Goal: Task Accomplishment & Management: Use online tool/utility

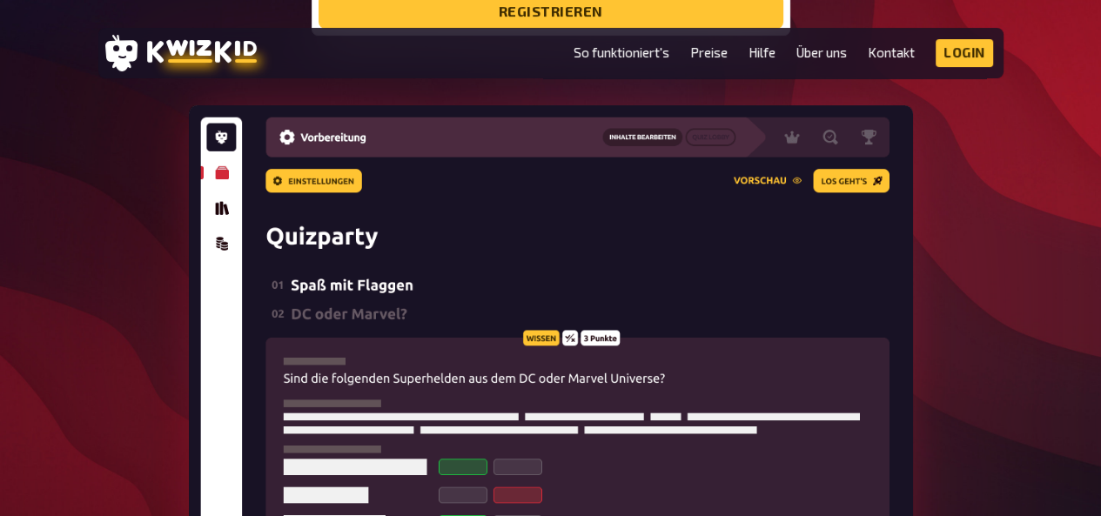
scroll to position [487, 0]
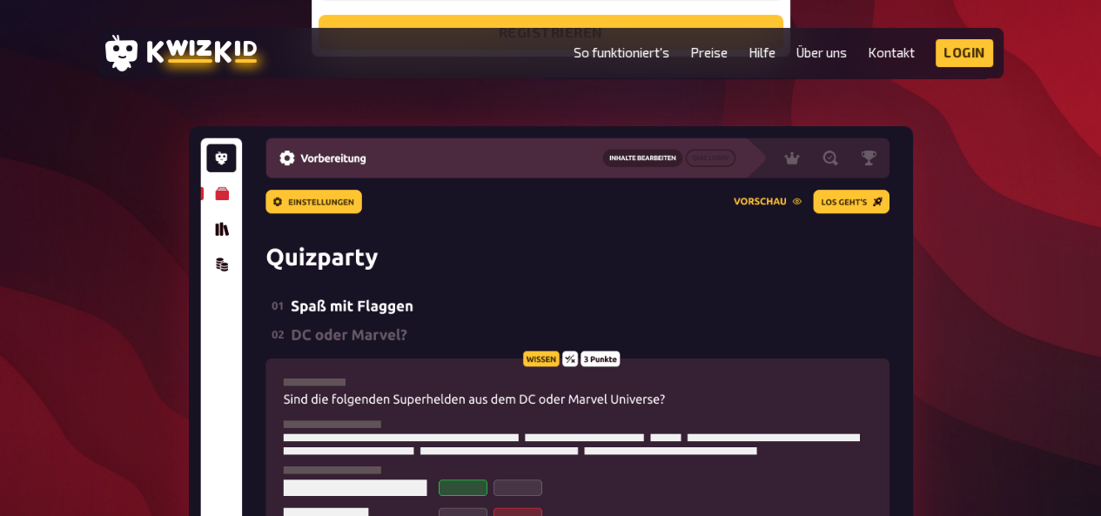
click at [213, 229] on img at bounding box center [551, 374] width 724 height 497
click at [576, 51] on link "So funktioniert's" at bounding box center [622, 52] width 96 height 15
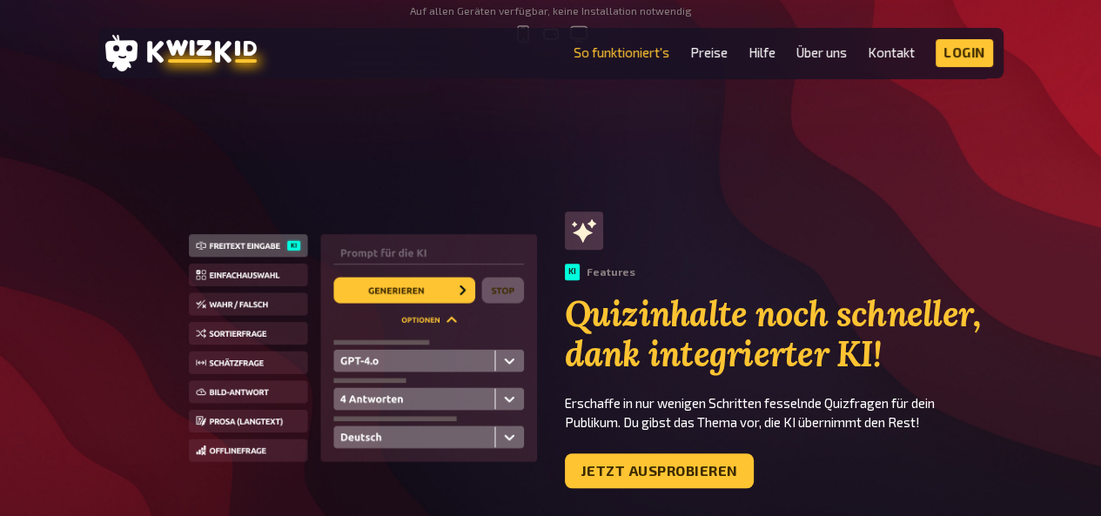
scroll to position [965, 0]
click at [680, 50] on ul "So funktioniert's Preise Hilfe Über uns Kontakt Impressum Login Discord Instagr…" at bounding box center [784, 53] width 420 height 28
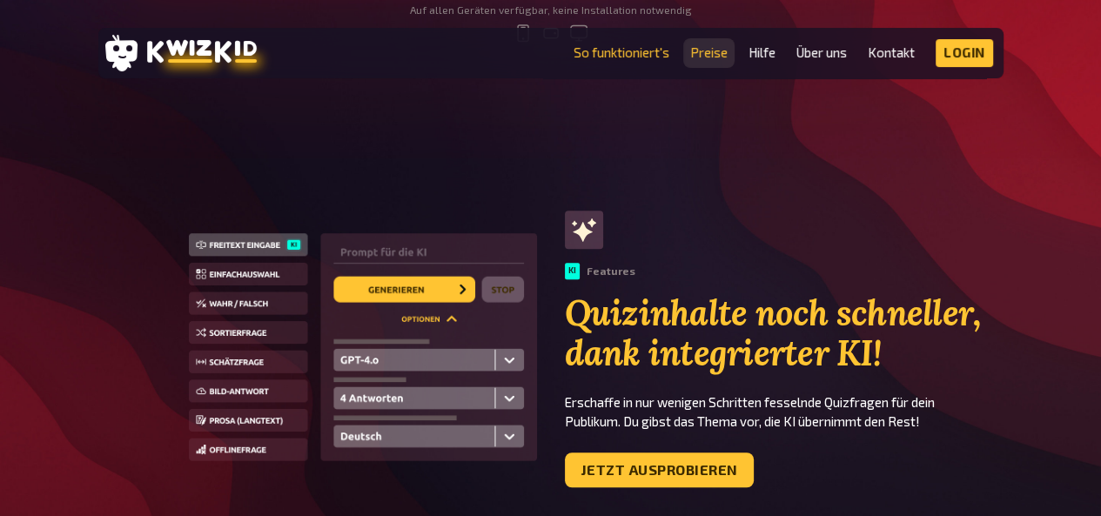
click at [702, 50] on link "Preise" at bounding box center [708, 52] width 37 height 15
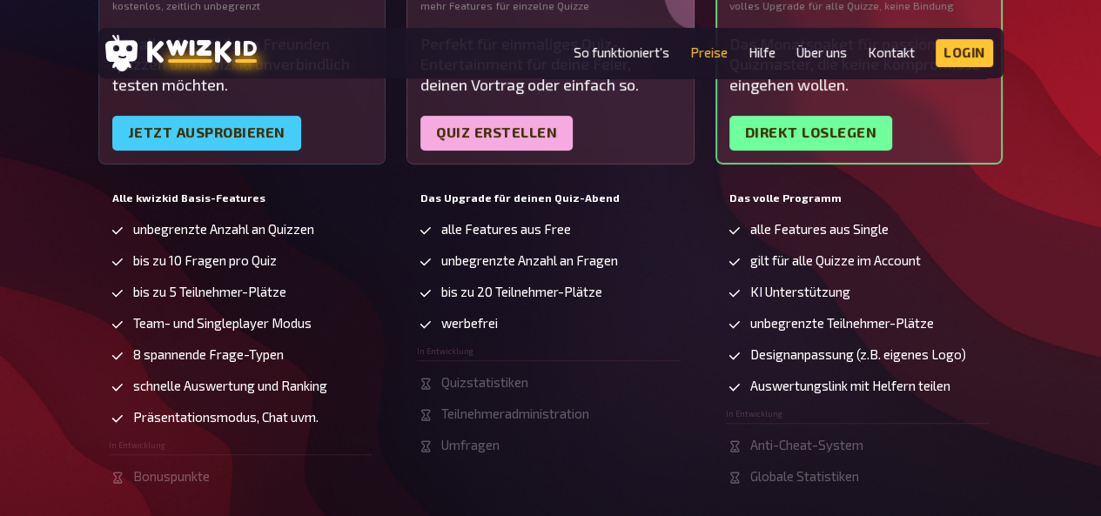
scroll to position [481, 0]
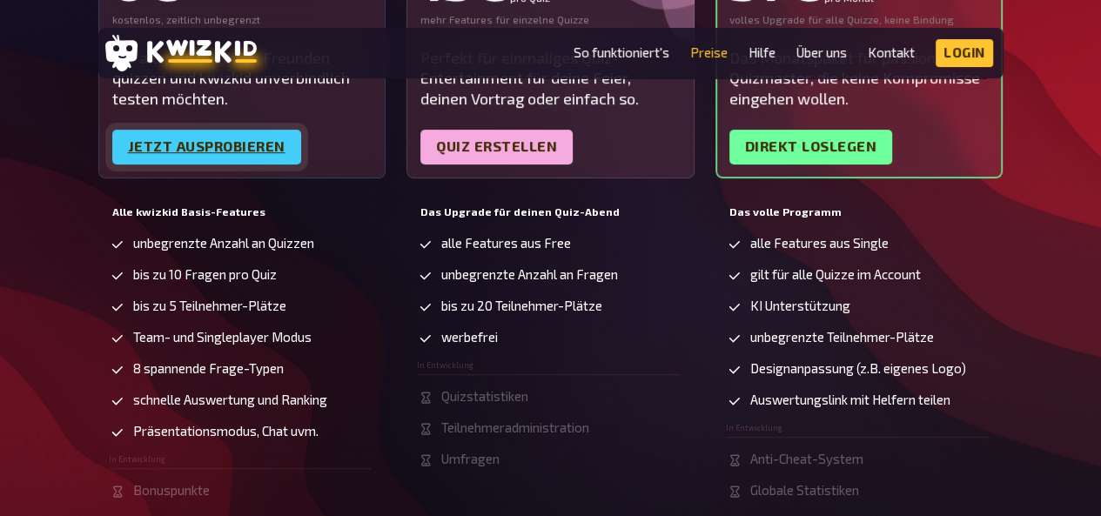
click at [166, 136] on link "Jetzt ausprobieren" at bounding box center [206, 147] width 189 height 35
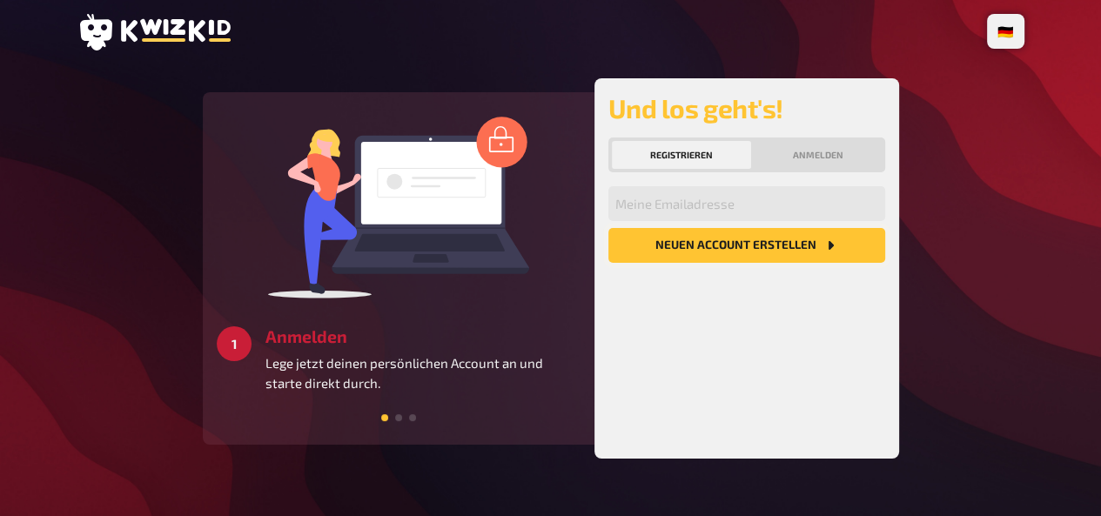
click at [736, 250] on button "Neuen Account Erstellen" at bounding box center [746, 245] width 277 height 35
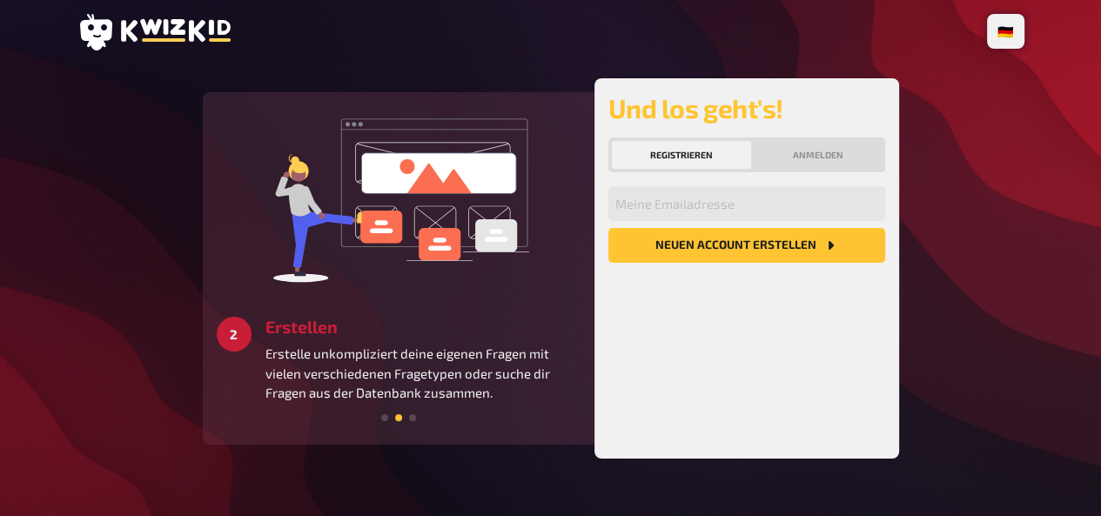
click at [749, 330] on div "Meine Emailadresse Neuen Account Erstellen" at bounding box center [746, 315] width 277 height 259
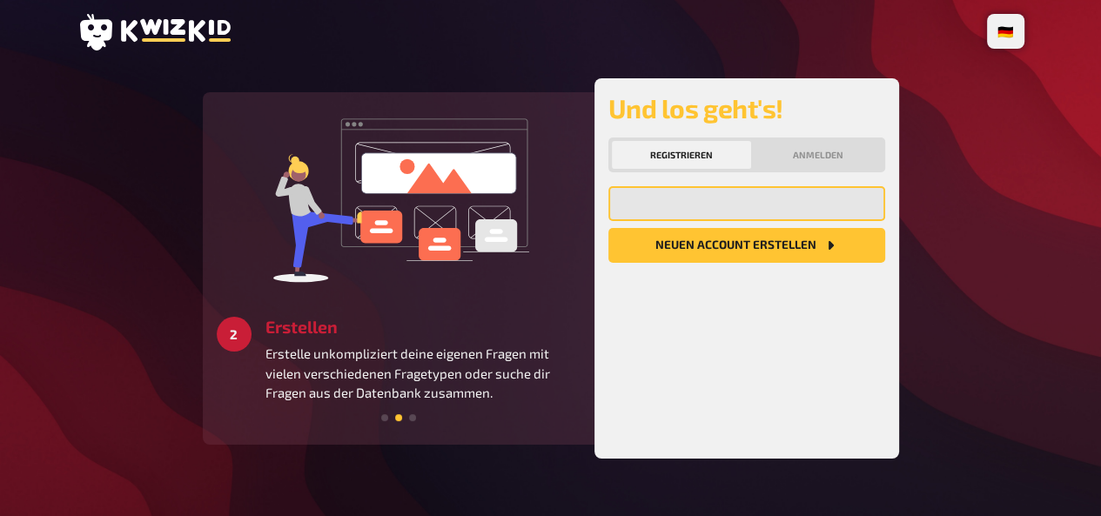
click at [725, 205] on input "email" at bounding box center [746, 203] width 277 height 35
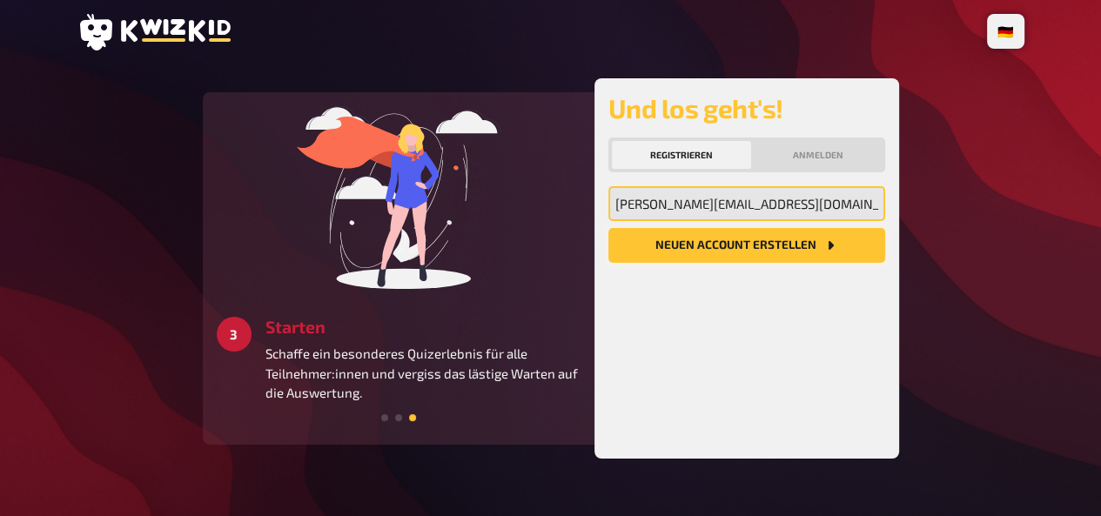
type input "jasper.reinders@web.de"
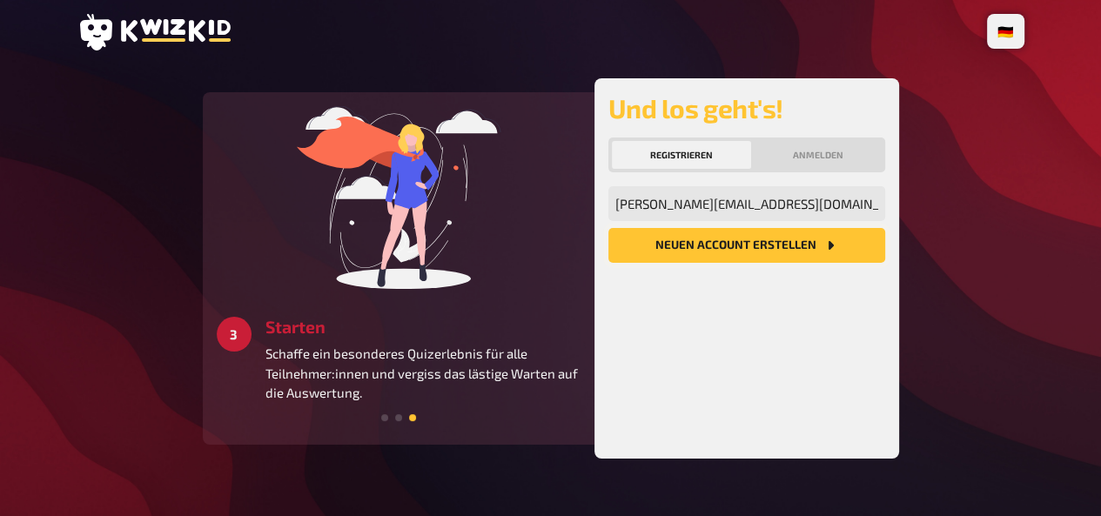
click at [726, 244] on button "Neuen Account Erstellen" at bounding box center [746, 245] width 277 height 35
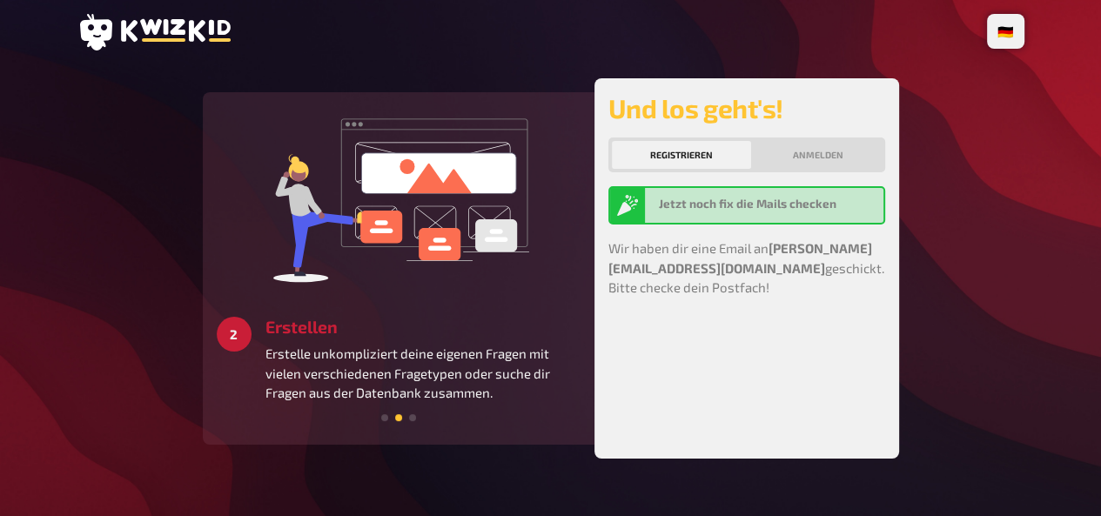
click at [153, 24] on icon at bounding box center [176, 30] width 110 height 23
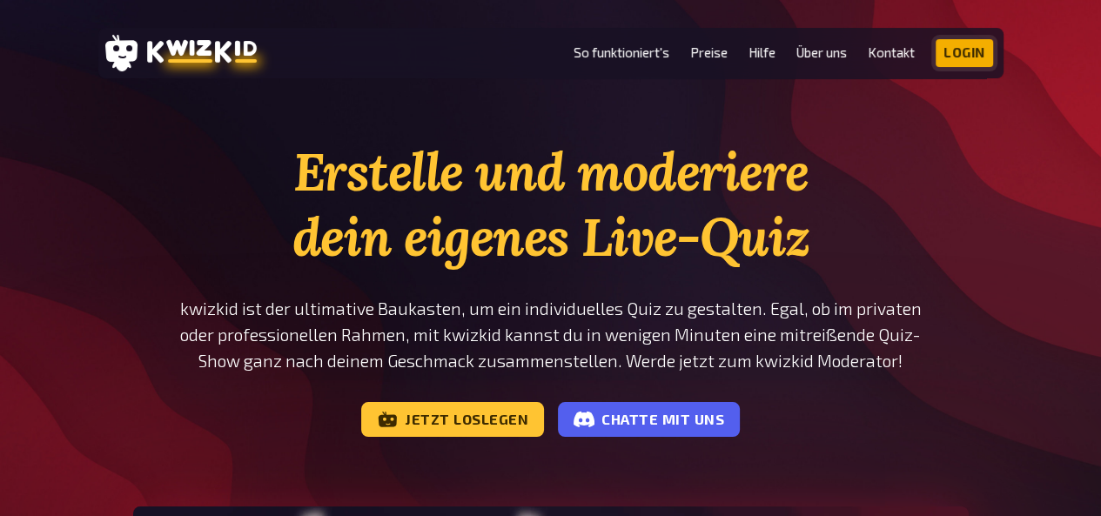
click at [972, 44] on link "Login" at bounding box center [964, 53] width 57 height 28
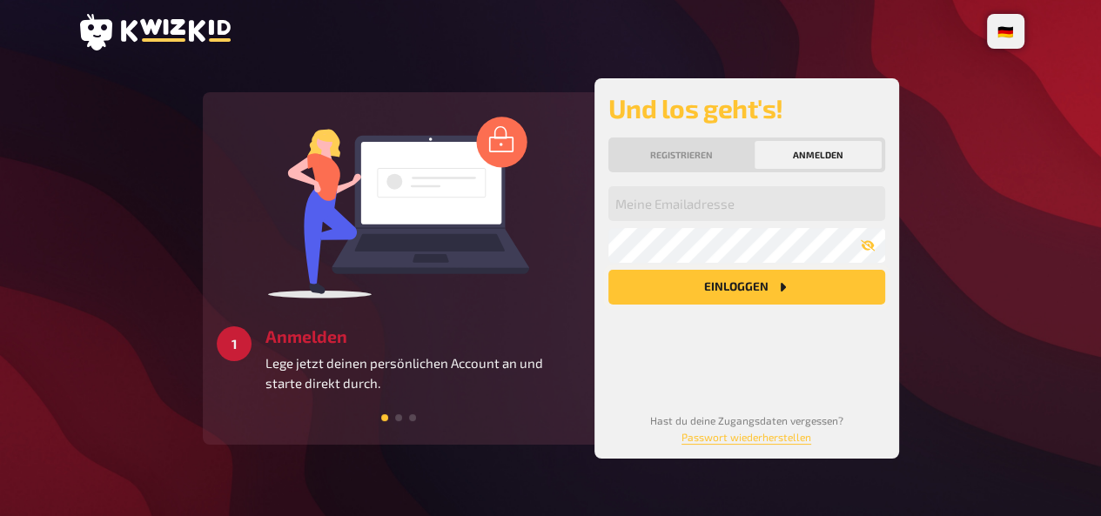
click at [752, 279] on button "Einloggen" at bounding box center [746, 287] width 277 height 35
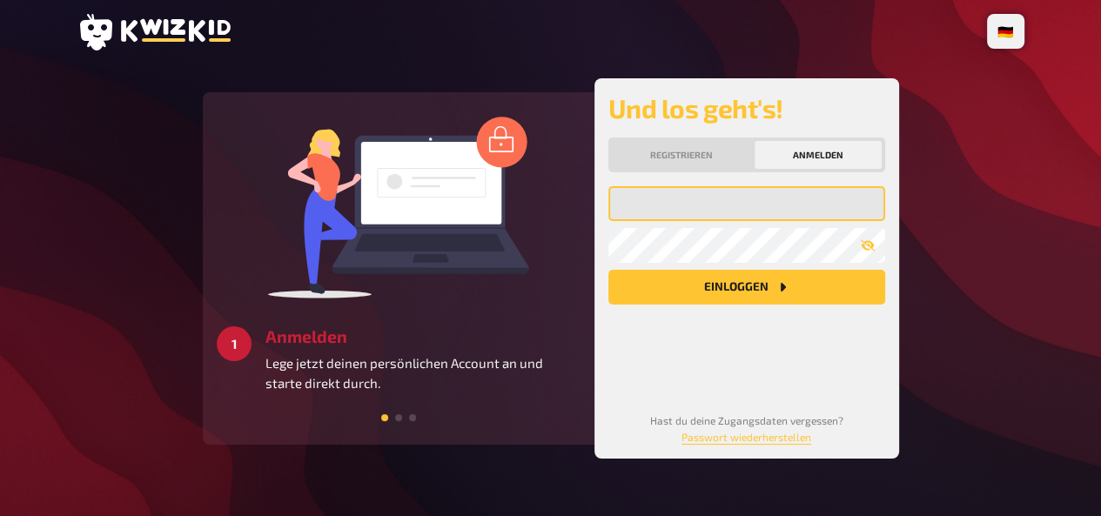
click at [717, 205] on input "email" at bounding box center [746, 203] width 277 height 35
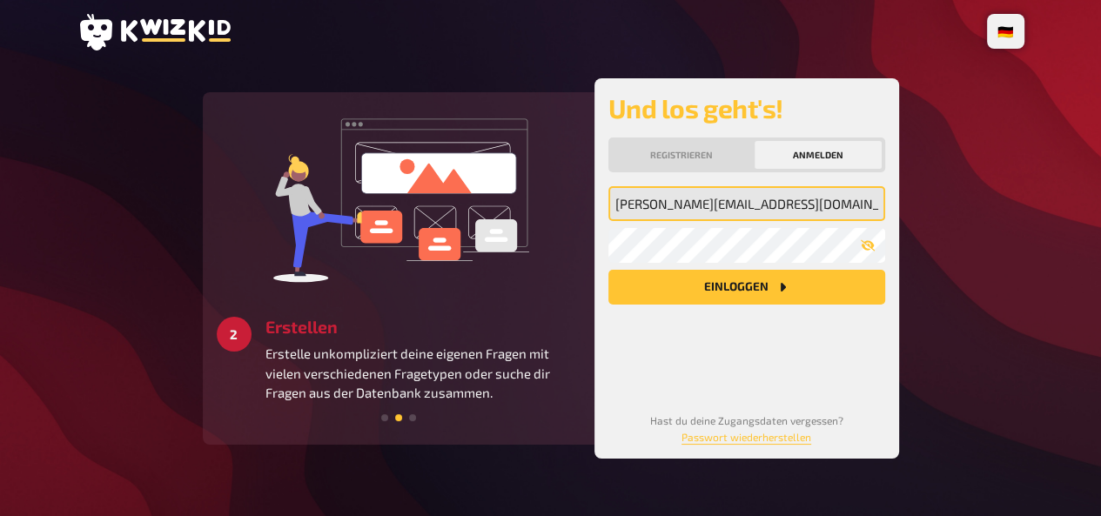
type input "[PERSON_NAME][EMAIL_ADDRESS][DOMAIN_NAME]"
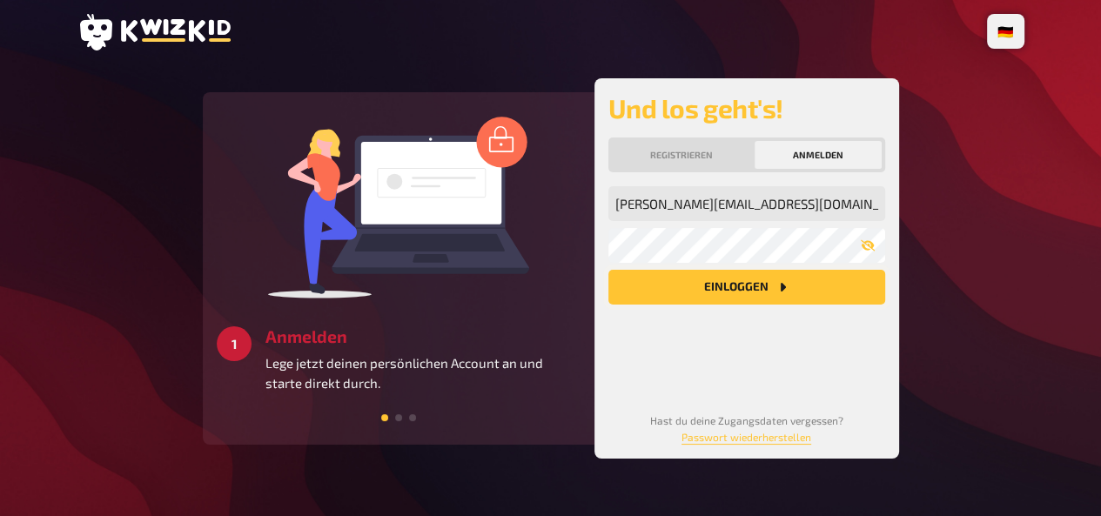
click at [792, 293] on button "Einloggen" at bounding box center [746, 287] width 277 height 35
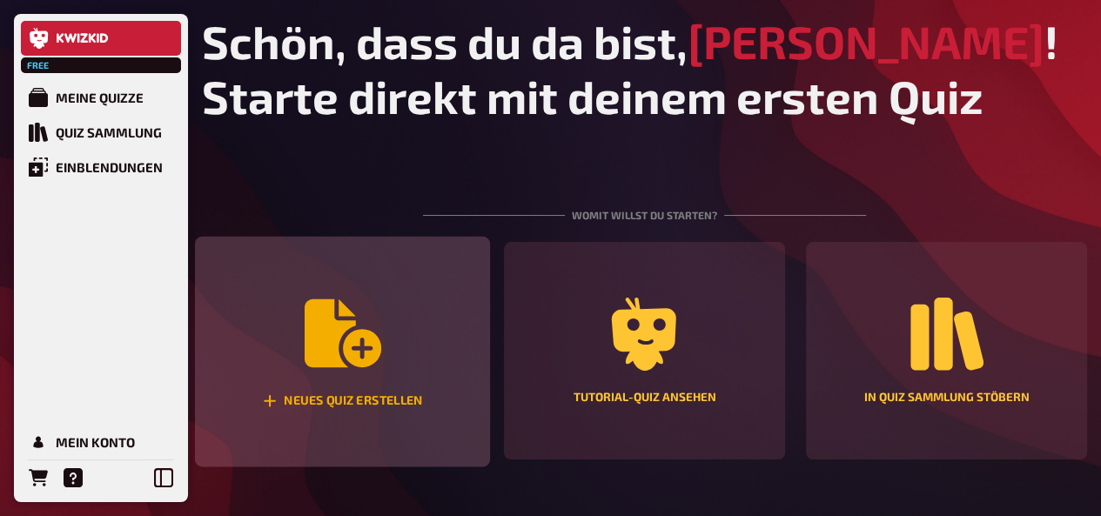
click at [300, 287] on div "Neues Quiz erstellen" at bounding box center [342, 352] width 295 height 231
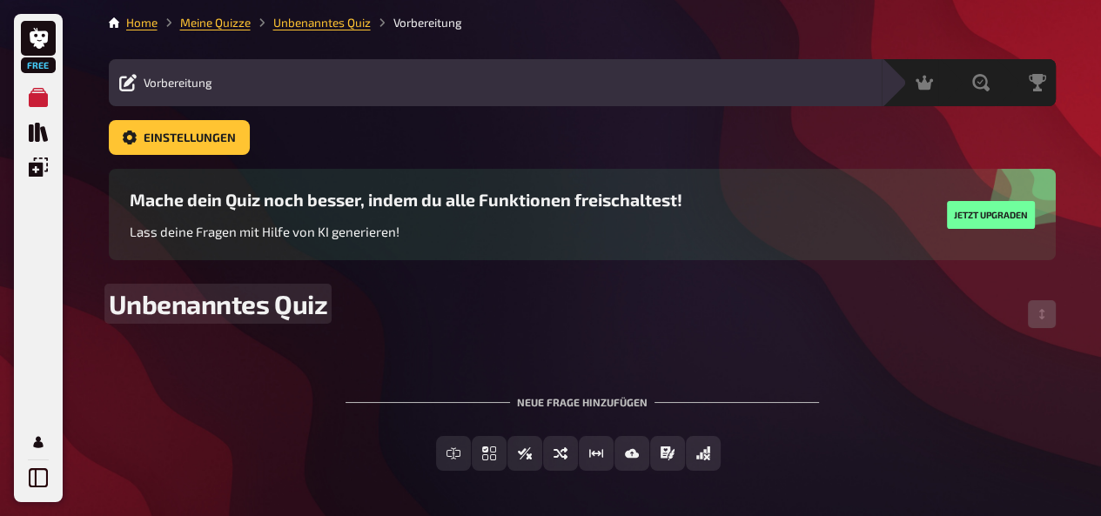
click at [254, 292] on span "Unbenanntes Quiz" at bounding box center [218, 303] width 219 height 31
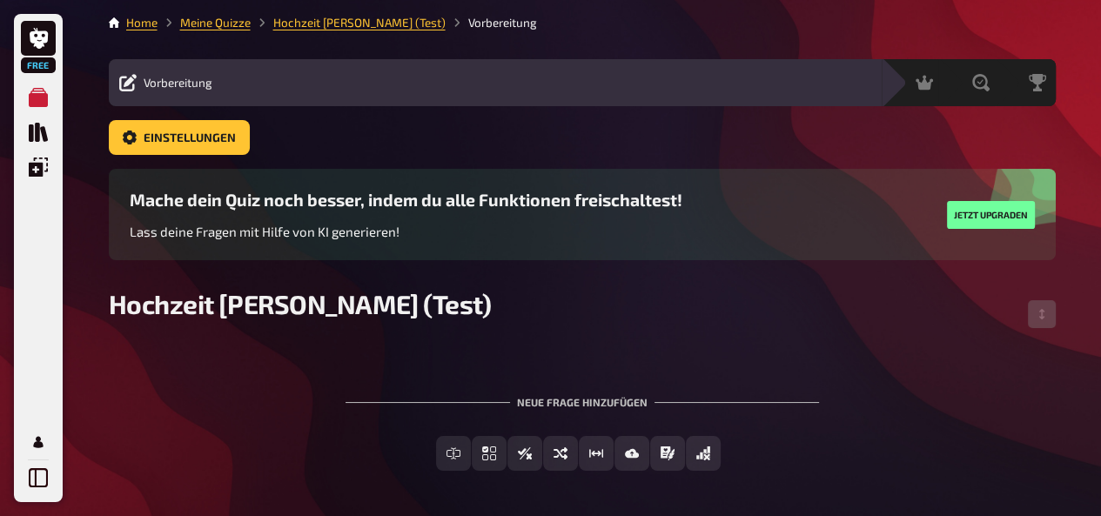
click at [390, 353] on div "To pick up a draggable item, press the space bar. While dragging, use the arrow…" at bounding box center [582, 419] width 947 height 158
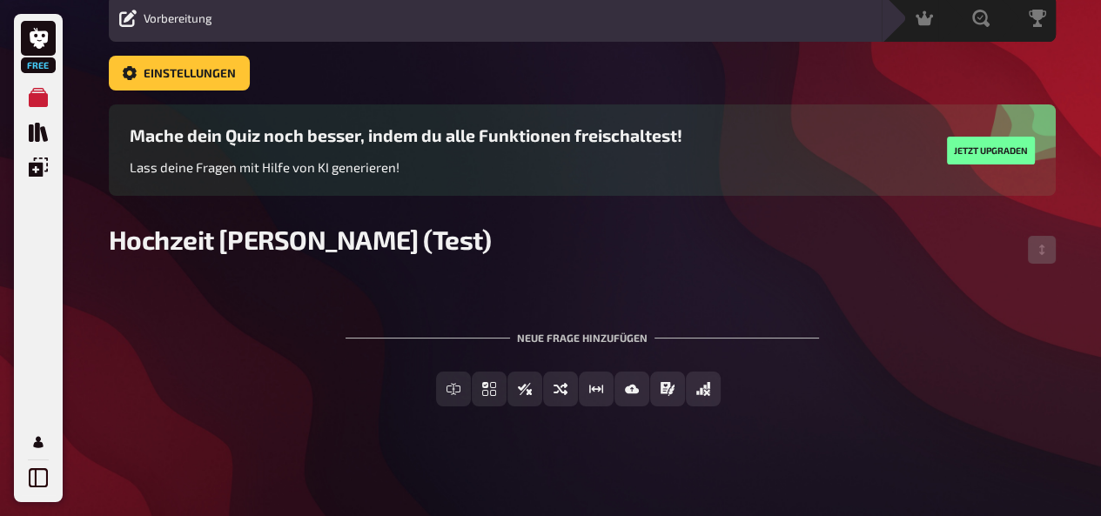
scroll to position [67, 0]
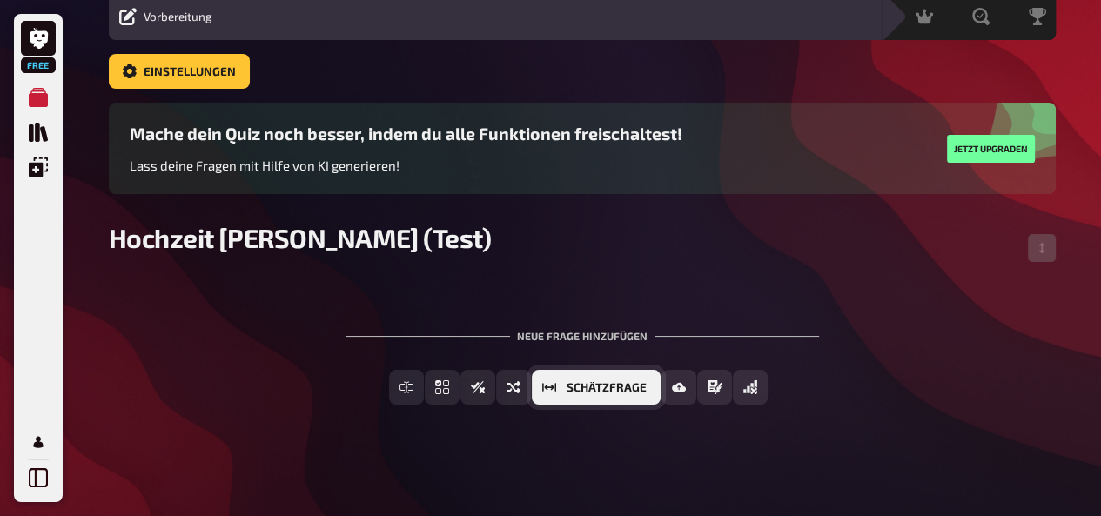
click at [599, 391] on span "Schätzfrage" at bounding box center [607, 388] width 80 height 12
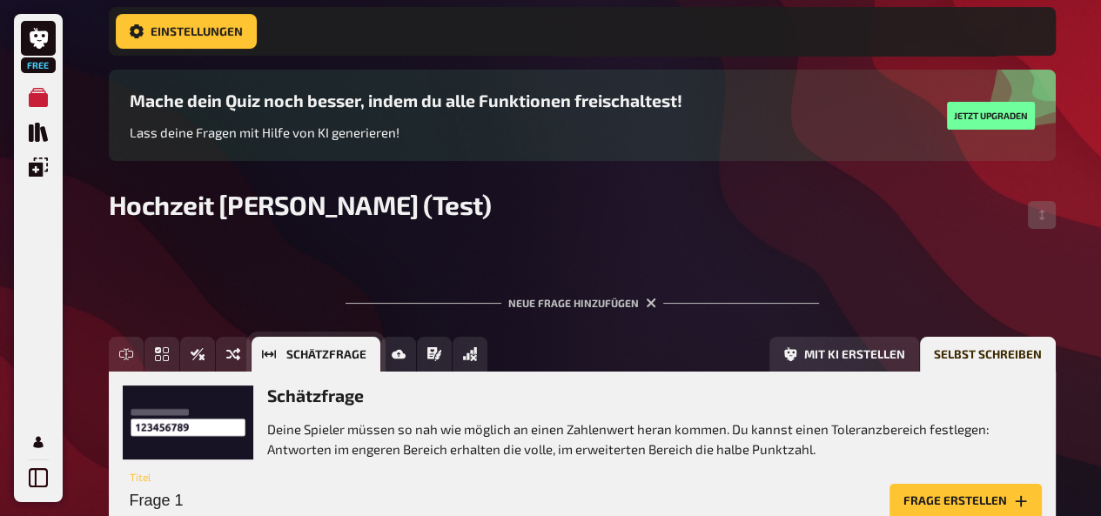
scroll to position [230, 0]
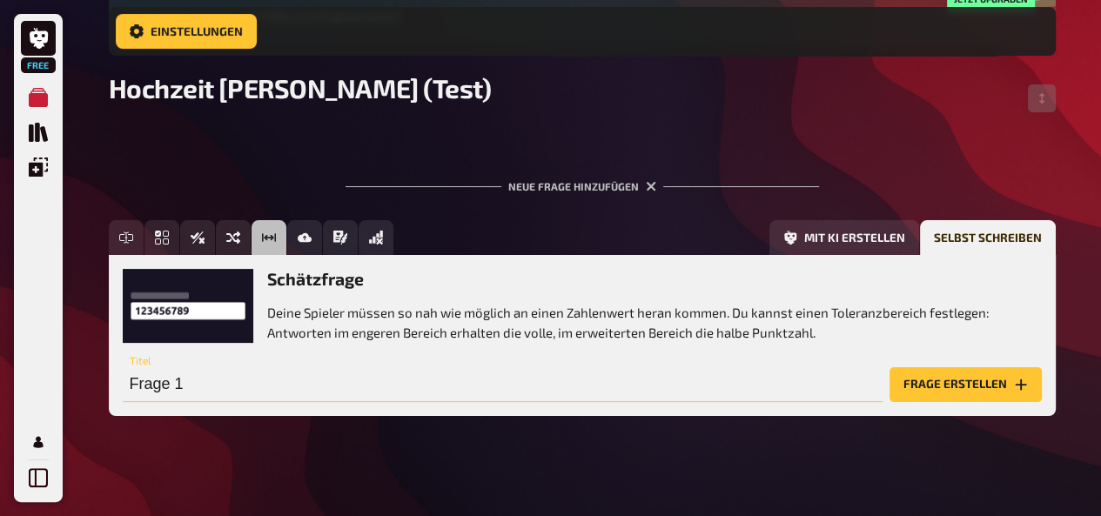
click at [336, 387] on input "Frage 1" at bounding box center [503, 384] width 760 height 35
type input "W"
type input "Größe Brautpaar"
click at [950, 382] on button "Frage erstellen" at bounding box center [966, 384] width 152 height 35
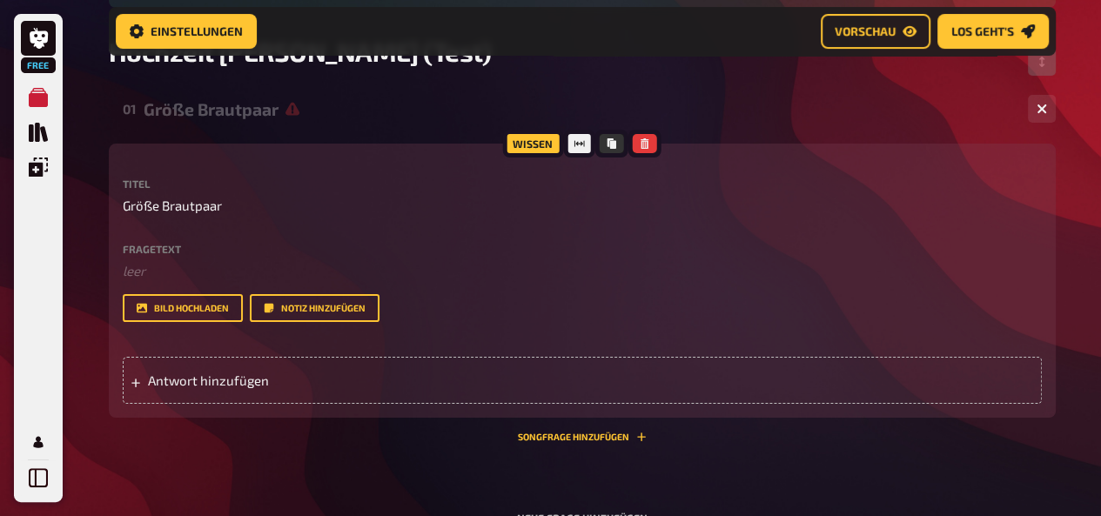
scroll to position [292, 0]
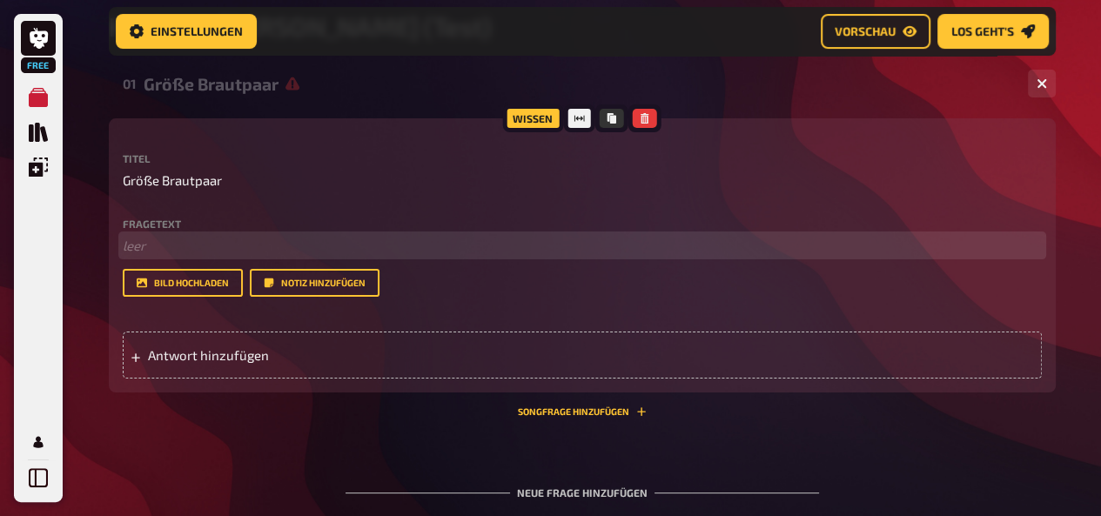
click at [145, 246] on p "﻿ leer" at bounding box center [582, 246] width 919 height 20
click at [350, 249] on span "Wie groß ist das Brautpaar zusammen?" at bounding box center [240, 246] width 235 height 16
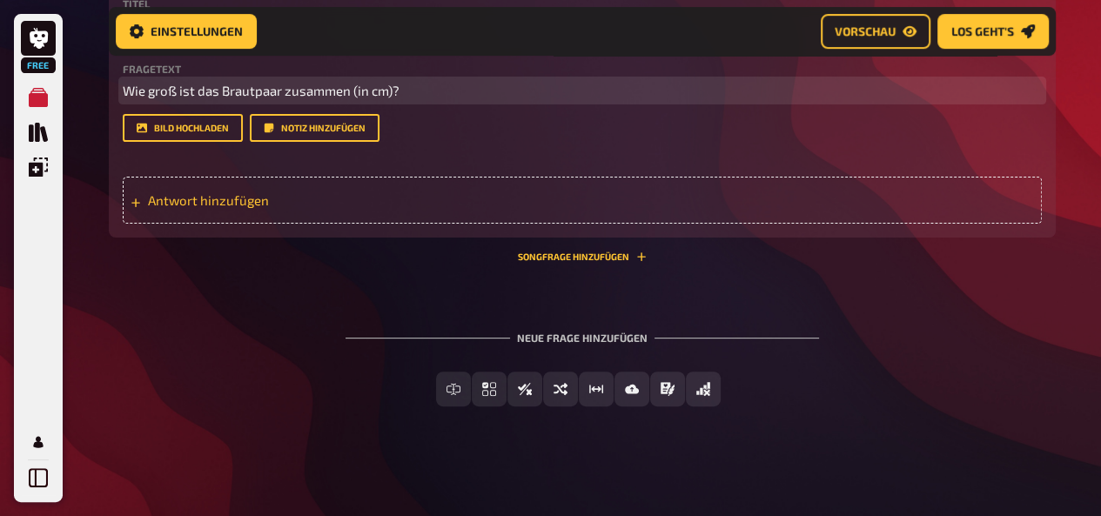
scroll to position [449, 0]
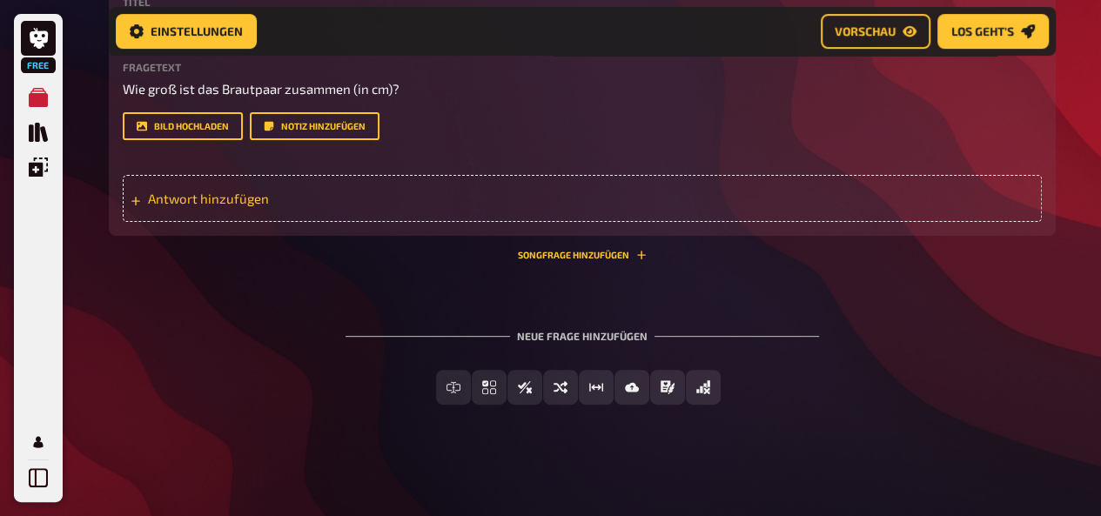
click at [494, 204] on div "Antwort hinzufügen" at bounding box center [582, 198] width 919 height 47
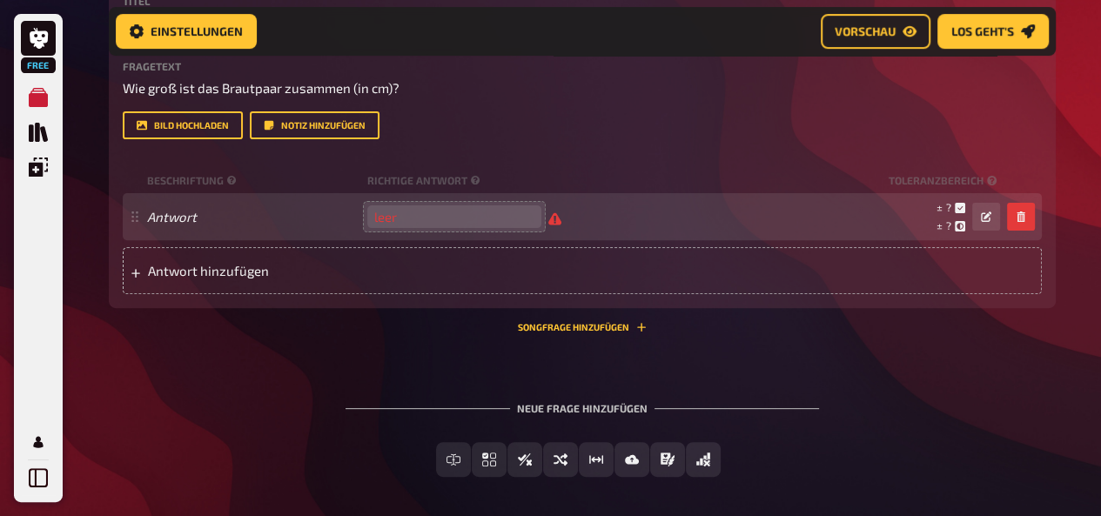
click at [482, 221] on input "number" at bounding box center [454, 216] width 174 height 23
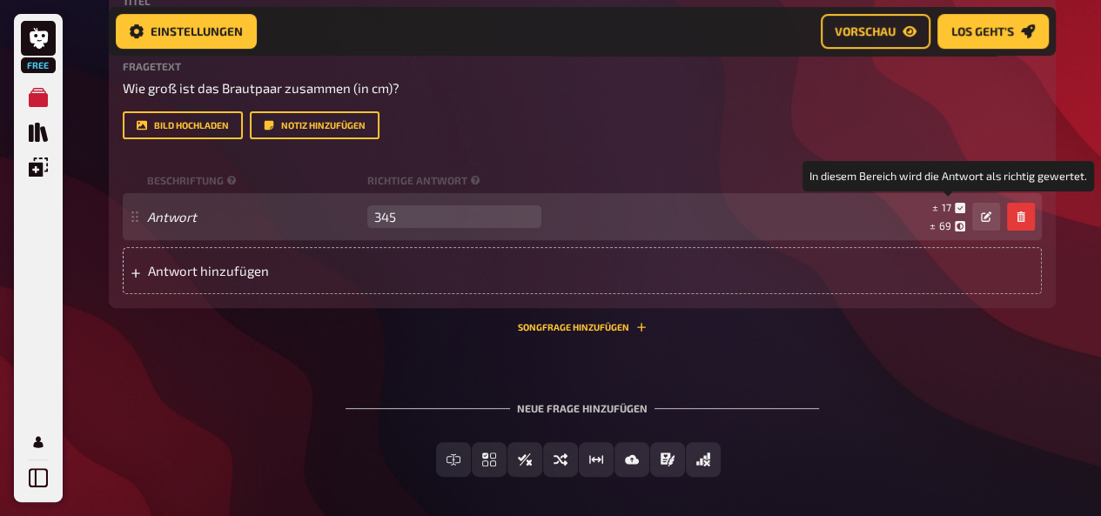
type input "345"
click at [944, 211] on span "17" at bounding box center [947, 207] width 10 height 12
click at [937, 211] on small "± 17" at bounding box center [948, 207] width 33 height 15
click at [955, 208] on icon at bounding box center [960, 208] width 10 height 10
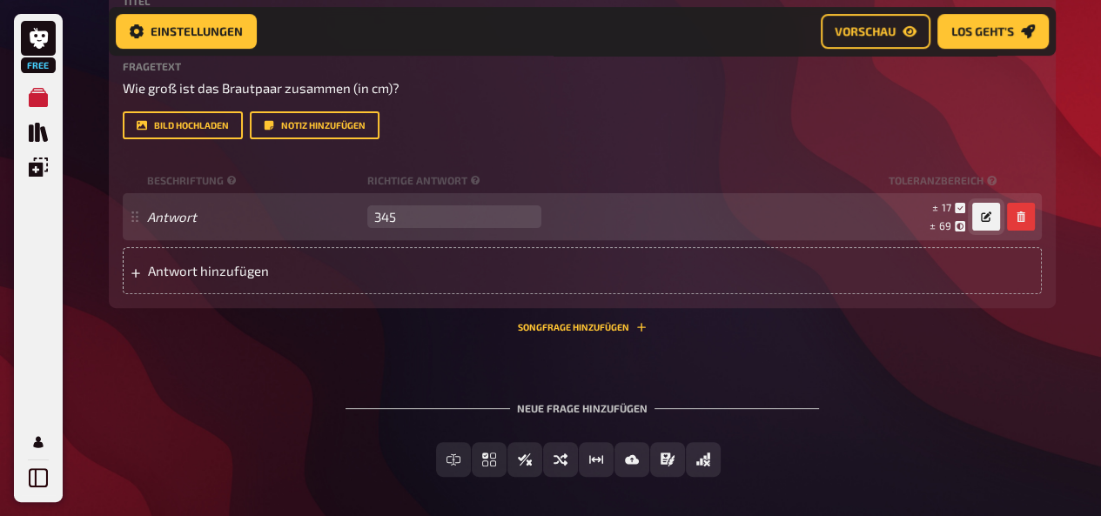
click at [982, 216] on icon "button" at bounding box center [986, 217] width 10 height 10
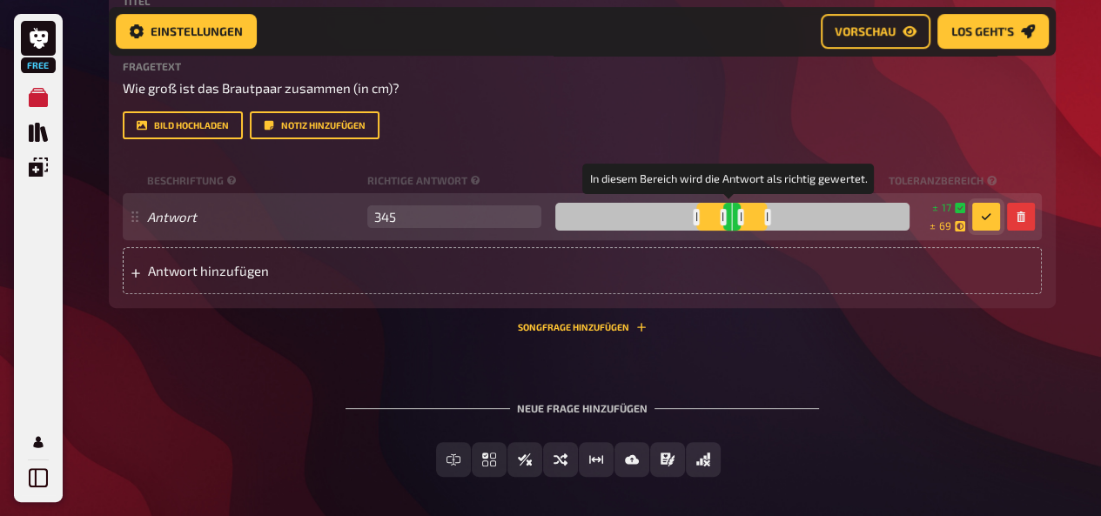
click at [722, 218] on div at bounding box center [732, 217] width 354 height 28
click at [734, 220] on div at bounding box center [737, 217] width 6 height 17
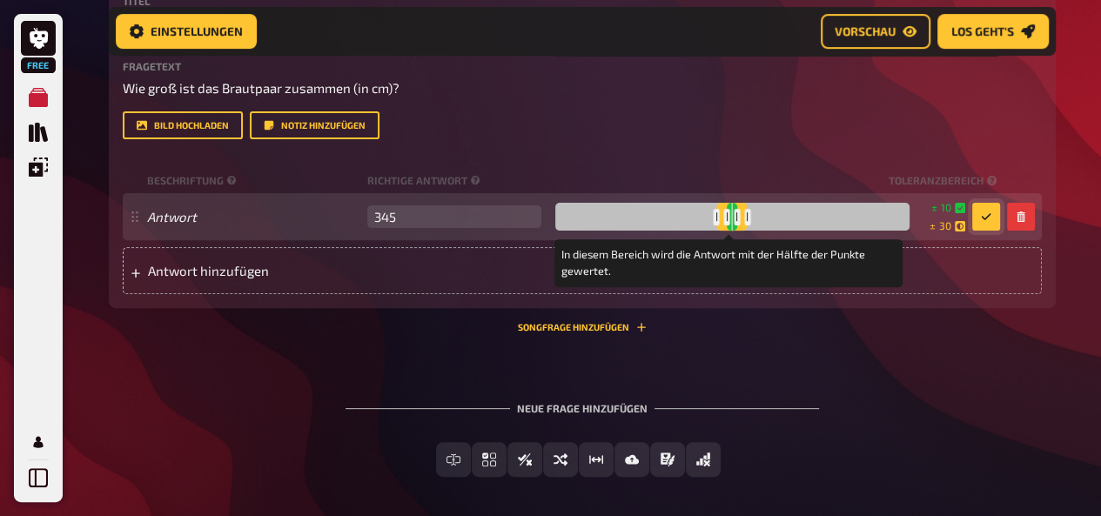
drag, startPoint x: 762, startPoint y: 222, endPoint x: 744, endPoint y: 226, distance: 18.8
click at [744, 225] on div at bounding box center [747, 217] width 6 height 17
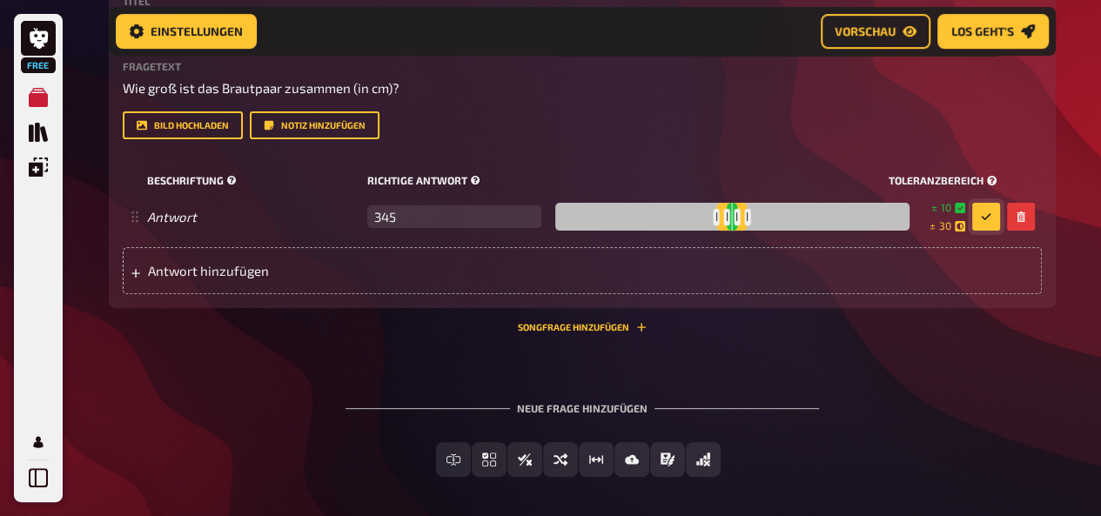
click at [745, 178] on small "Richtige Antwort" at bounding box center [624, 180] width 514 height 15
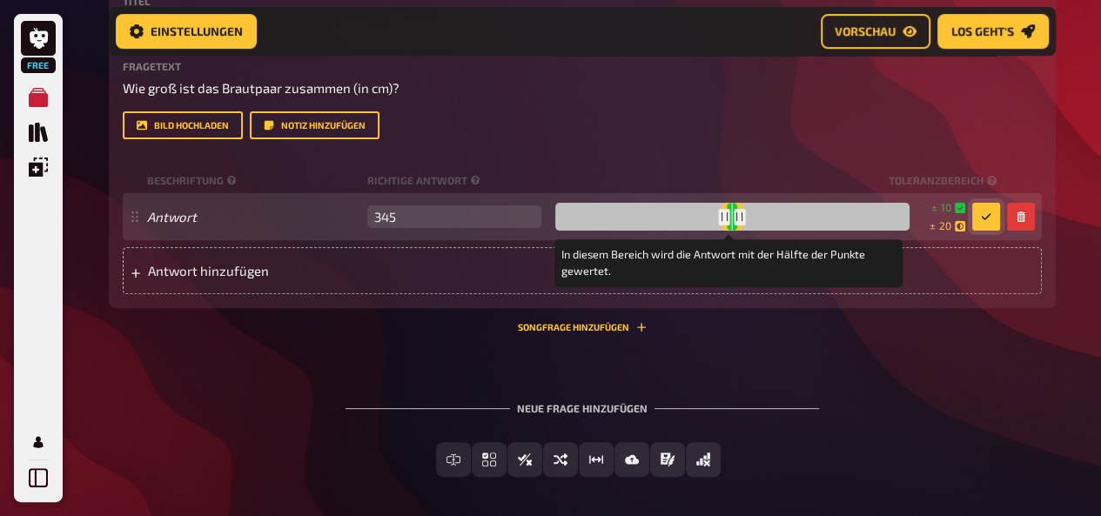
click at [739, 218] on div at bounding box center [742, 217] width 6 height 17
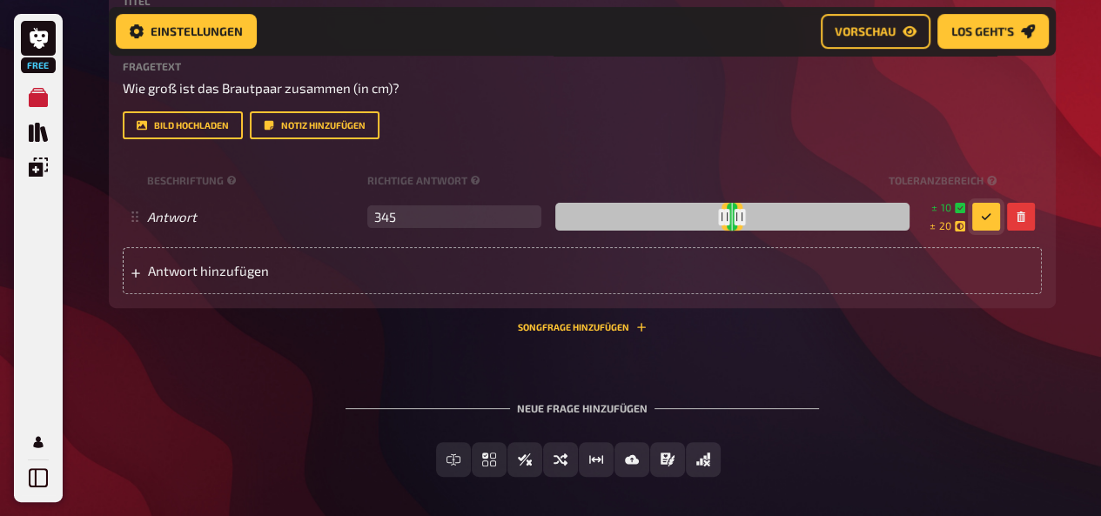
click at [933, 359] on div "01 Größe Brautpaar 1 Wissen 1.00 Punkte Titel Größe Brautpaar Fragetext Wie gro…" at bounding box center [582, 205] width 947 height 600
click at [983, 212] on icon "button" at bounding box center [986, 217] width 10 height 10
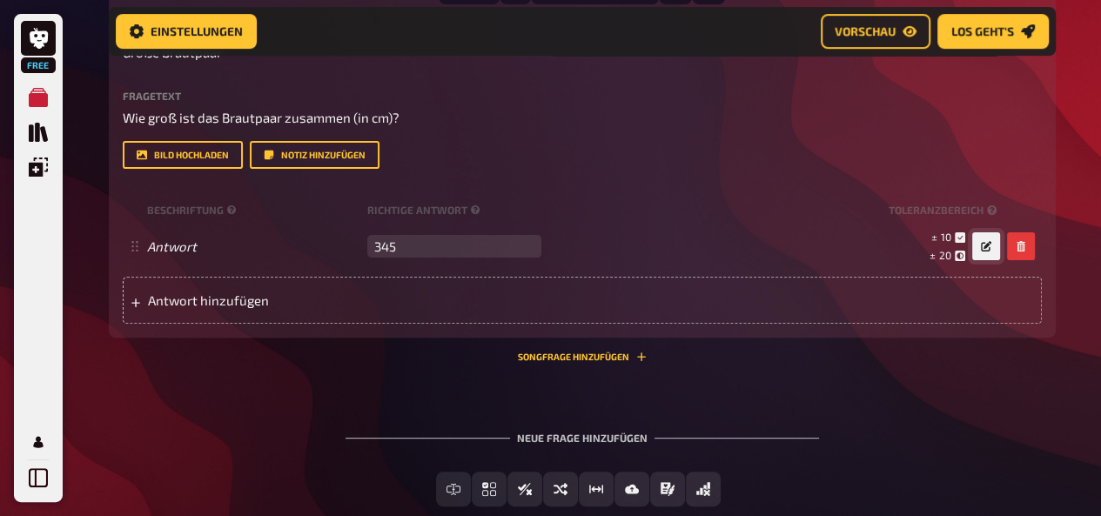
scroll to position [437, 0]
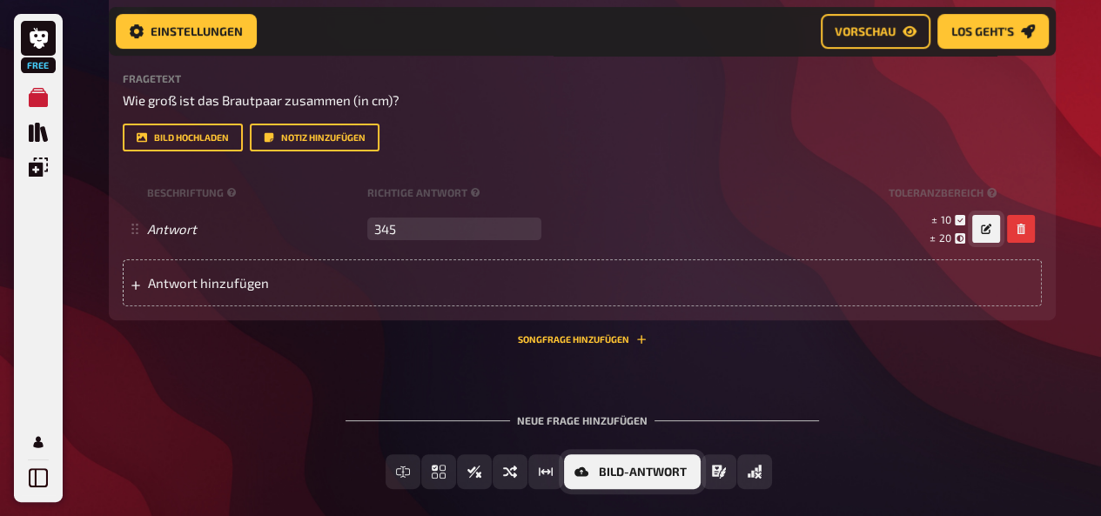
click at [663, 467] on span "Bild-Antwort" at bounding box center [643, 473] width 88 height 12
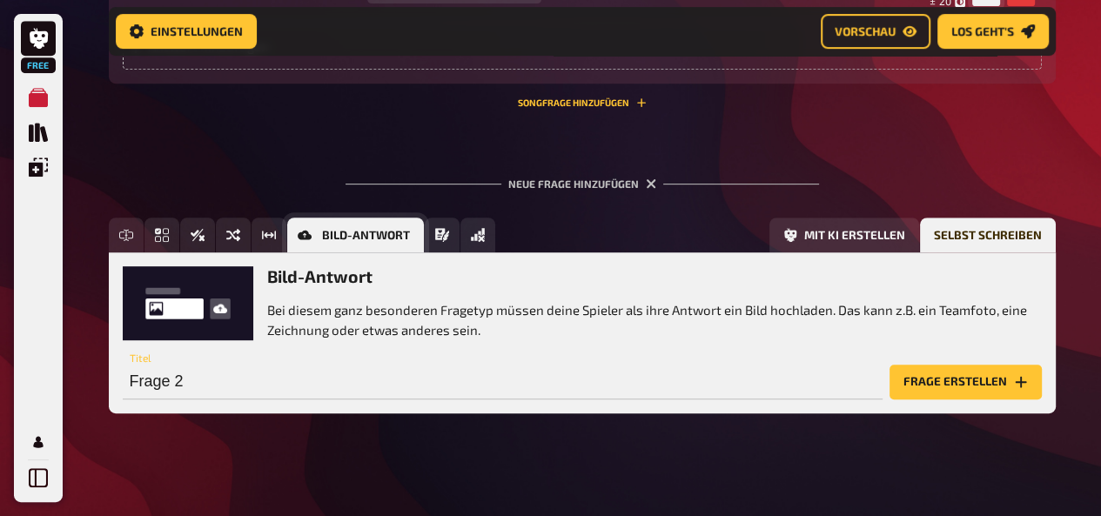
scroll to position [682, 0]
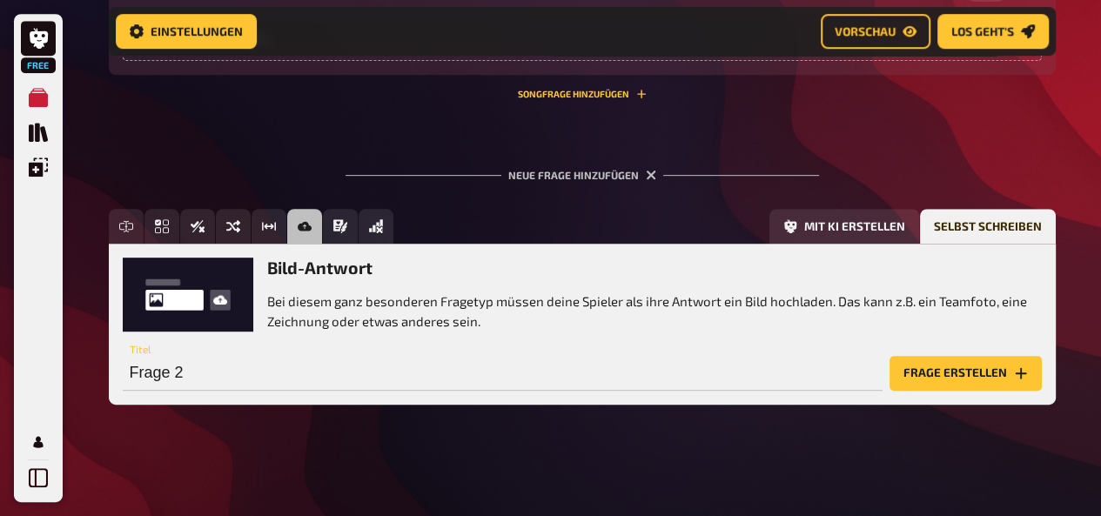
click at [272, 187] on div "Neue Frage hinzufügen Freitext Eingabe Einfachauswahl Wahr / Falsch Sortierfrag…" at bounding box center [582, 286] width 947 height 291
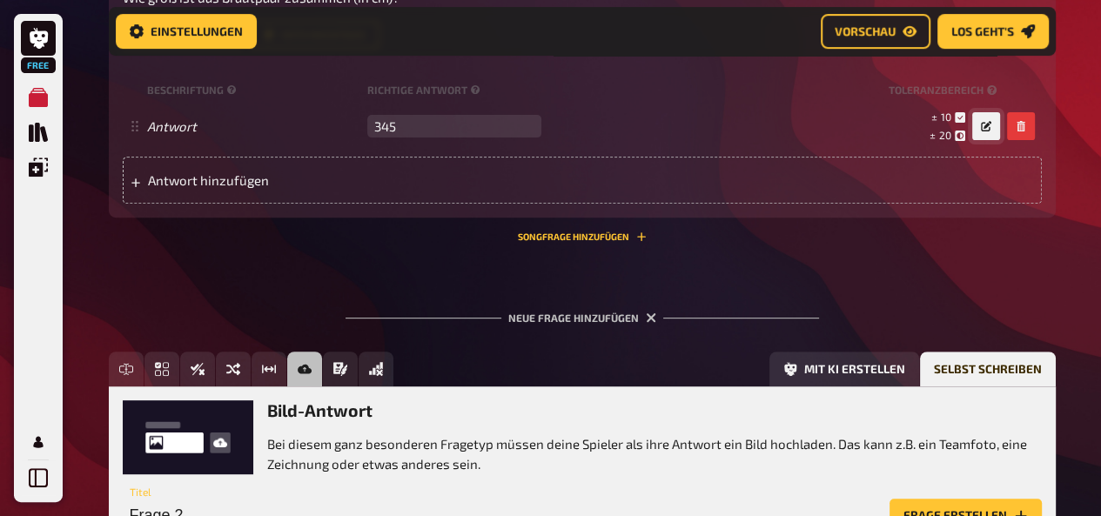
scroll to position [529, 0]
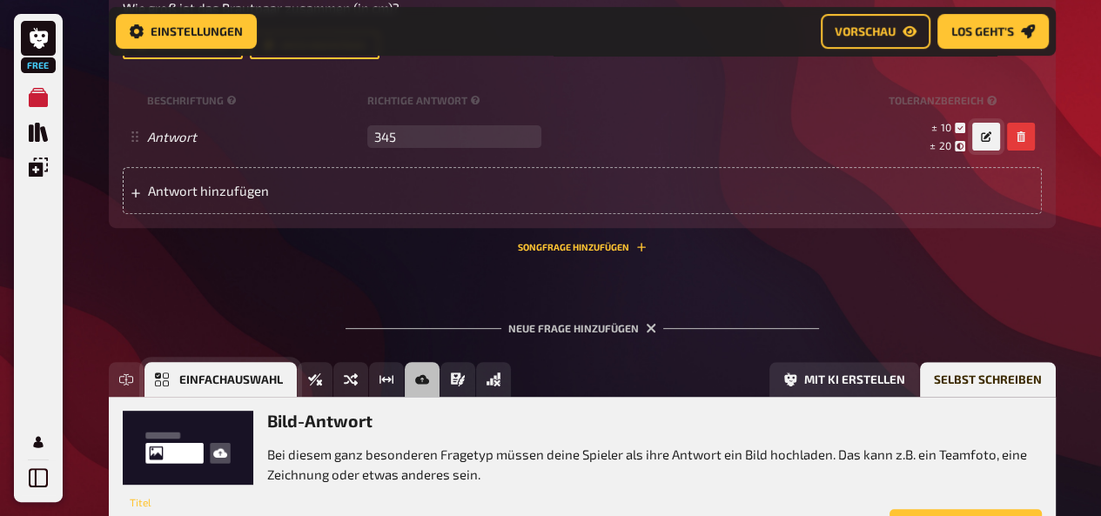
click at [171, 373] on button "Einfachauswahl" at bounding box center [220, 379] width 152 height 35
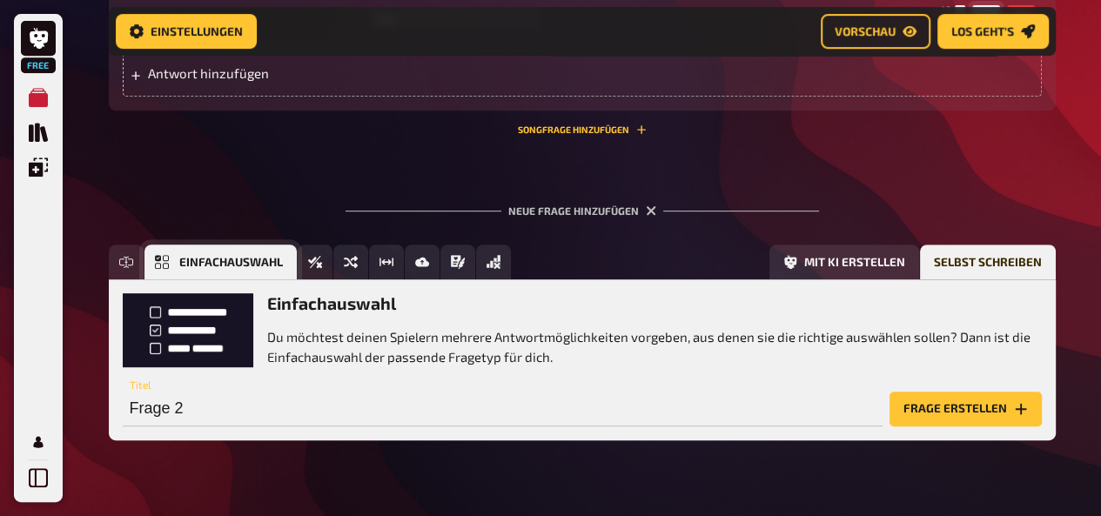
scroll to position [682, 0]
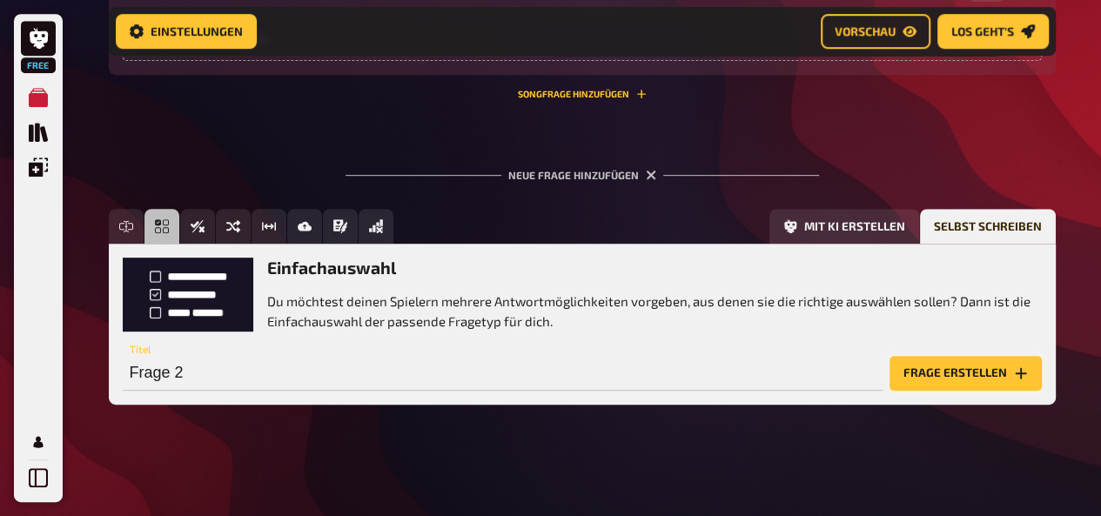
click at [963, 375] on button "Frage erstellen" at bounding box center [966, 373] width 152 height 35
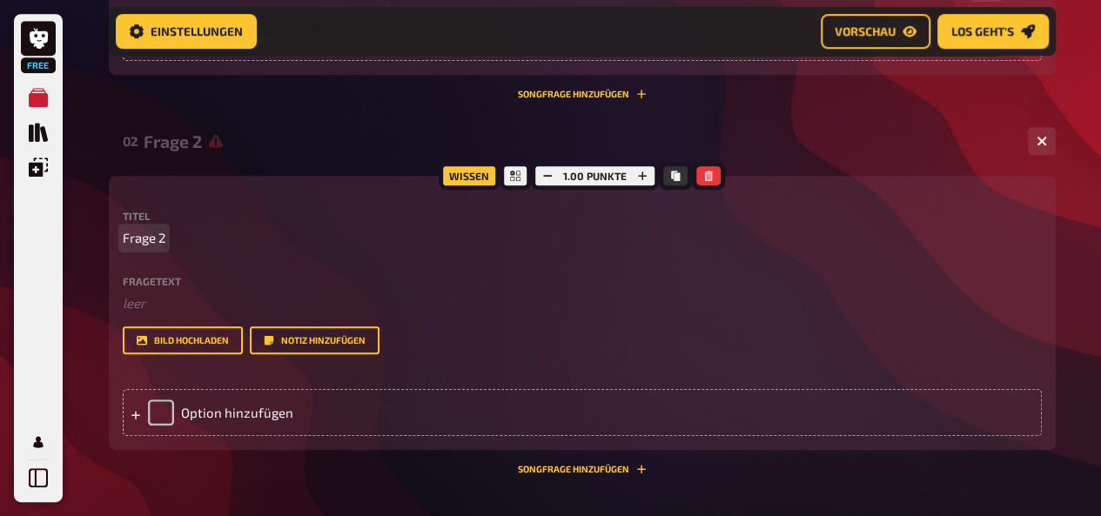
click at [148, 236] on span "Frage 2" at bounding box center [144, 238] width 43 height 20
drag, startPoint x: 161, startPoint y: 236, endPoint x: 124, endPoint y: 238, distance: 36.6
click at [124, 238] on span "Frage 2" at bounding box center [144, 238] width 43 height 20
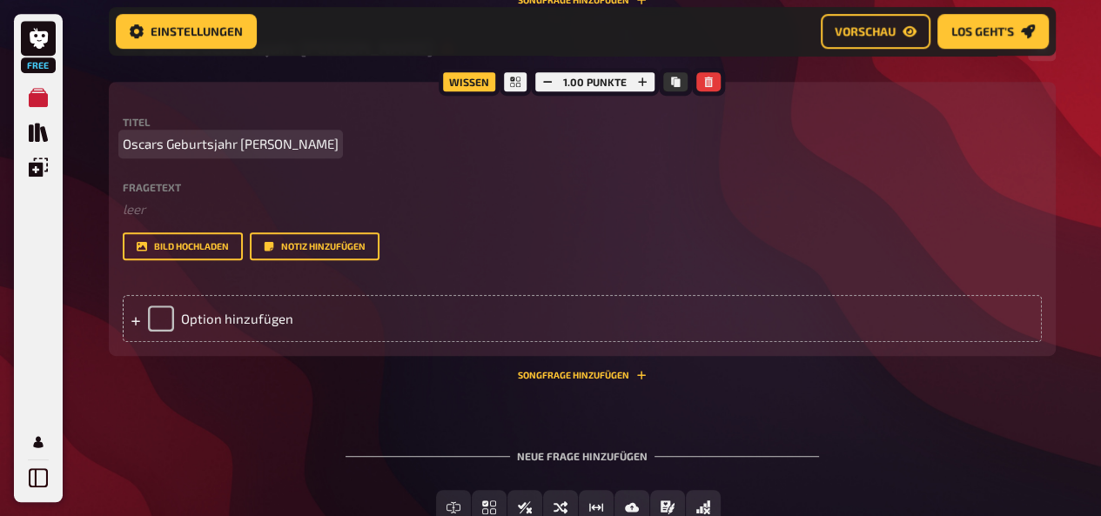
scroll to position [787, 0]
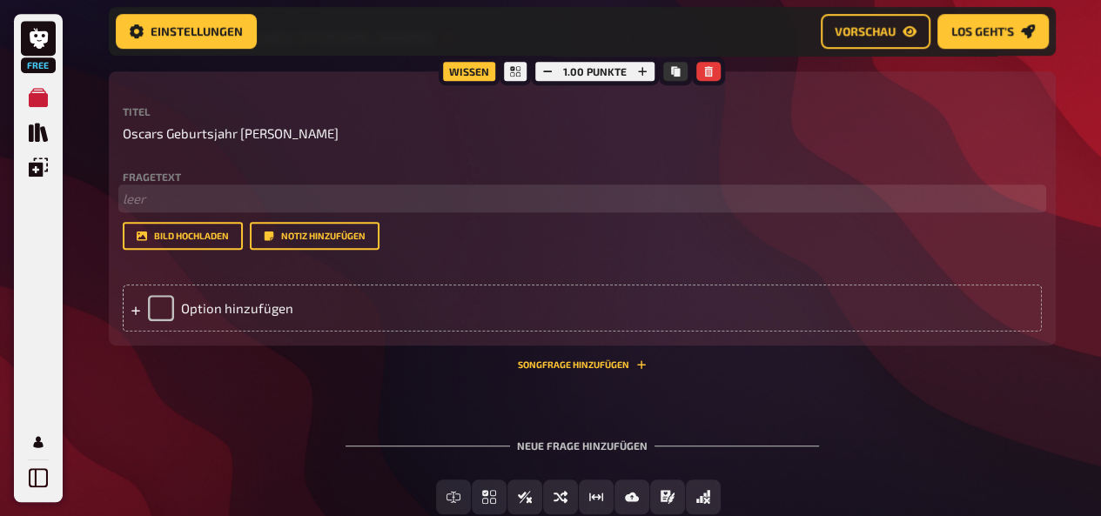
click at [171, 198] on p "﻿ leer" at bounding box center [582, 199] width 919 height 20
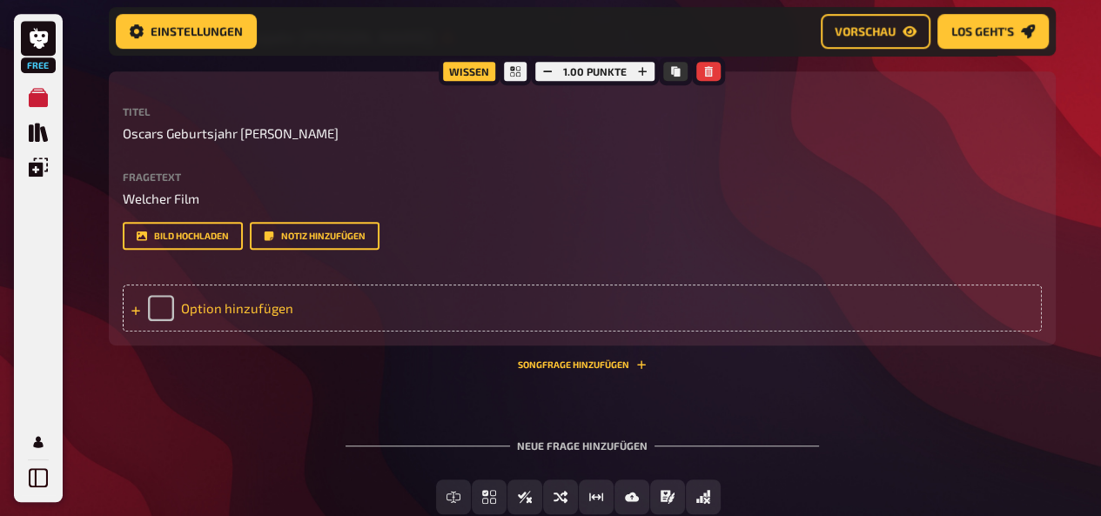
click at [355, 303] on div "Option hinzufügen" at bounding box center [582, 308] width 919 height 47
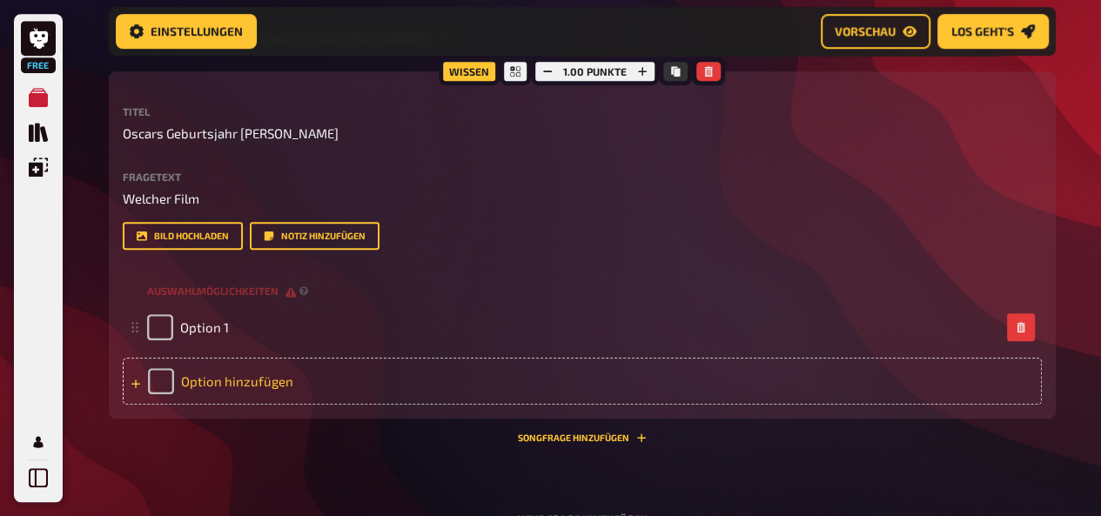
click at [355, 303] on div "Auswahlmöglichkeiten" at bounding box center [582, 291] width 919 height 26
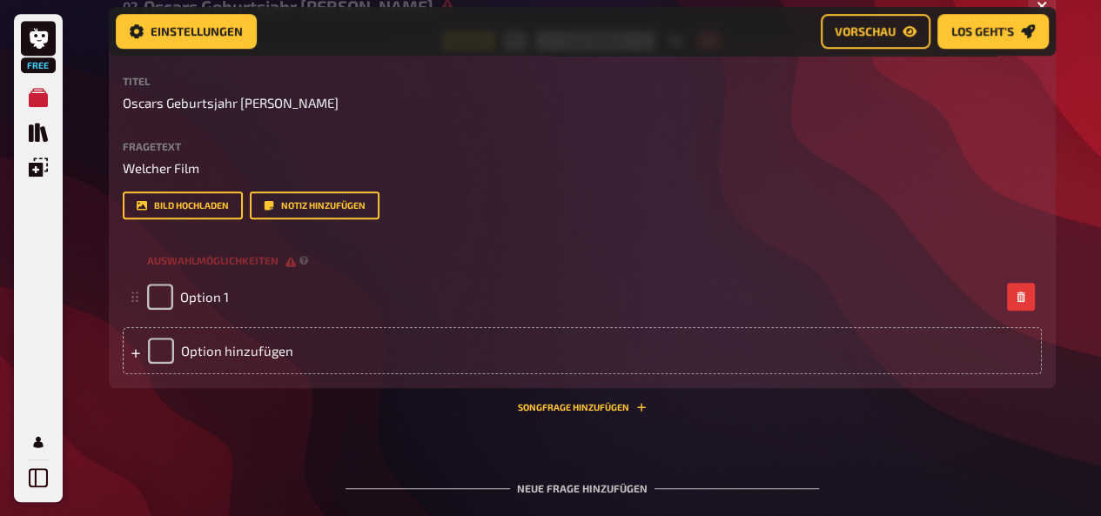
scroll to position [815, 0]
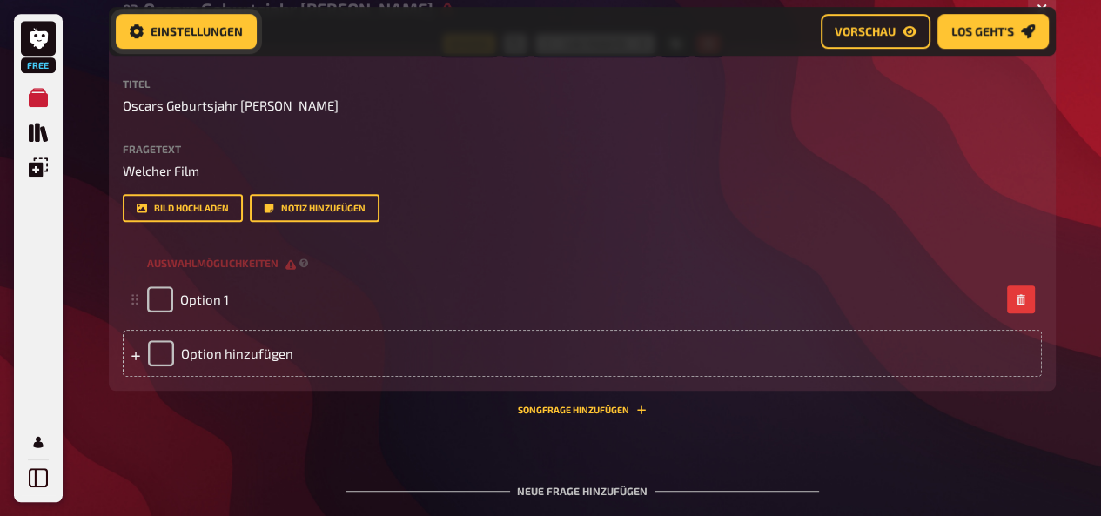
click at [181, 29] on span "Einstellungen" at bounding box center [197, 31] width 92 height 12
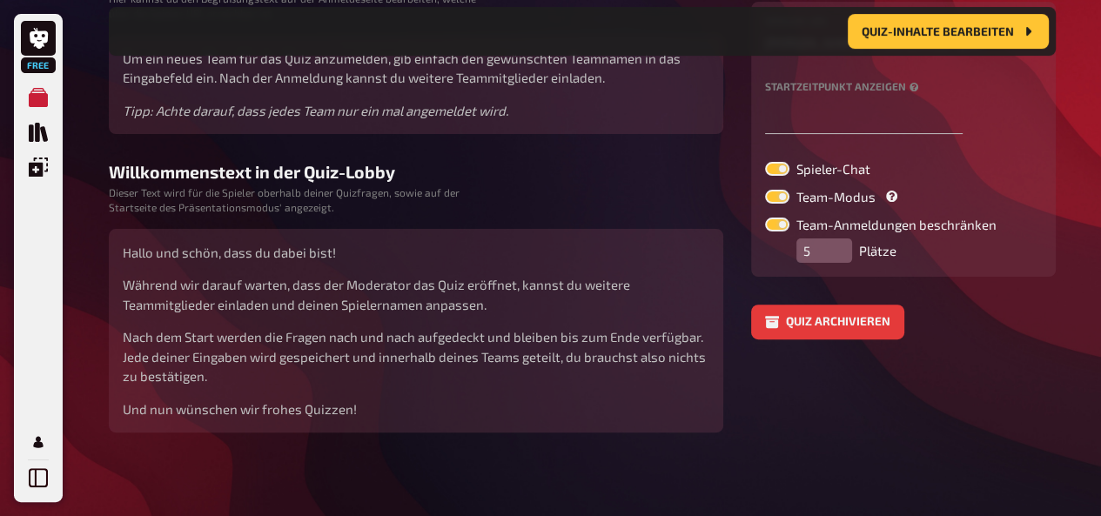
scroll to position [388, 0]
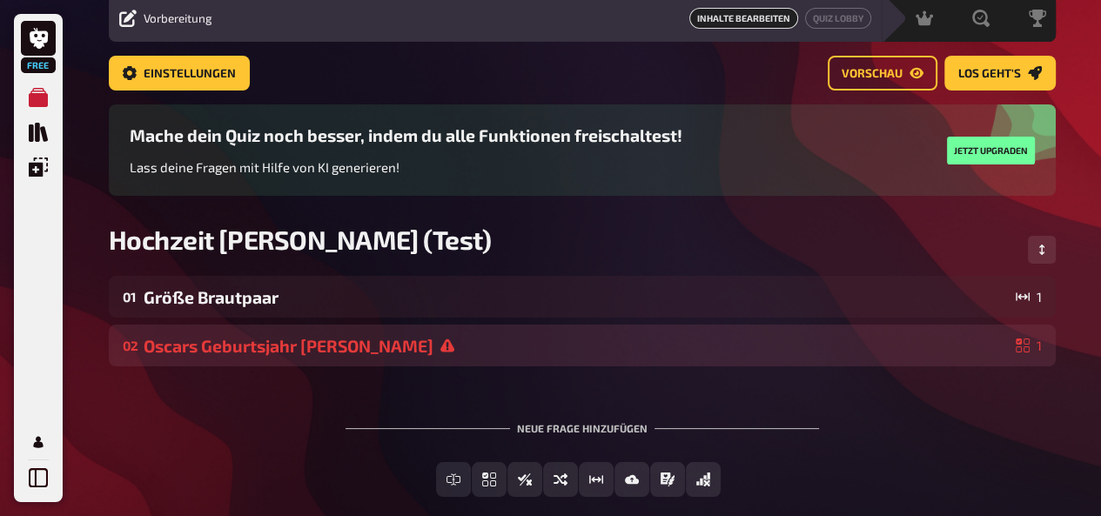
scroll to position [75, 0]
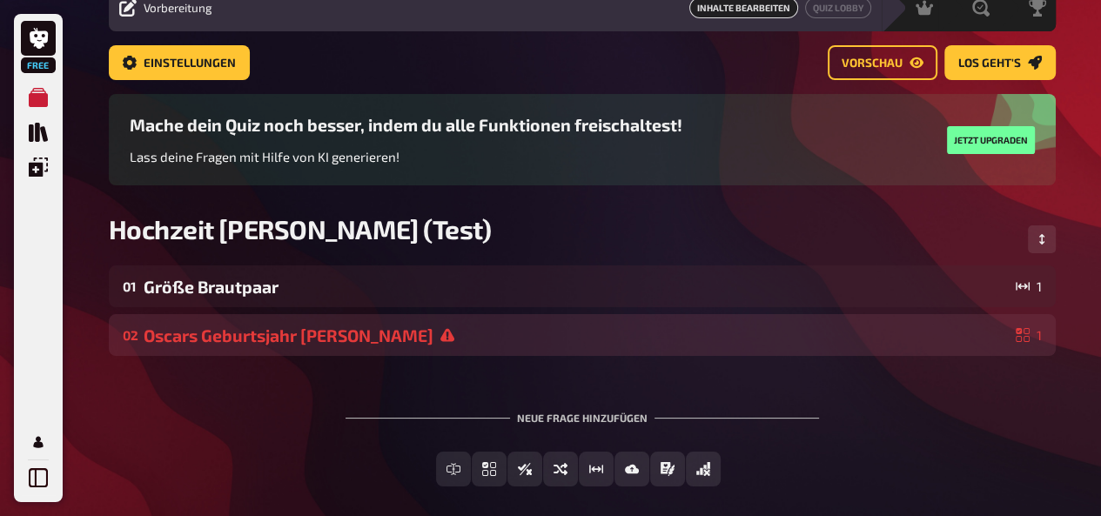
click at [955, 332] on div "Oscars Geburtsjahr Alex" at bounding box center [576, 336] width 865 height 20
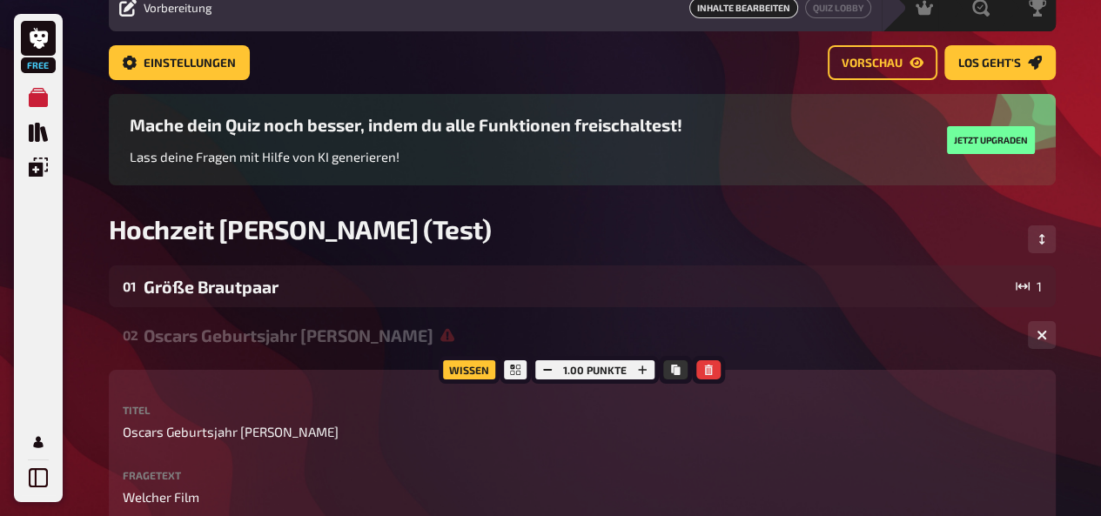
click at [588, 141] on div "Mache dein Quiz noch besser, indem du alle Funktionen freischaltest! Lass deine…" at bounding box center [406, 140] width 553 height 50
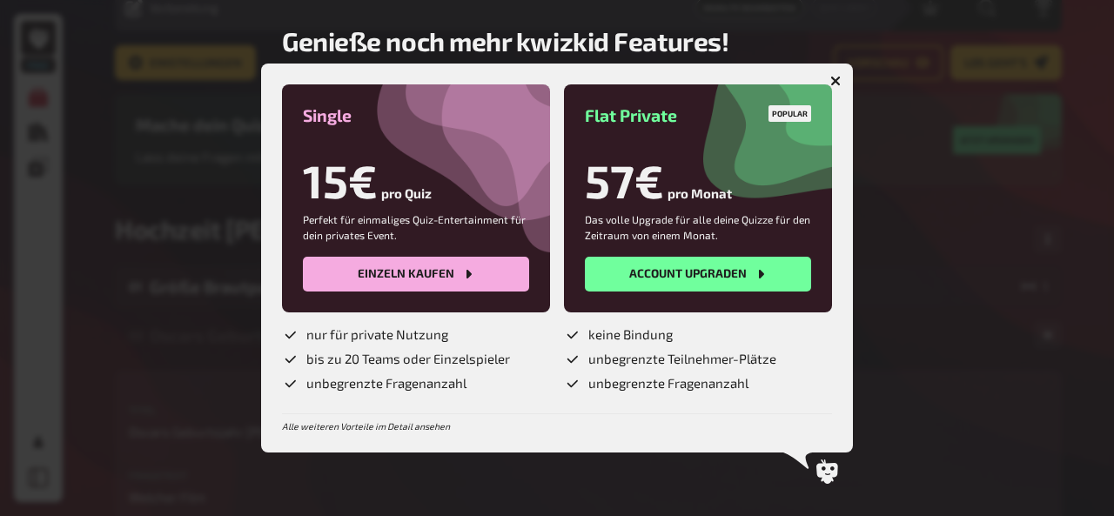
click at [830, 72] on button "button" at bounding box center [836, 81] width 28 height 28
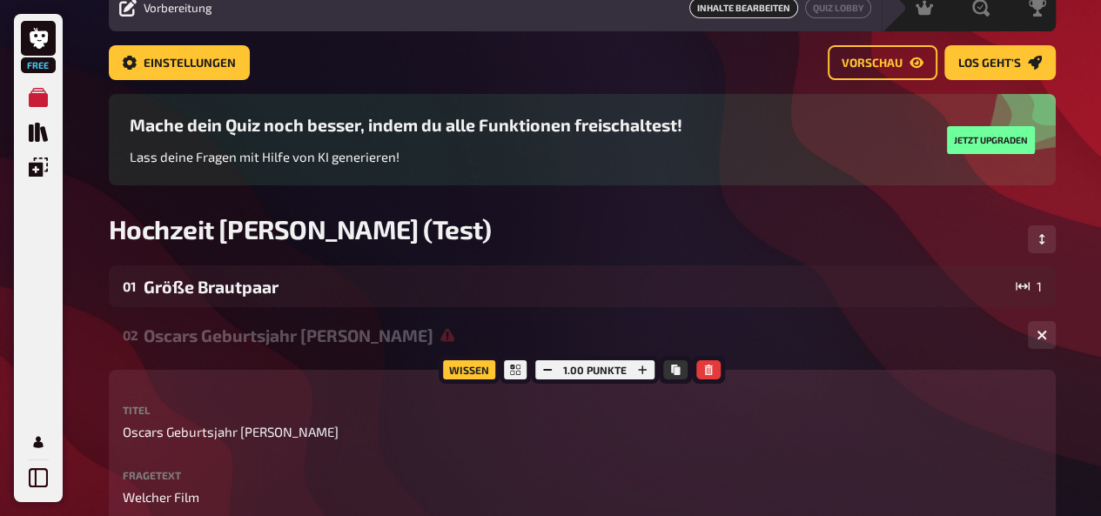
click at [433, 162] on div "Mache dein Quiz noch besser, indem du alle Funktionen freischaltest! Lass deine…" at bounding box center [406, 140] width 553 height 50
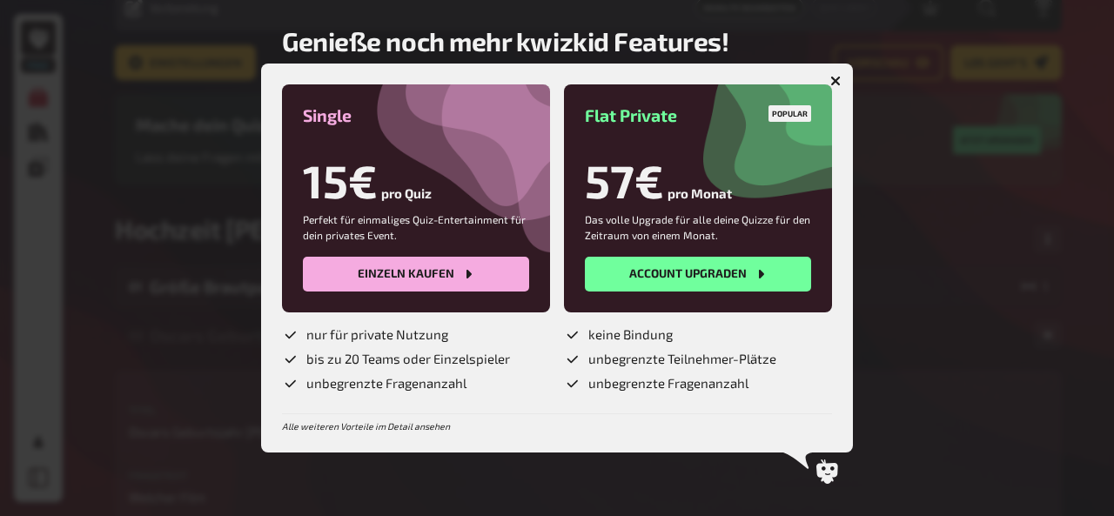
click at [836, 86] on button "button" at bounding box center [836, 81] width 28 height 28
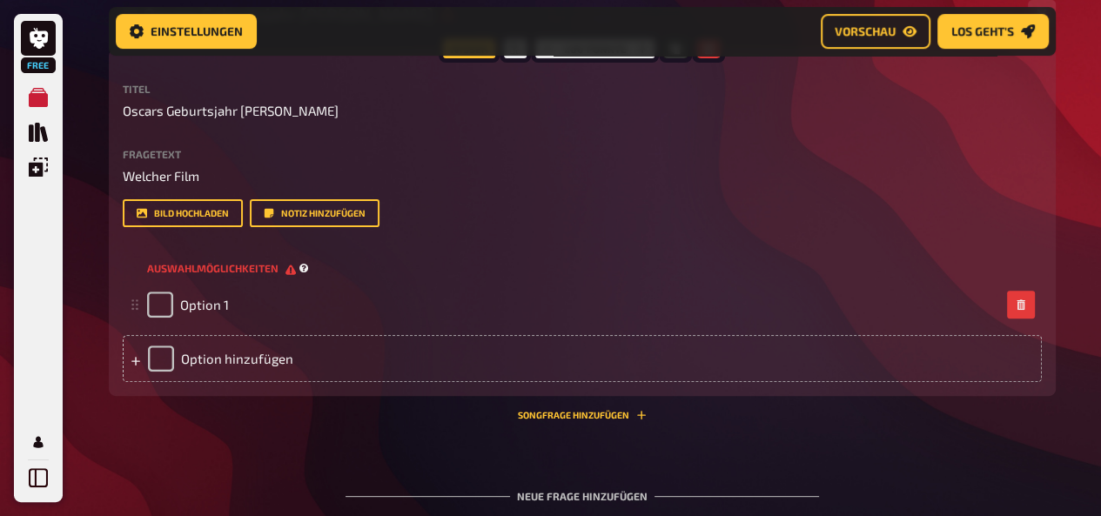
scroll to position [433, 0]
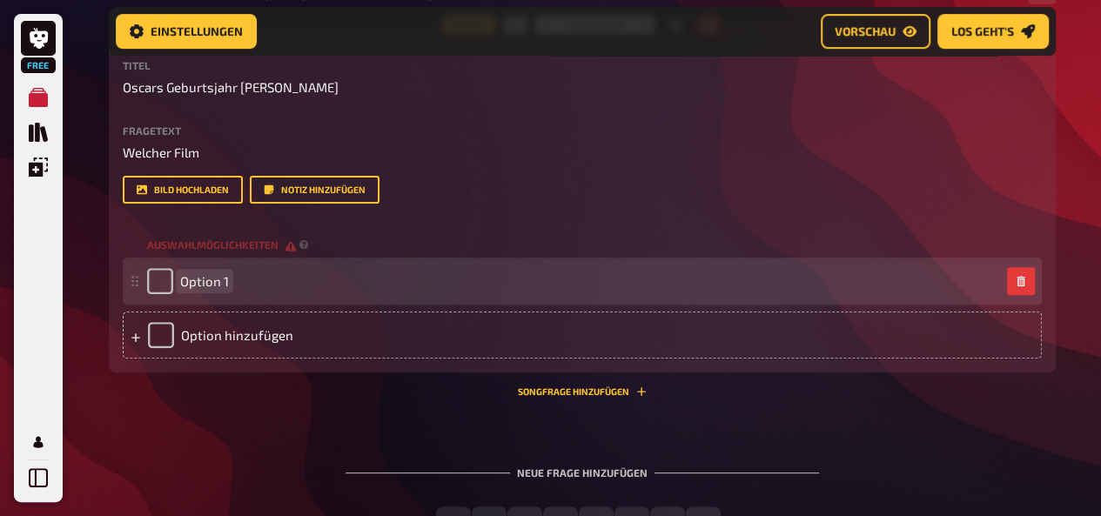
click at [241, 290] on div "Option 1" at bounding box center [573, 281] width 853 height 26
click at [216, 276] on span "Option 1" at bounding box center [204, 281] width 49 height 16
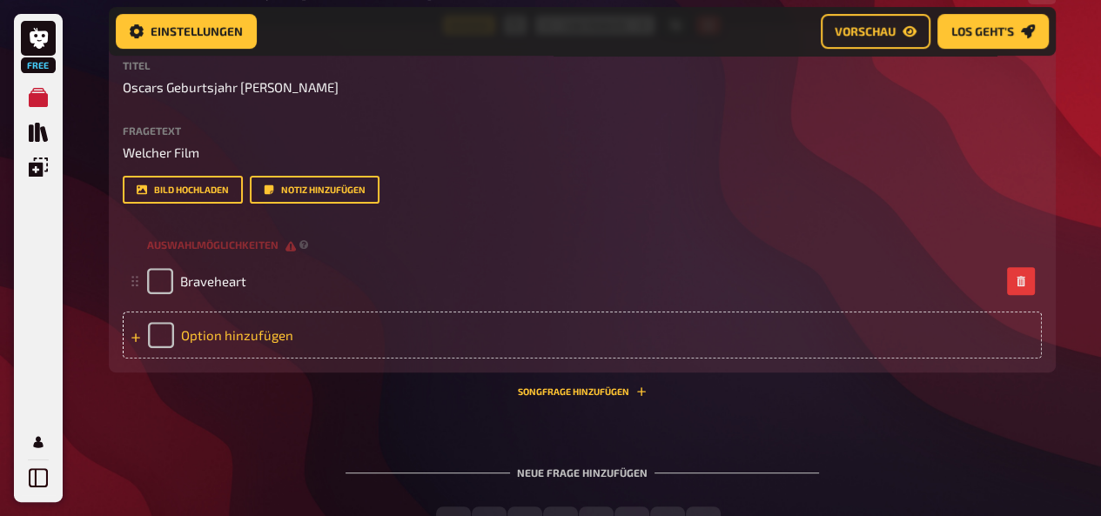
click at [277, 335] on div "Option hinzufügen" at bounding box center [582, 335] width 919 height 47
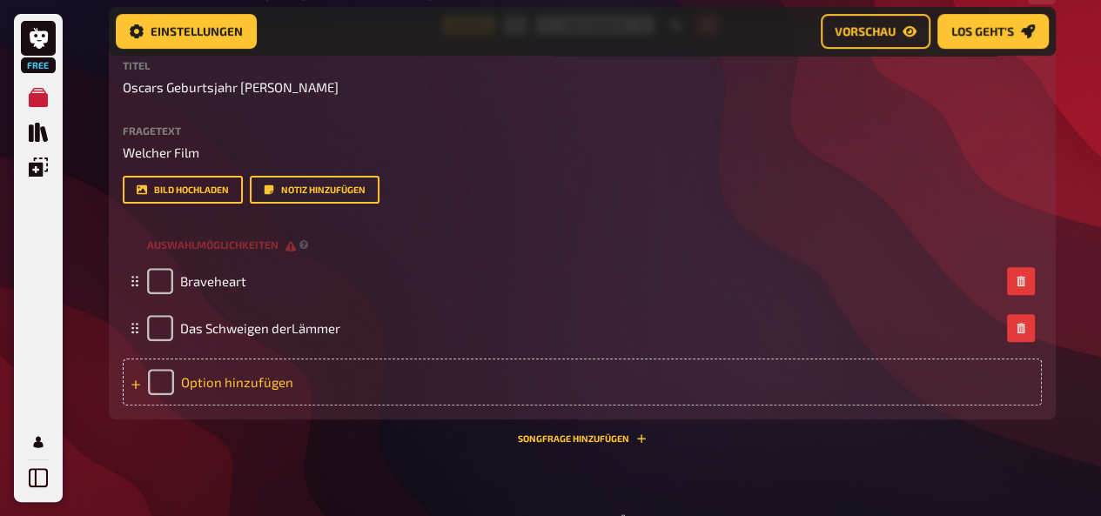
click at [276, 368] on div "Option hinzufügen" at bounding box center [582, 382] width 919 height 47
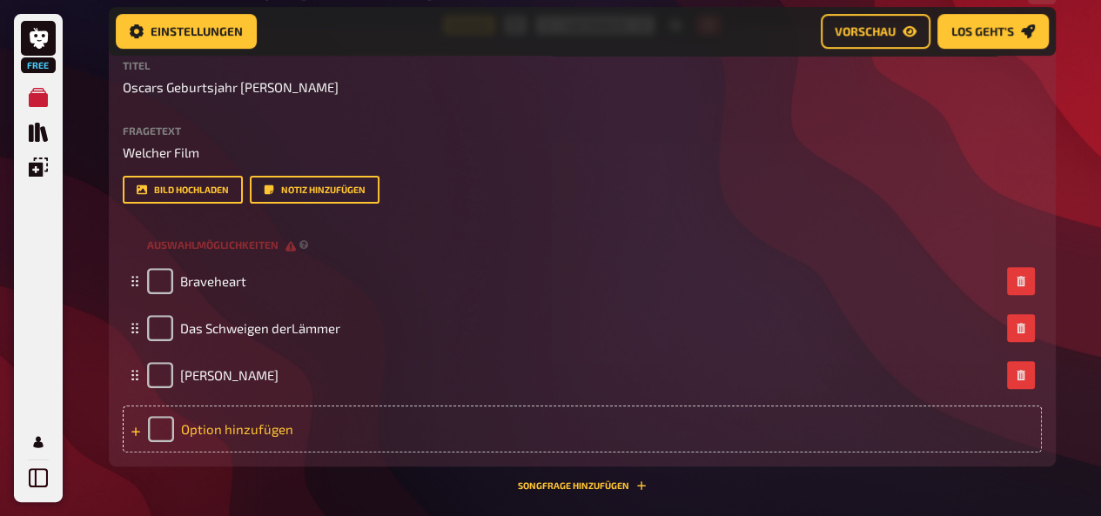
click at [285, 436] on div "Option hinzufügen" at bounding box center [582, 429] width 919 height 47
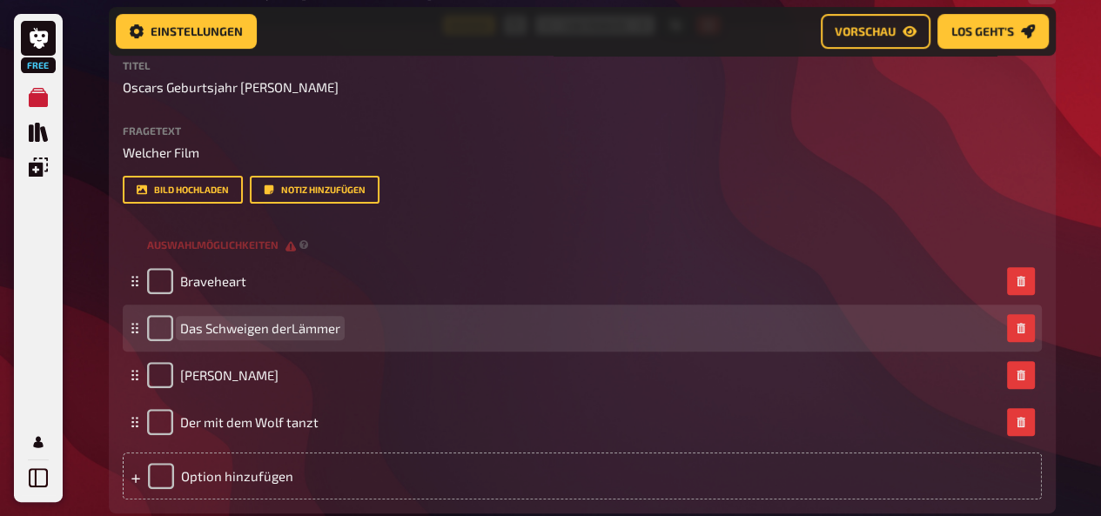
click at [454, 313] on div "Das Schweigen derLämmer" at bounding box center [582, 328] width 919 height 47
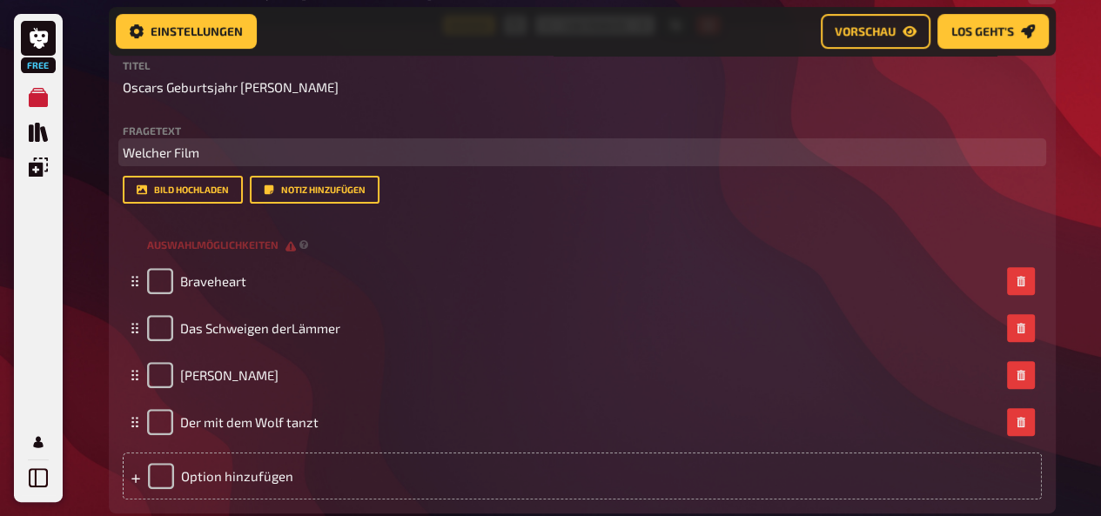
click at [575, 161] on p "Welcher Film" at bounding box center [582, 153] width 919 height 20
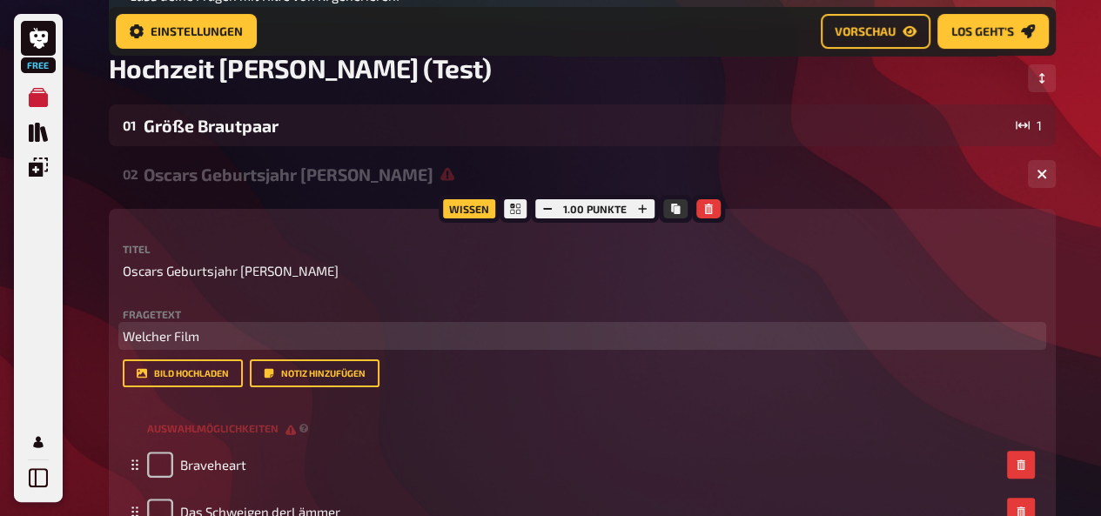
scroll to position [209, 0]
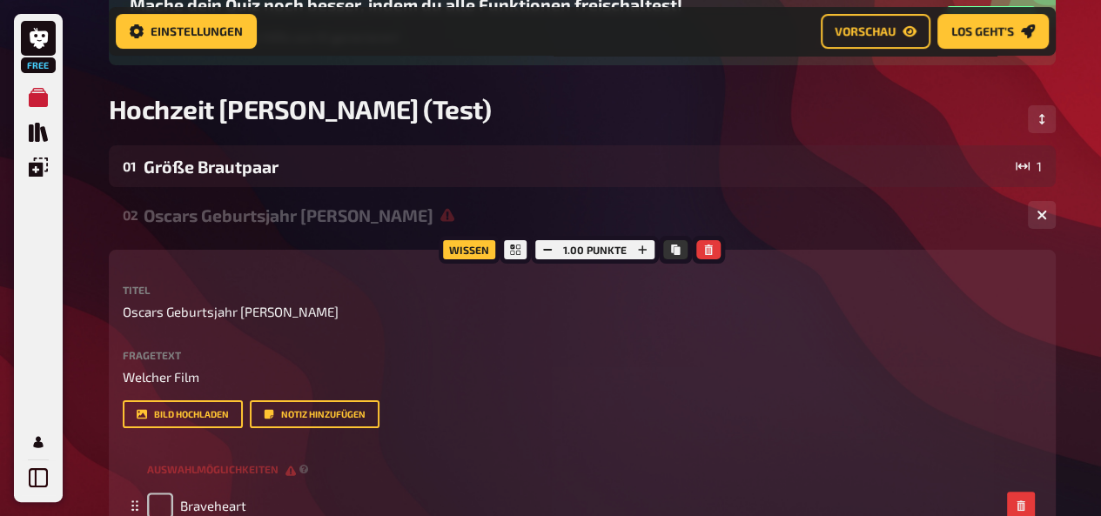
click at [480, 249] on div "Wissen" at bounding box center [469, 250] width 61 height 28
click at [507, 250] on div at bounding box center [515, 250] width 31 height 28
click at [566, 242] on div "1.00 Punkte" at bounding box center [595, 250] width 128 height 28
click at [634, 250] on button "button" at bounding box center [642, 249] width 24 height 19
click at [553, 251] on icon "button" at bounding box center [548, 250] width 10 height 10
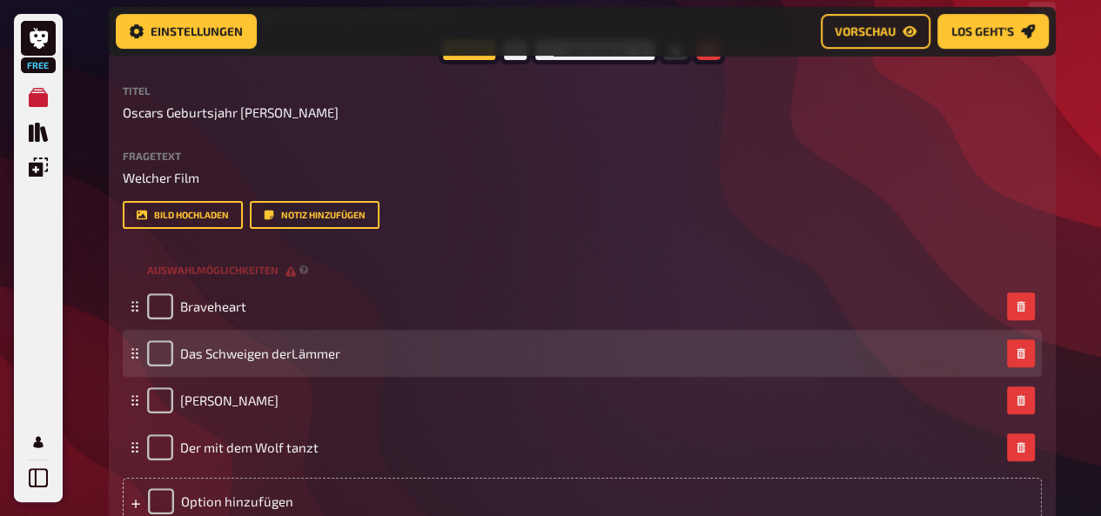
scroll to position [397, 0]
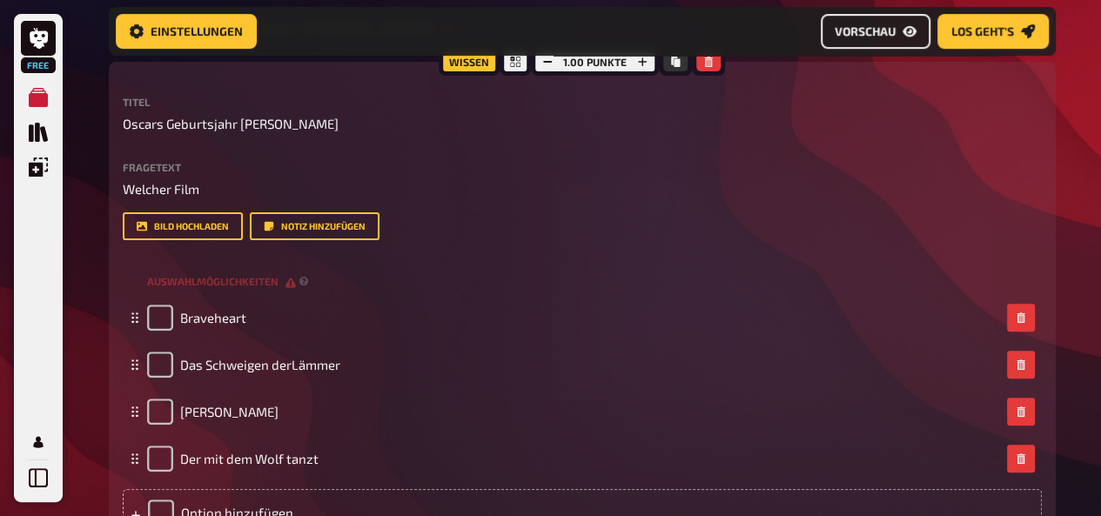
click at [856, 27] on span "Vorschau" at bounding box center [865, 31] width 61 height 12
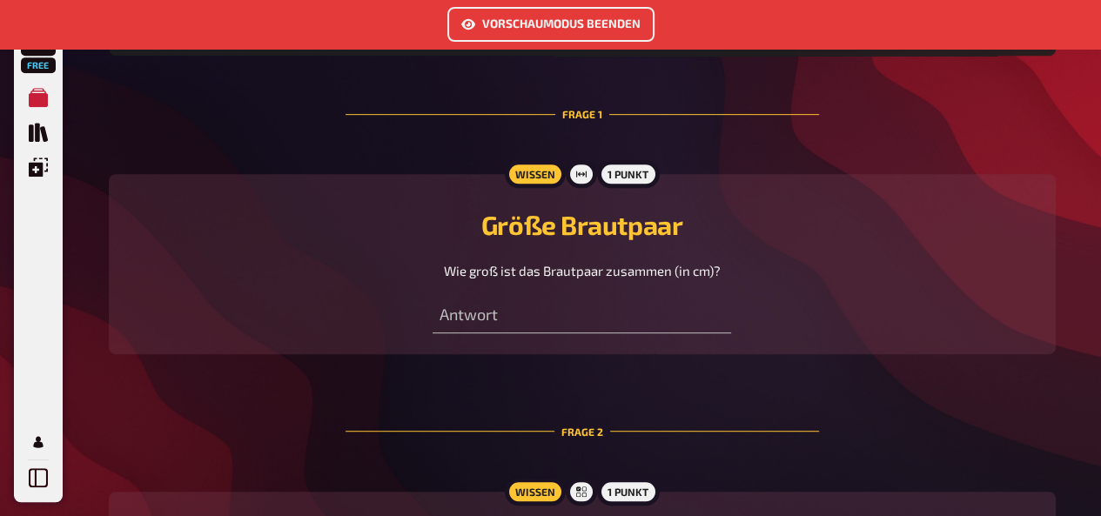
scroll to position [777, 0]
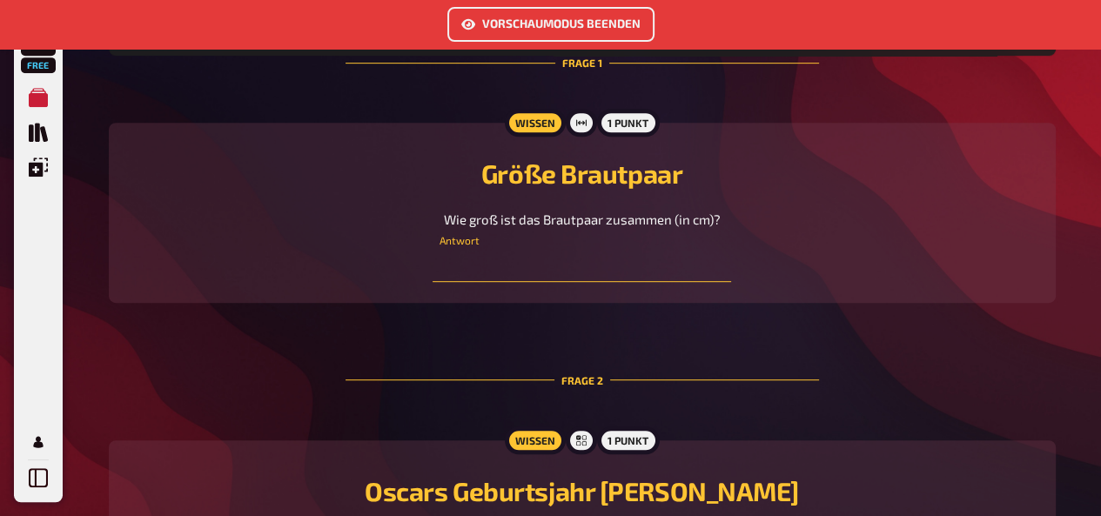
click at [606, 273] on input "number" at bounding box center [582, 264] width 299 height 35
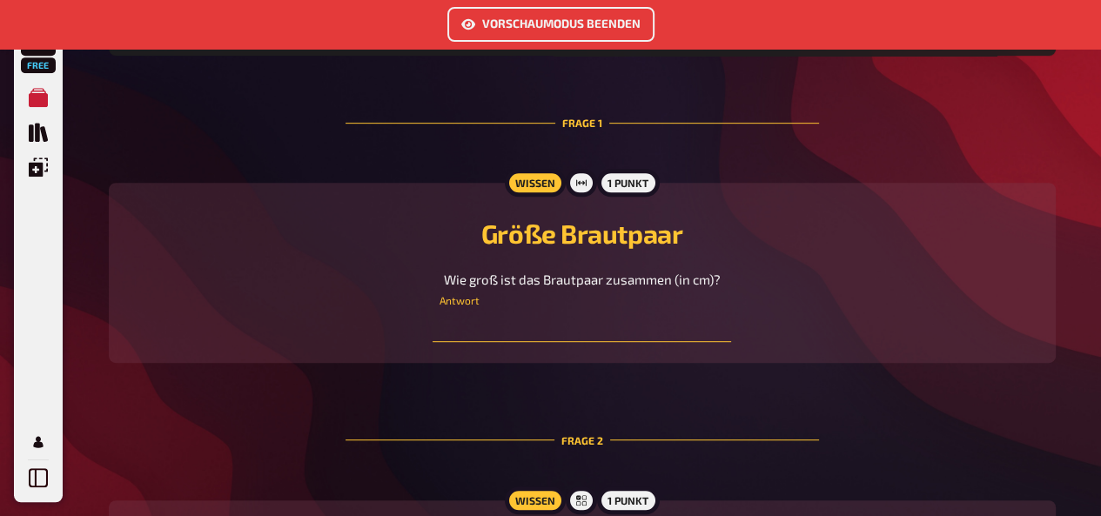
scroll to position [708, 0]
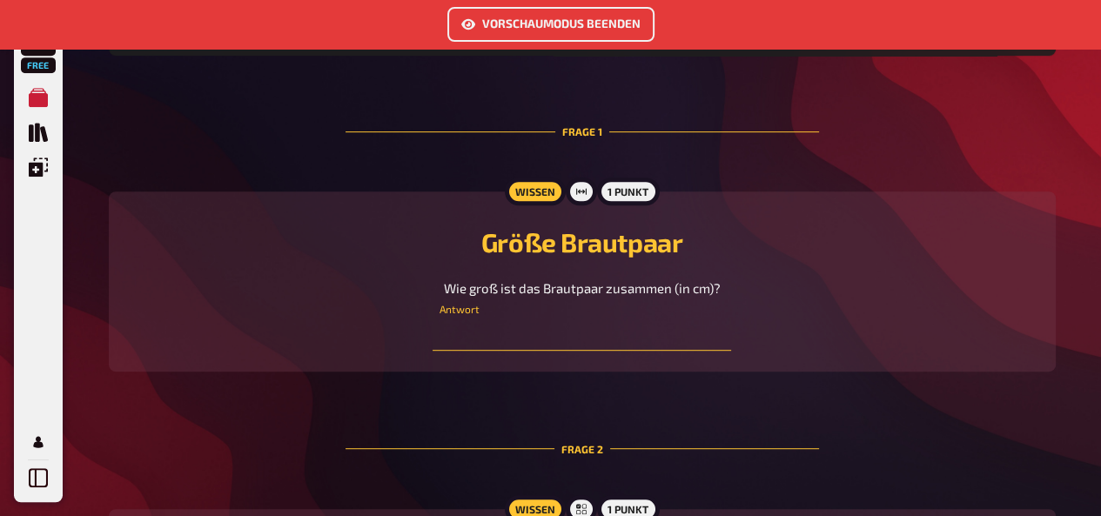
click at [580, 341] on input "number" at bounding box center [582, 333] width 299 height 35
click at [555, 26] on button "Vorschaumodus beenden" at bounding box center [550, 24] width 207 height 35
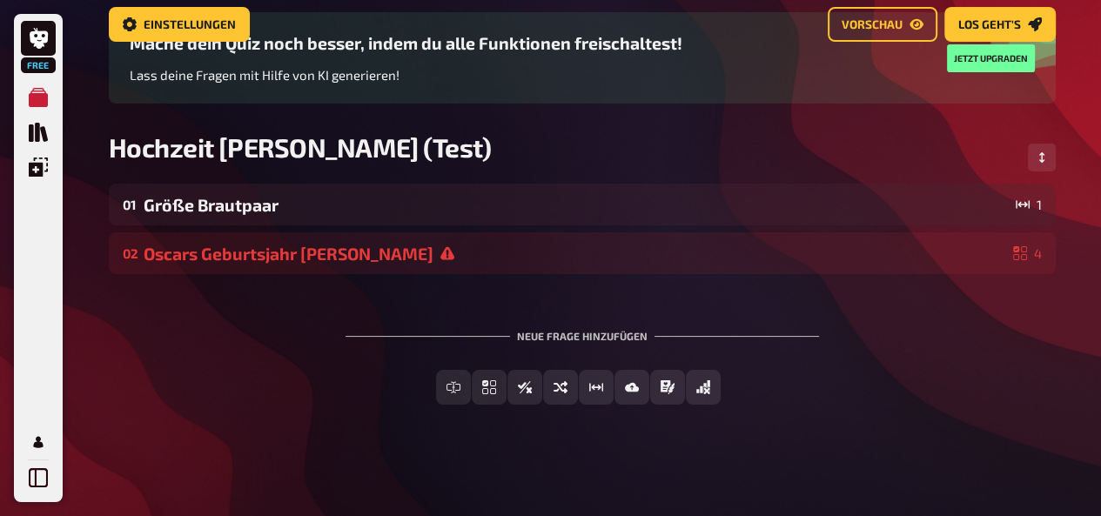
scroll to position [70, 0]
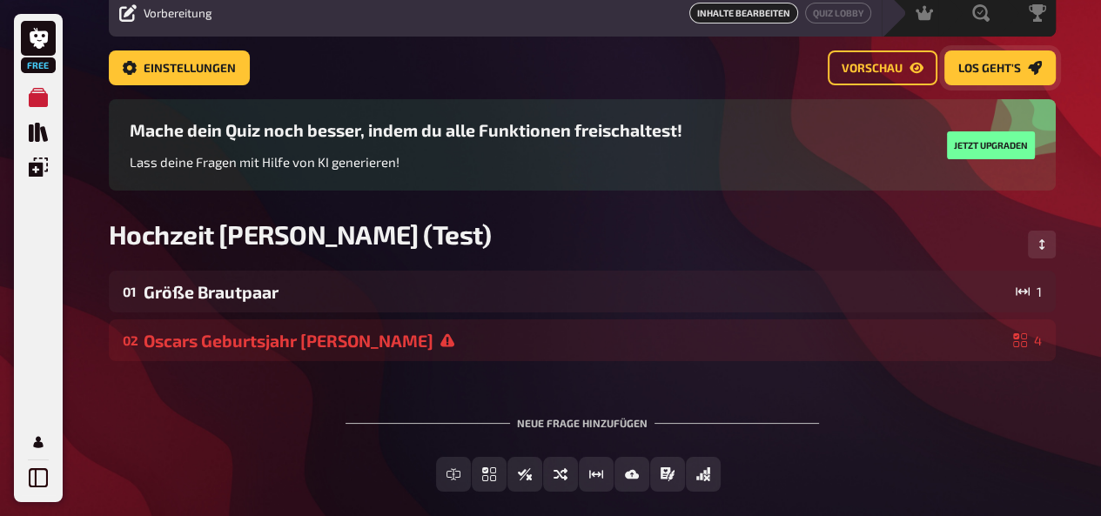
click at [1015, 70] on span "Los geht's" at bounding box center [989, 69] width 63 height 12
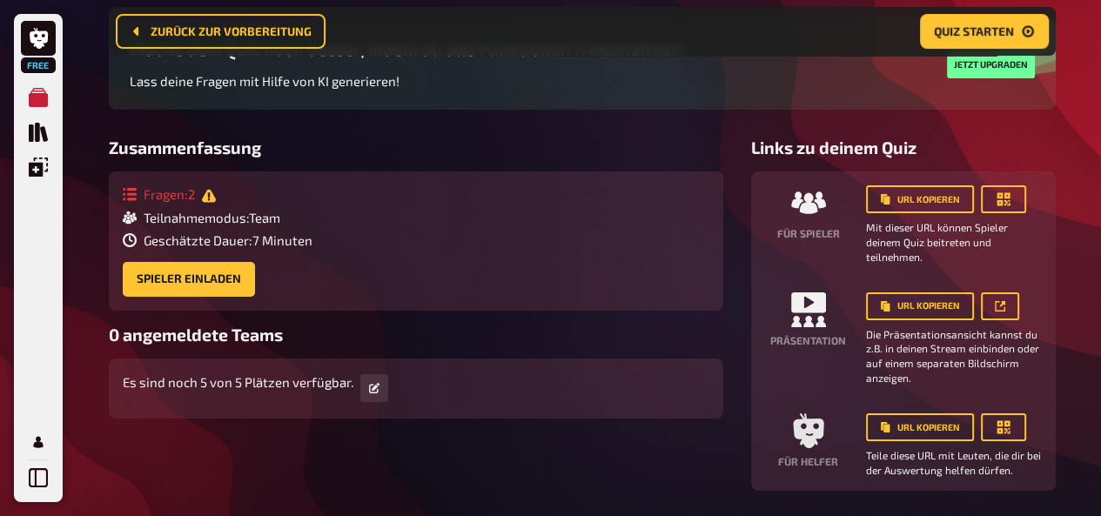
scroll to position [171, 0]
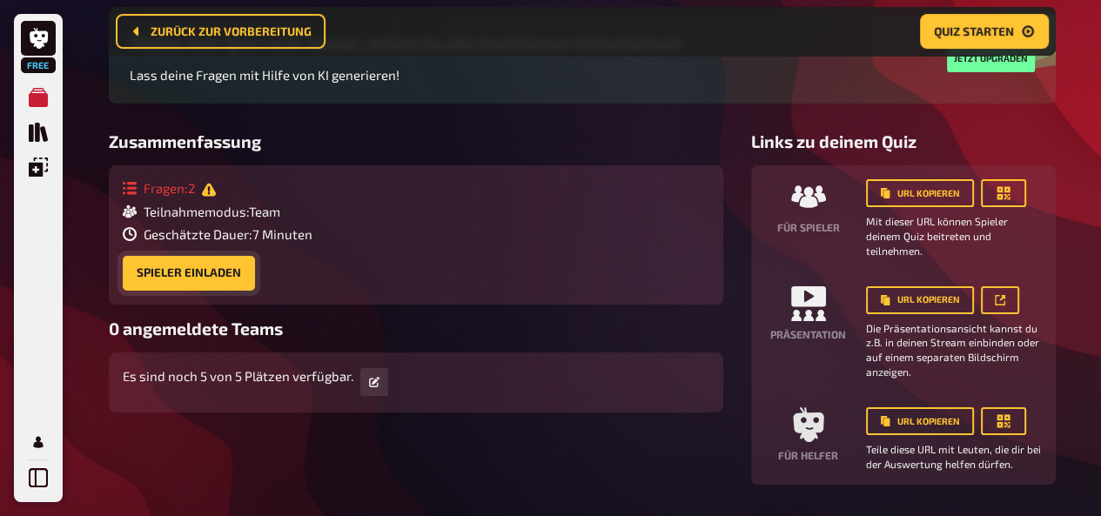
click at [186, 272] on button "Spieler einladen" at bounding box center [189, 273] width 132 height 35
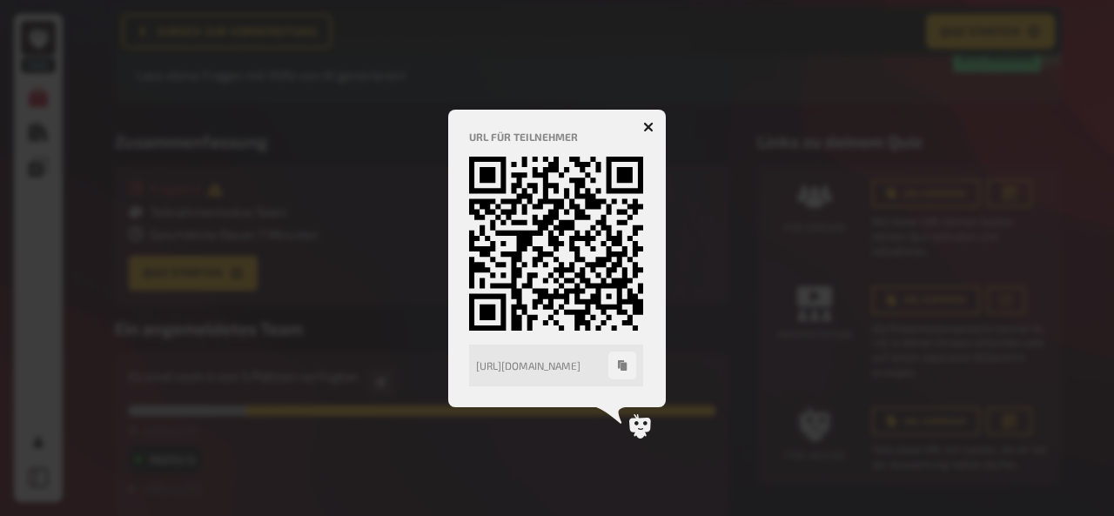
click at [646, 128] on icon "button" at bounding box center [649, 126] width 17 height 17
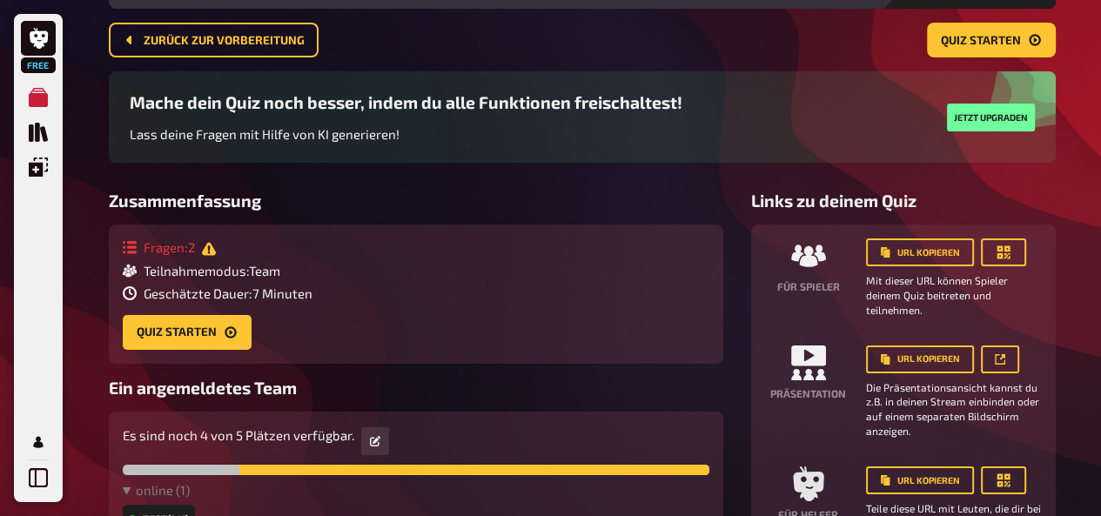
scroll to position [97, 0]
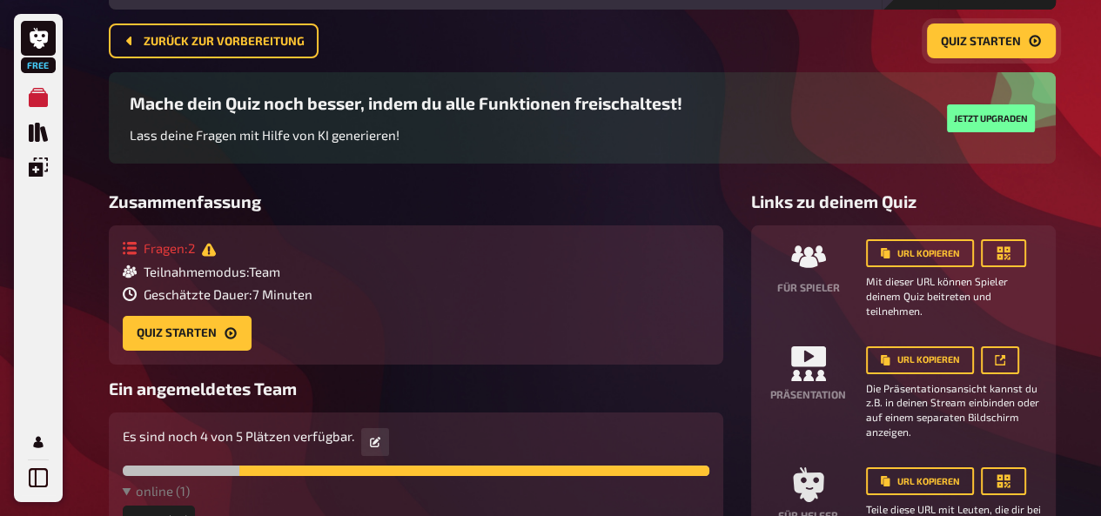
click at [1017, 37] on span "Quiz starten" at bounding box center [981, 42] width 80 height 12
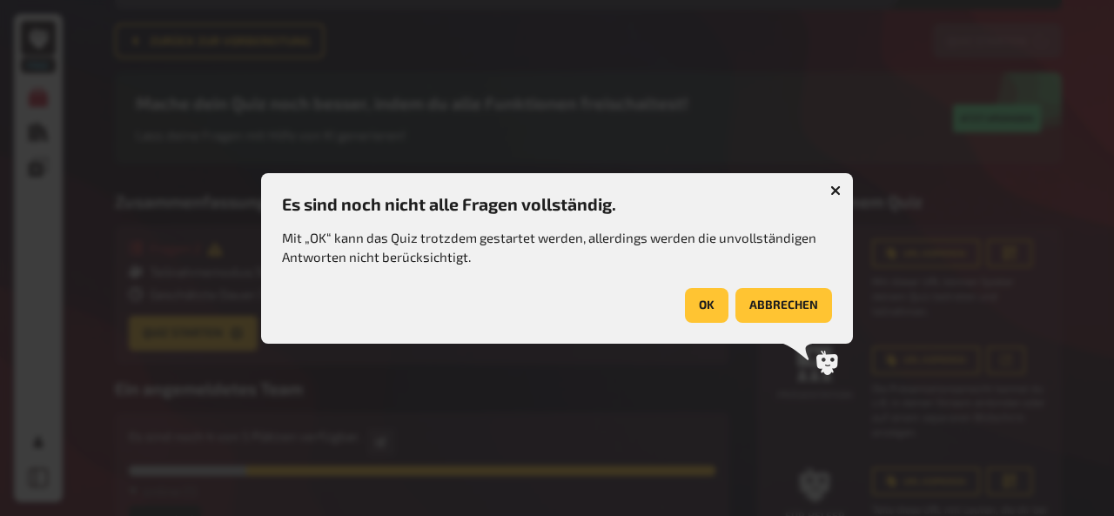
click at [830, 185] on icon "button" at bounding box center [835, 190] width 10 height 10
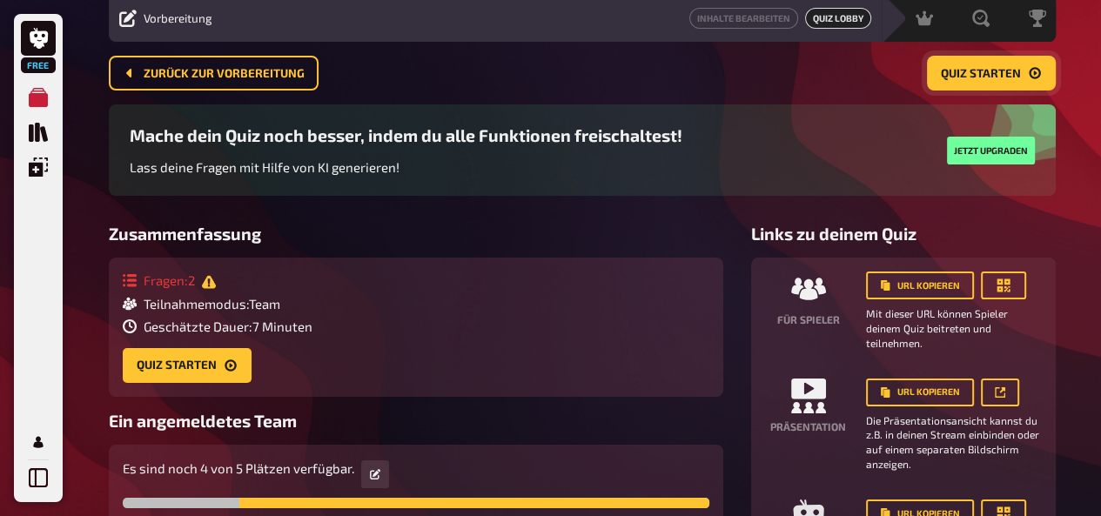
scroll to position [0, 0]
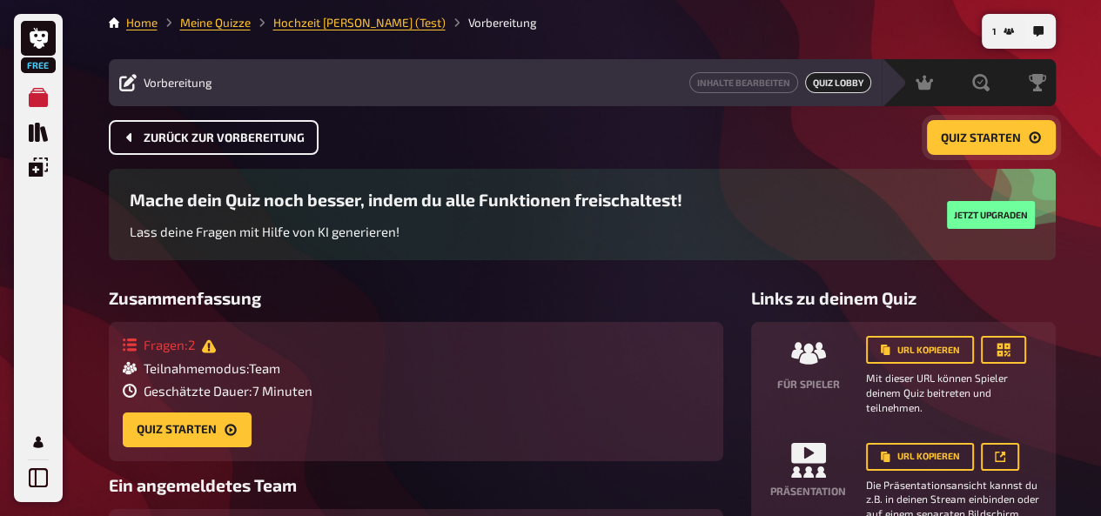
click at [217, 148] on button "Zurück zur Vorbereitung" at bounding box center [214, 137] width 210 height 35
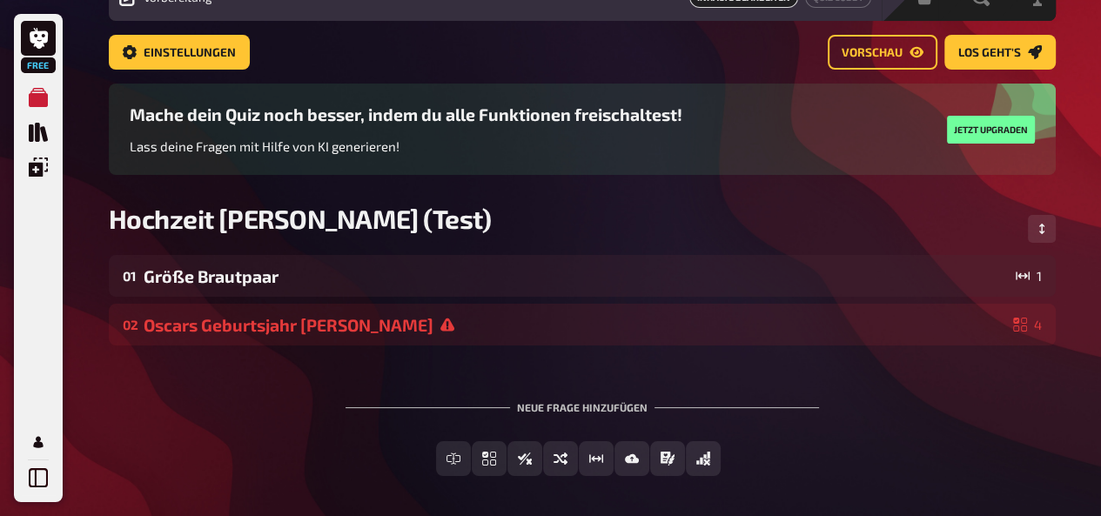
scroll to position [108, 0]
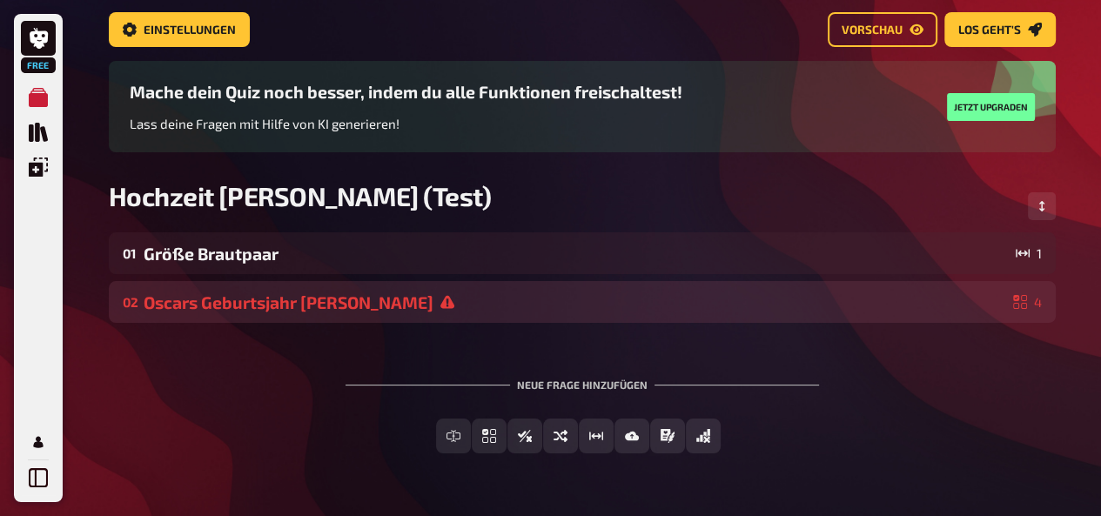
click at [427, 299] on div "Oscars Geburtsjahr Alex" at bounding box center [575, 302] width 863 height 20
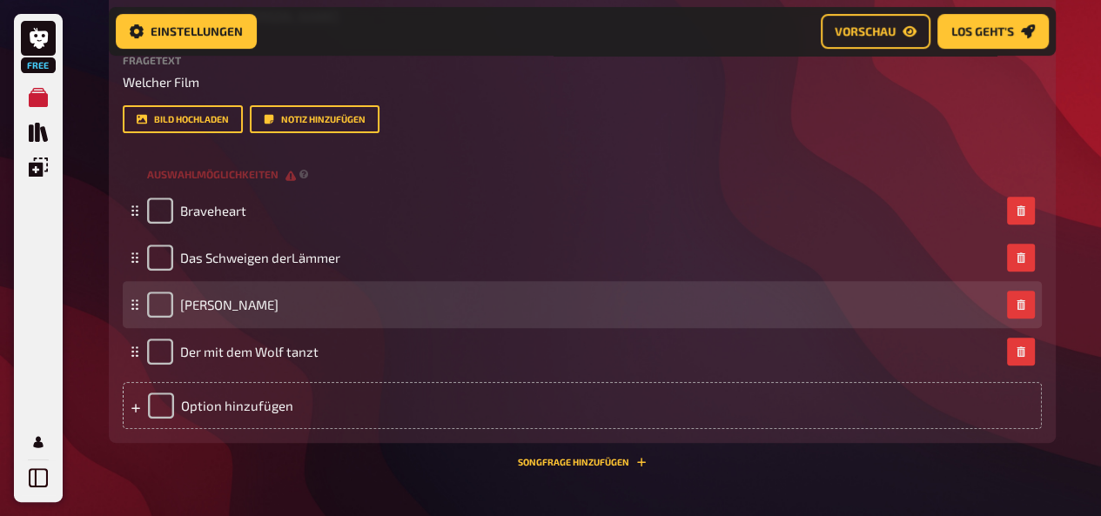
scroll to position [504, 0]
click at [157, 295] on input "checkbox" at bounding box center [160, 305] width 26 height 26
checkbox input "true"
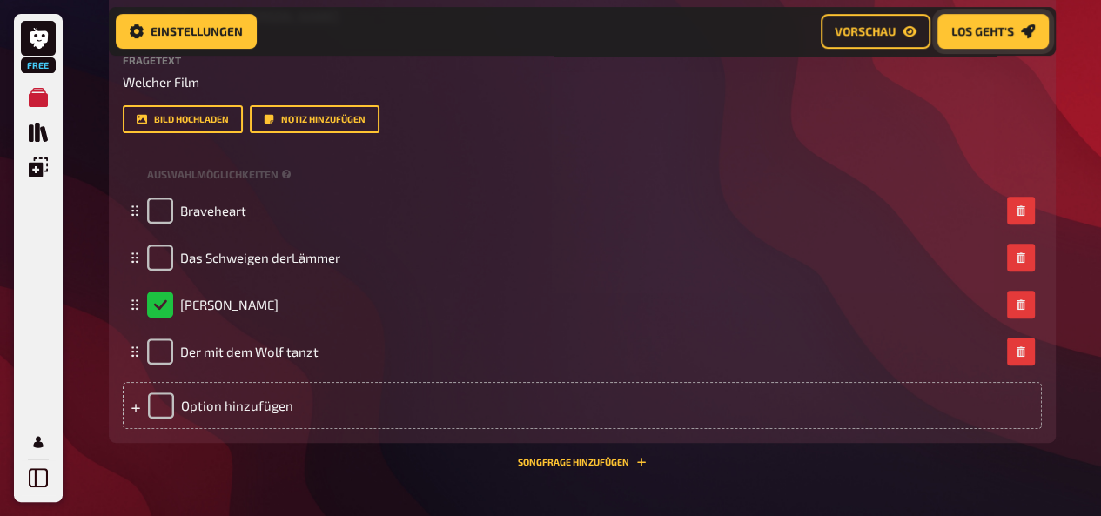
click at [978, 28] on span "Los geht's" at bounding box center [982, 31] width 63 height 12
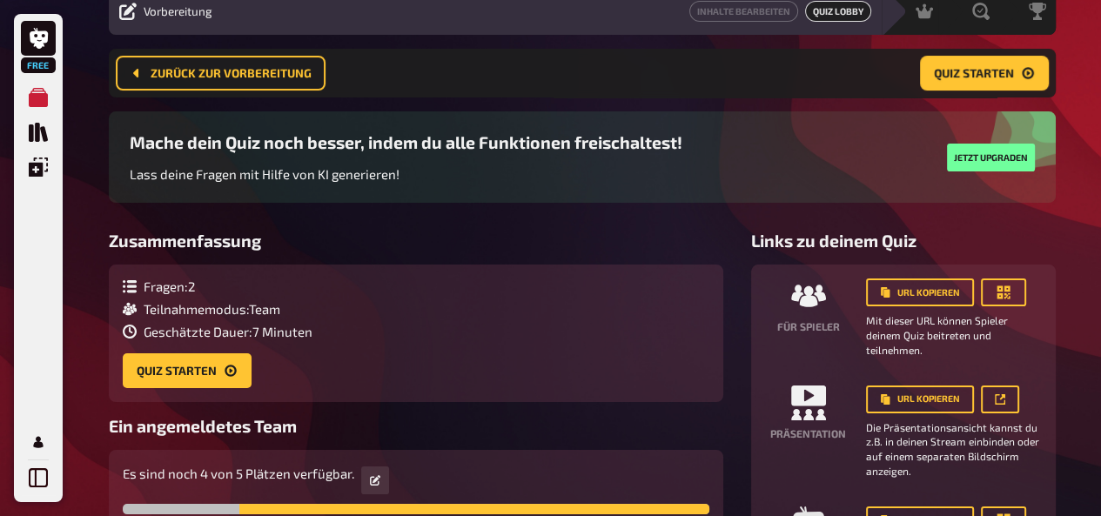
scroll to position [61, 0]
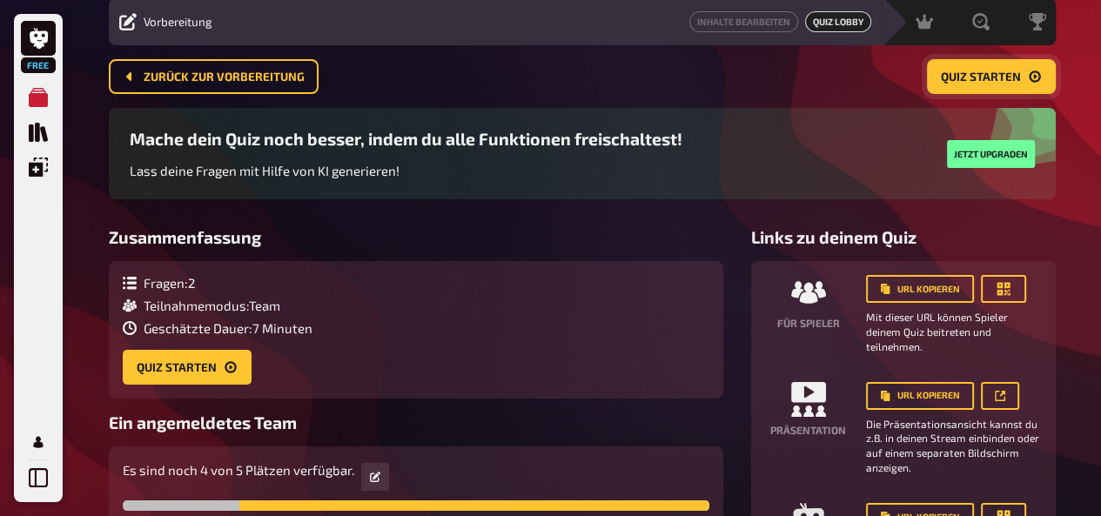
click at [994, 86] on button "Quiz starten" at bounding box center [991, 76] width 129 height 35
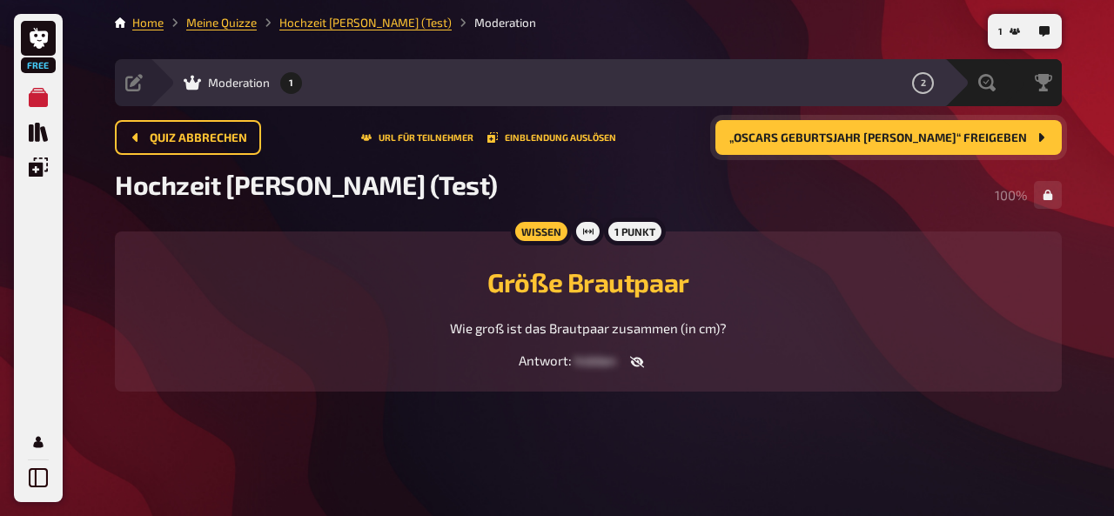
click at [843, 135] on span "„Oscars Geburtsjahr Alex“ freigeben" at bounding box center [878, 138] width 298 height 12
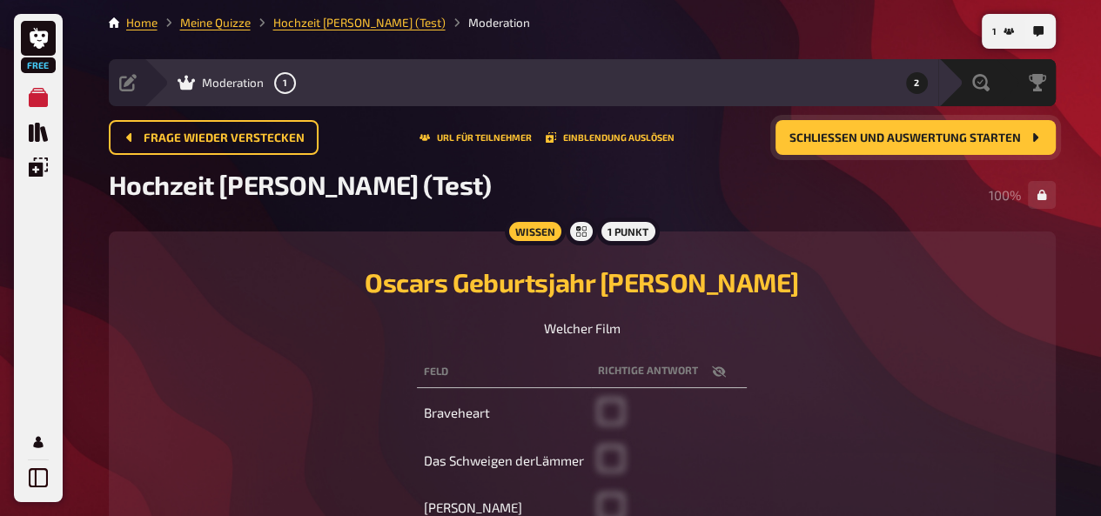
click at [903, 132] on span "Schließen und Auswertung starten" at bounding box center [905, 138] width 232 height 12
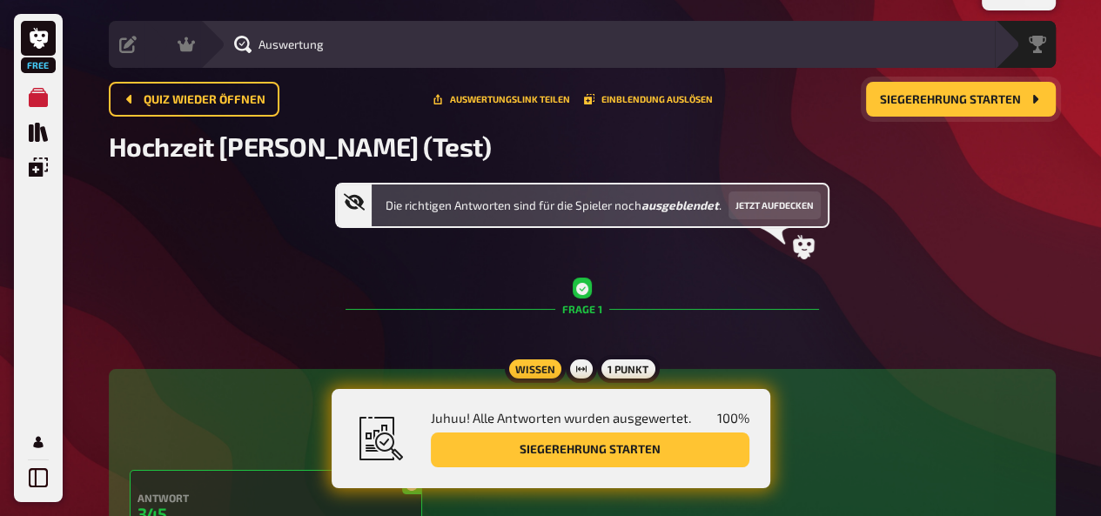
scroll to position [31, 0]
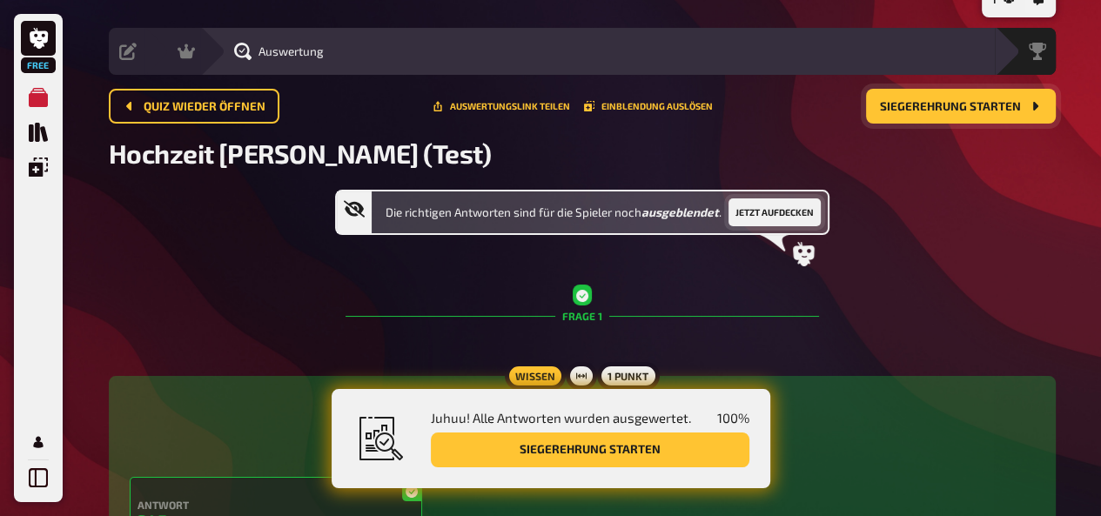
click at [776, 212] on button "Jetzt aufdecken" at bounding box center [775, 212] width 92 height 28
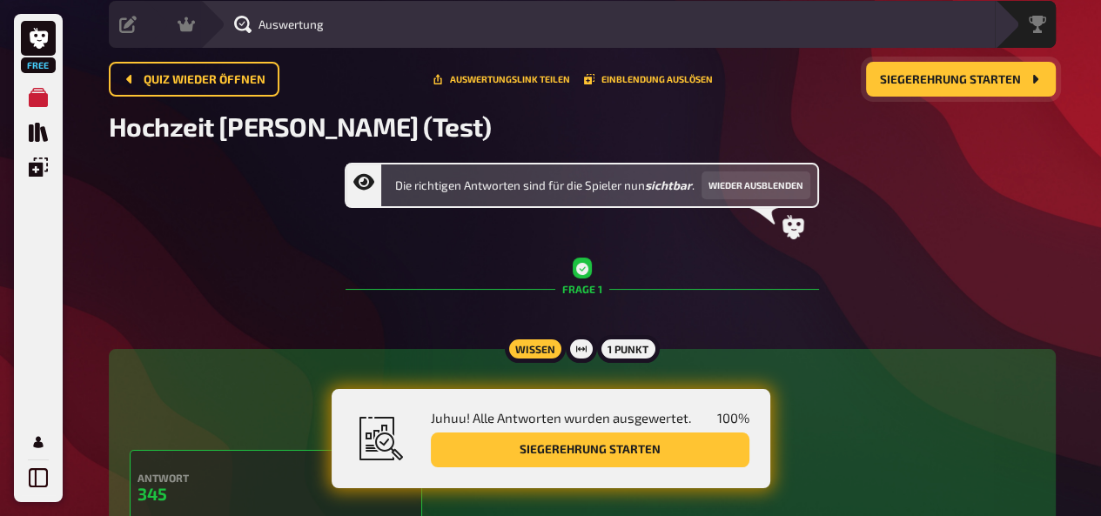
scroll to position [30, 0]
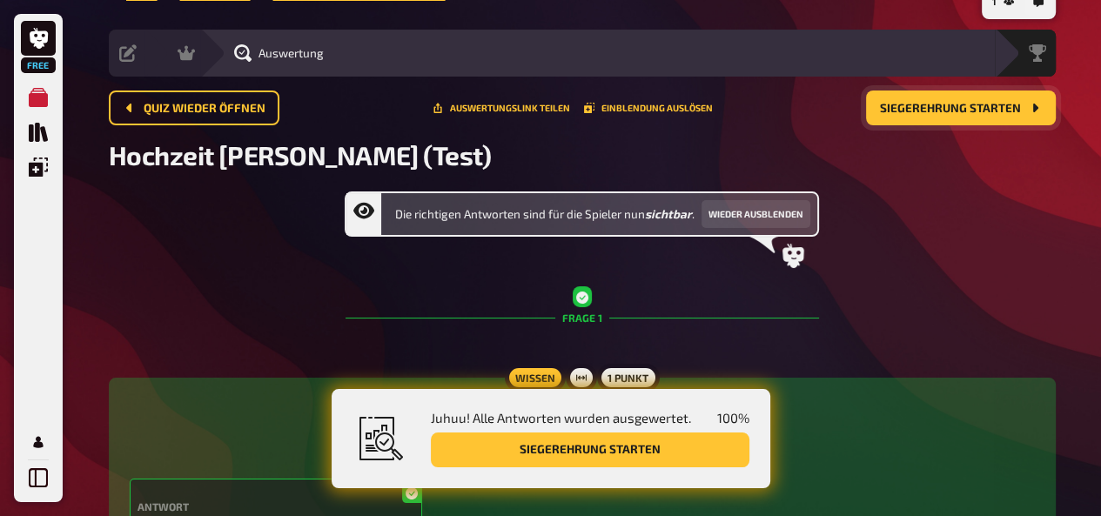
click at [950, 111] on span "Siegerehrung starten" at bounding box center [950, 109] width 141 height 12
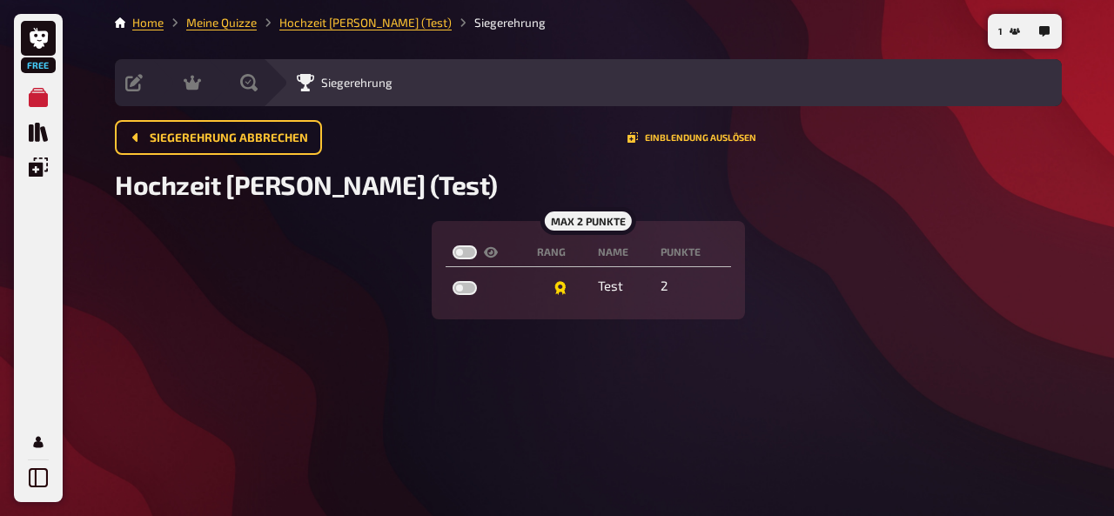
click at [472, 256] on label at bounding box center [465, 252] width 24 height 14
click at [453, 245] on input "checkbox" at bounding box center [452, 245] width 1 height 1
checkbox input "true"
click at [472, 256] on label at bounding box center [465, 252] width 24 height 14
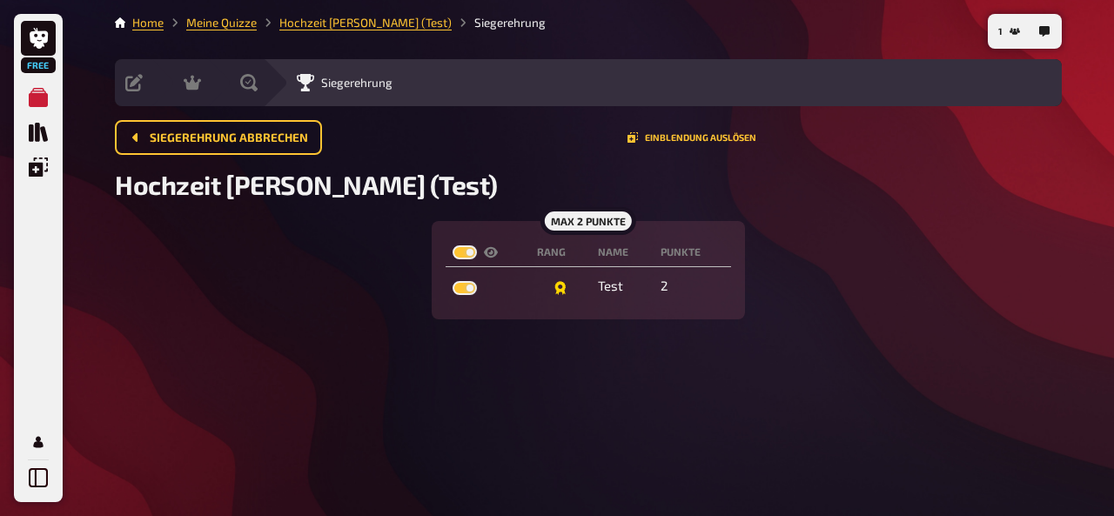
click at [453, 245] on input "checkbox" at bounding box center [452, 245] width 1 height 1
checkbox input "false"
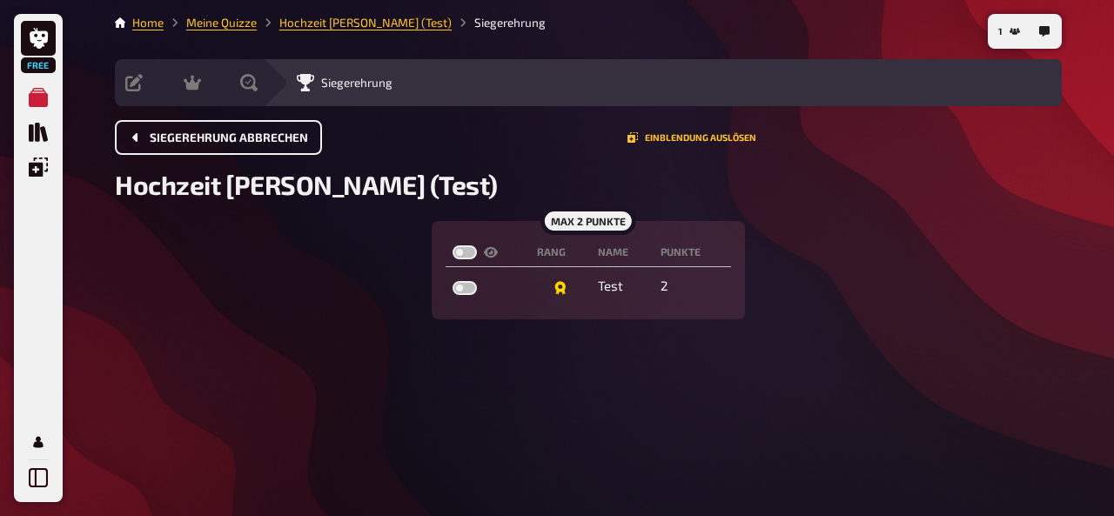
click at [176, 136] on span "Siegerehrung abbrechen" at bounding box center [229, 138] width 158 height 12
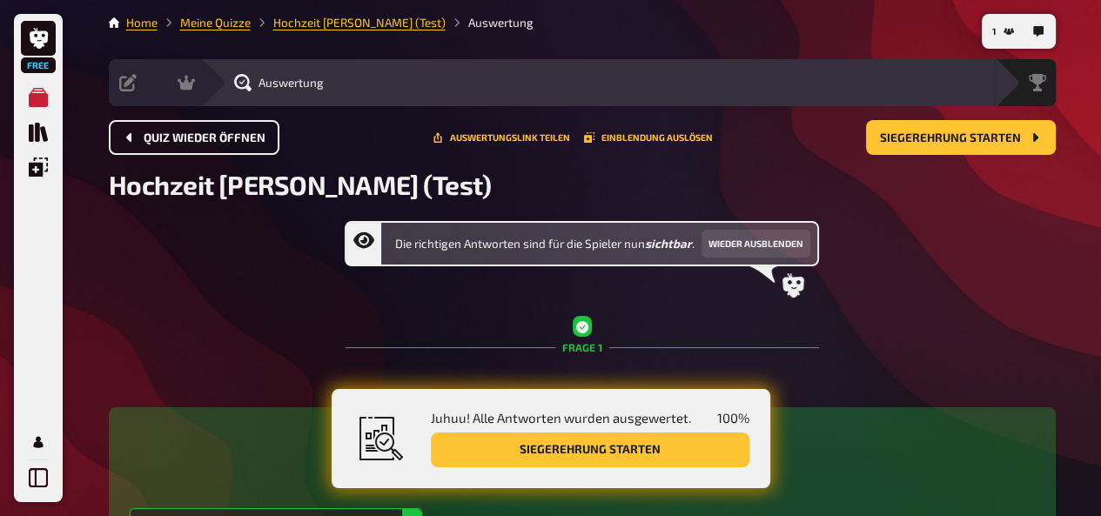
click at [181, 138] on span "Quiz wieder öffnen" at bounding box center [205, 138] width 122 height 12
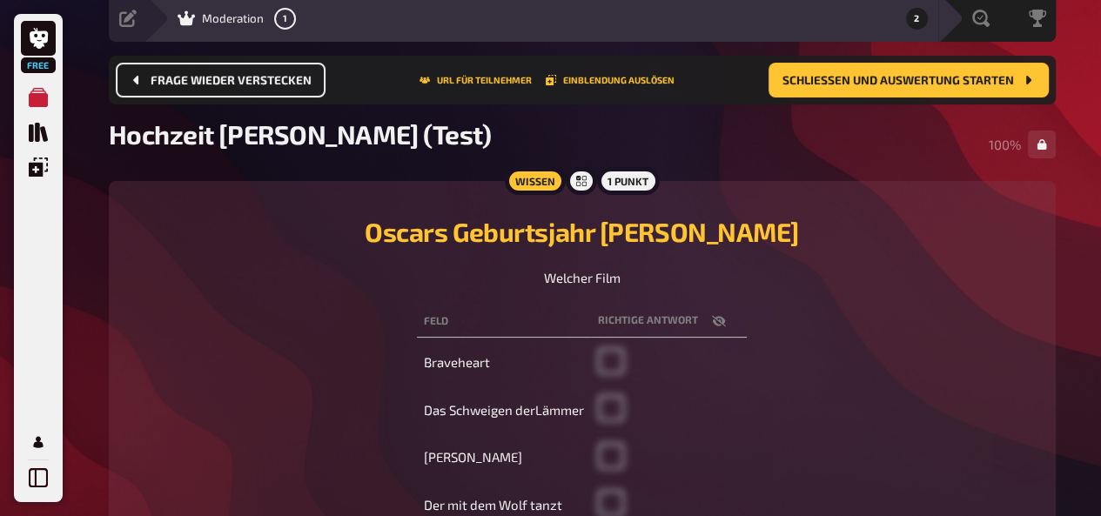
scroll to position [22, 0]
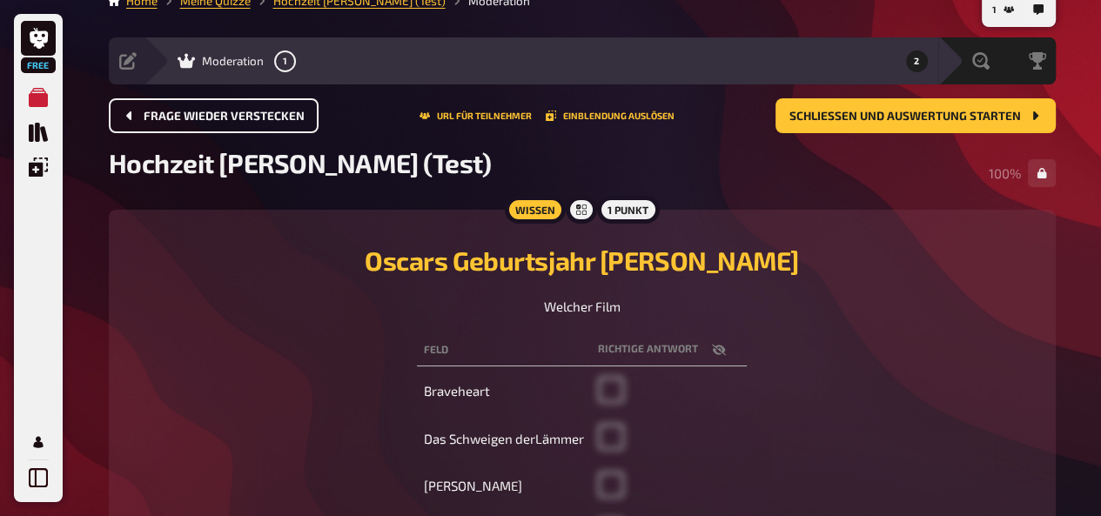
click at [714, 346] on icon "button" at bounding box center [719, 349] width 14 height 11
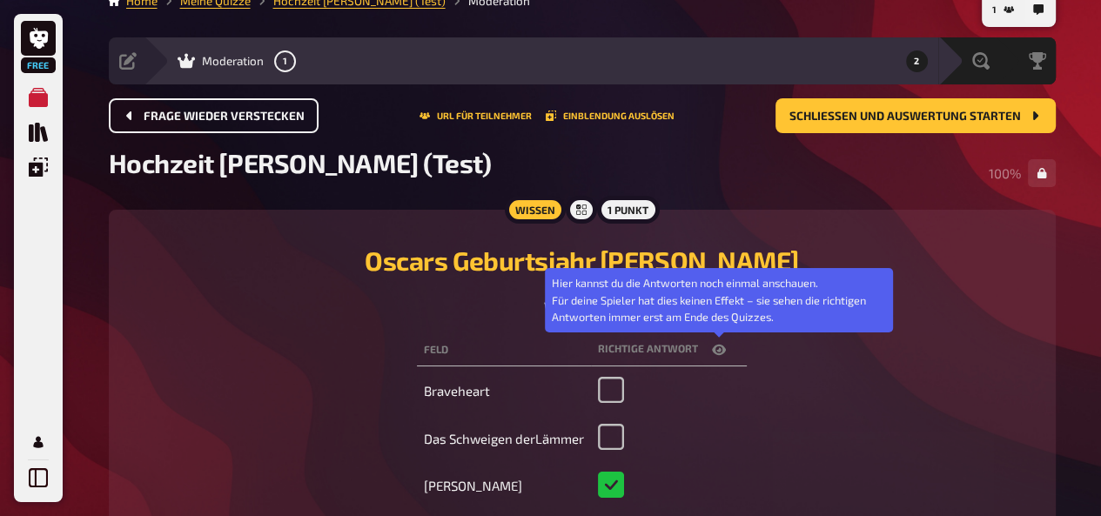
click at [714, 346] on icon "button" at bounding box center [719, 350] width 14 height 10
click at [714, 346] on icon "button" at bounding box center [719, 349] width 14 height 11
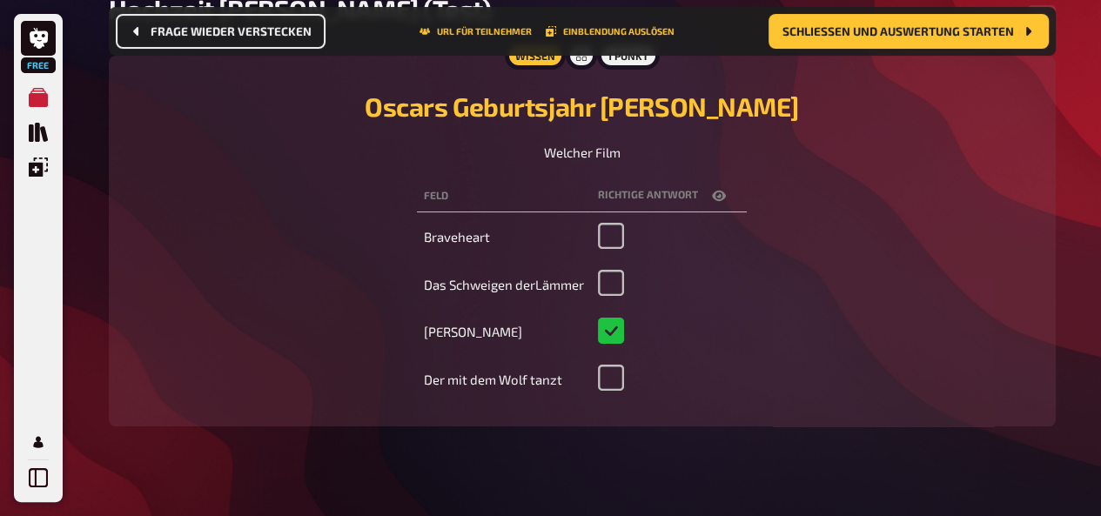
scroll to position [192, 0]
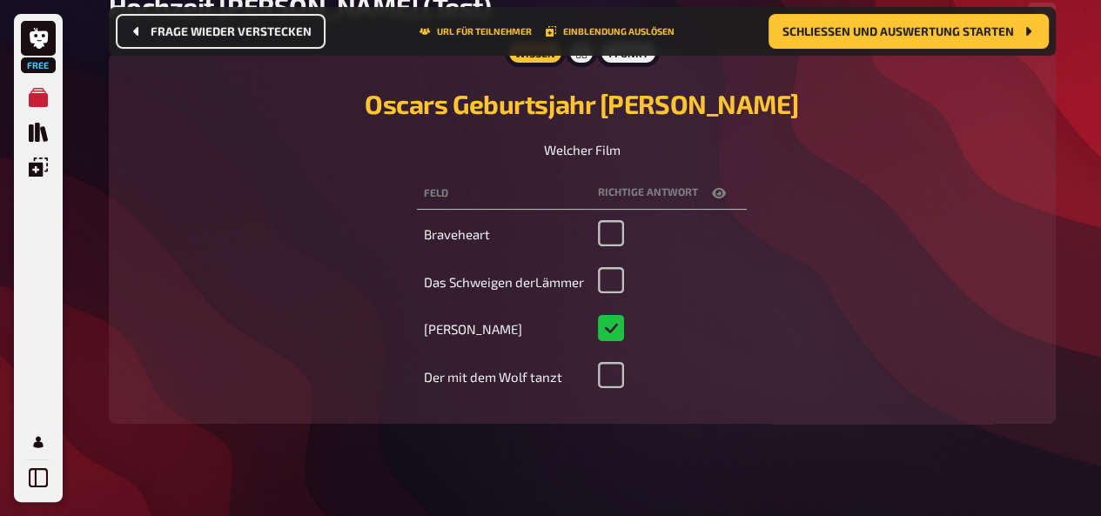
click at [727, 201] on button "button" at bounding box center [719, 193] width 42 height 17
checkbox input "false"
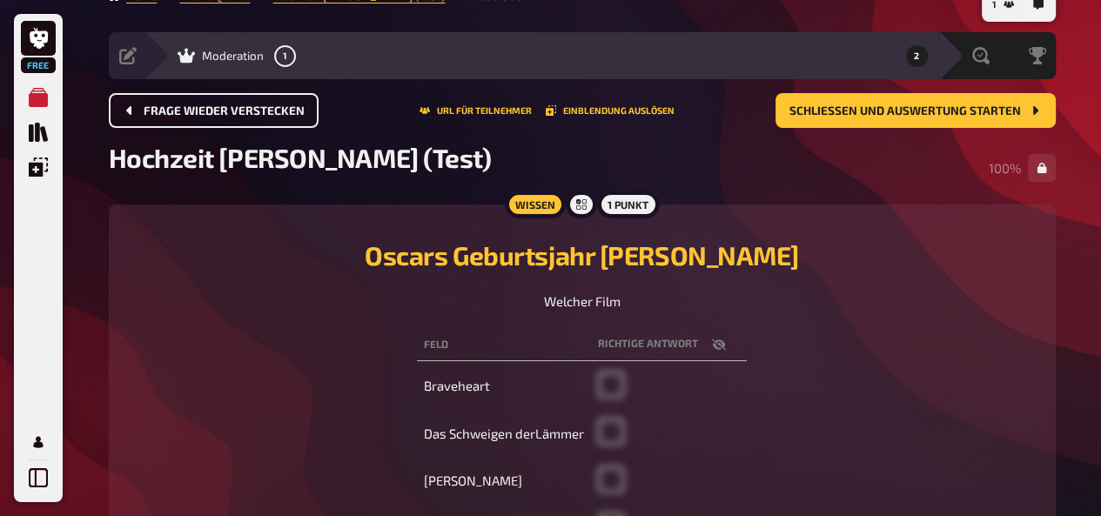
scroll to position [0, 0]
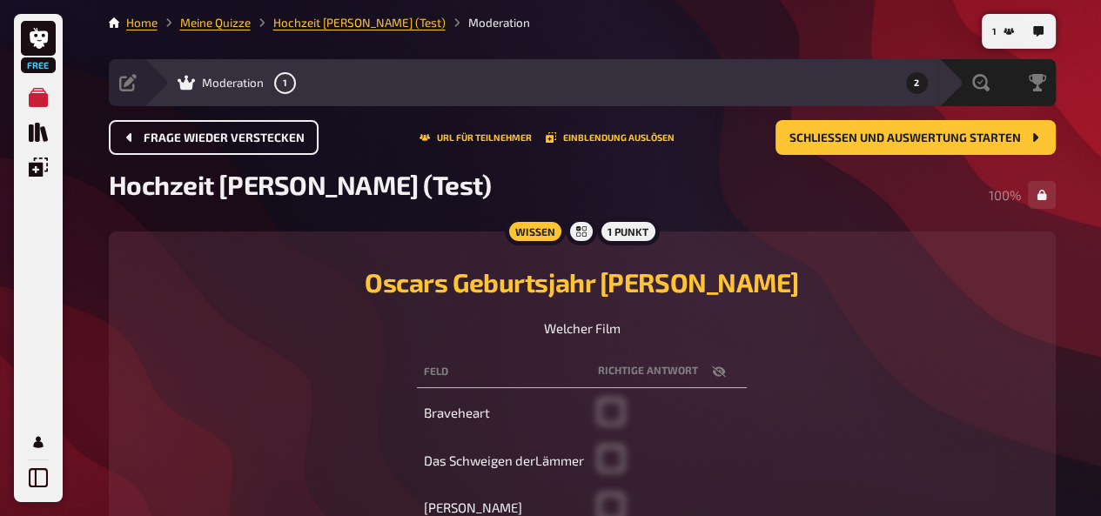
click at [128, 140] on icon "Frage wieder verstecken" at bounding box center [128, 137] width 5 height 9
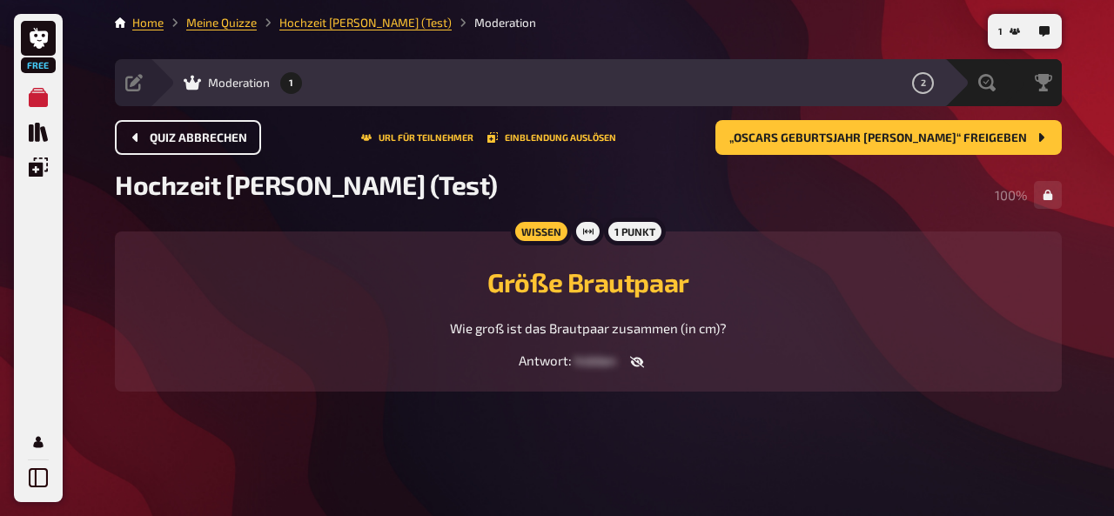
click at [128, 140] on button "Quiz abbrechen" at bounding box center [188, 137] width 146 height 35
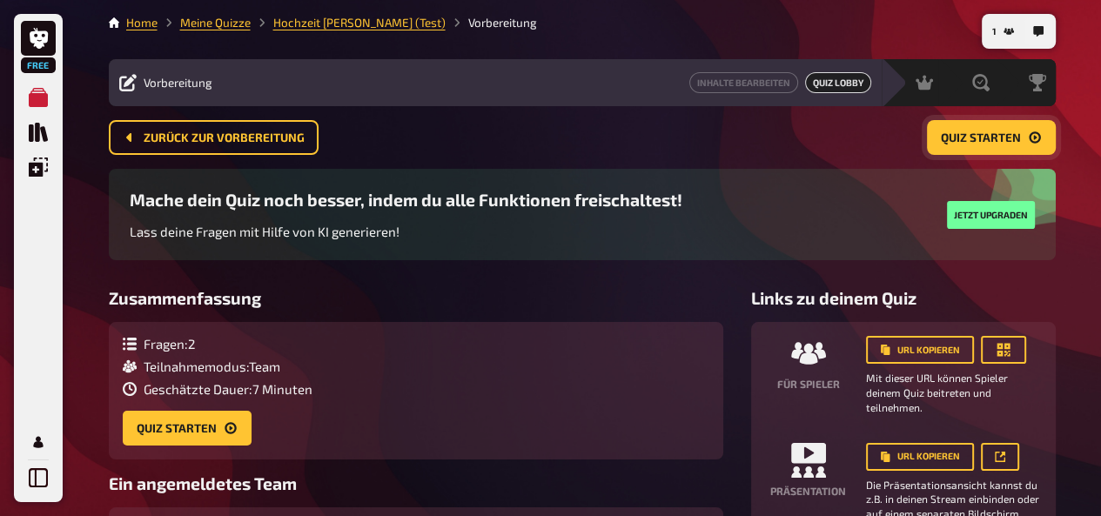
click at [977, 137] on span "Quiz starten" at bounding box center [981, 138] width 80 height 12
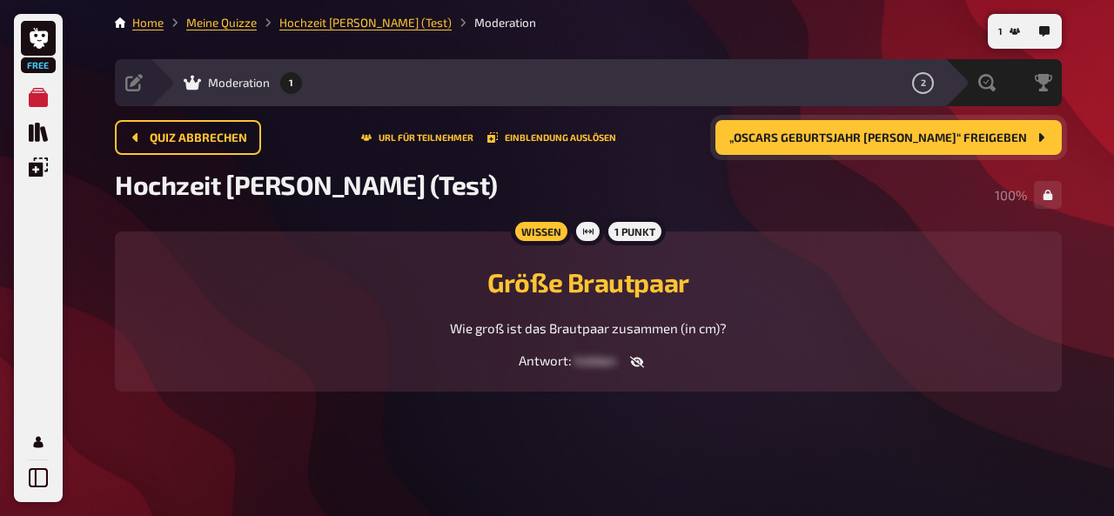
click at [642, 362] on icon "button" at bounding box center [637, 362] width 14 height 11
click at [734, 428] on div "1 Home Meine Quizze Hochzeit Leoni&Alex (Test) Moderation Vorbereitung Inhalte …" at bounding box center [588, 258] width 975 height 516
click at [867, 151] on button "„Oscars Geburtsjahr Alex“ freigeben" at bounding box center [888, 137] width 346 height 35
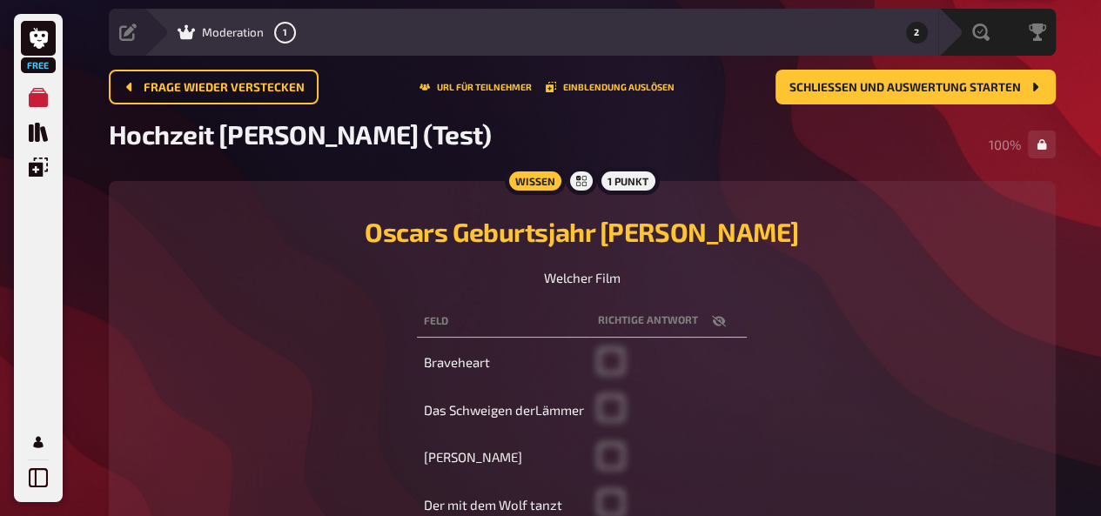
scroll to position [44, 0]
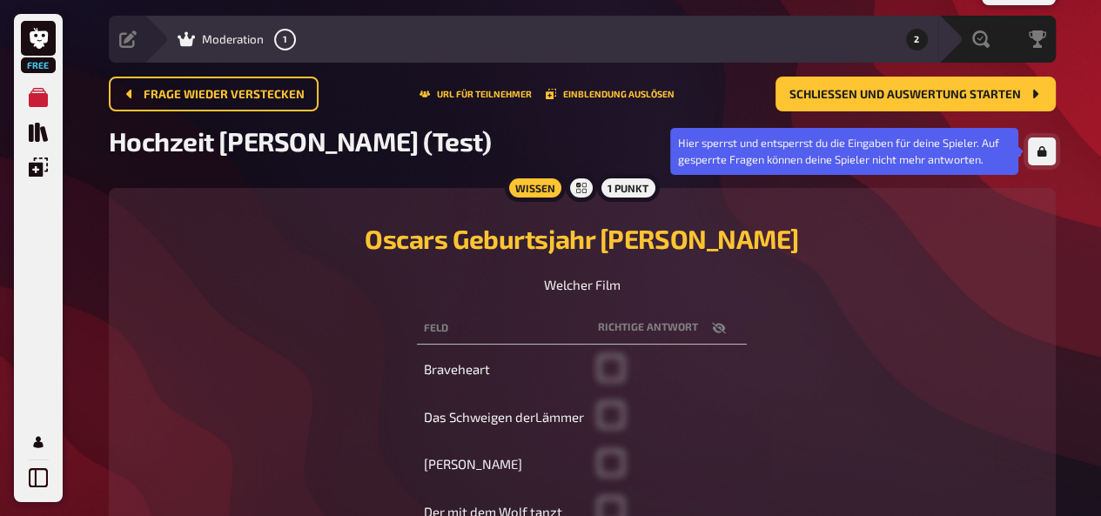
click at [1037, 159] on button "button" at bounding box center [1042, 152] width 28 height 28
click at [1044, 144] on button "button" at bounding box center [1042, 152] width 28 height 28
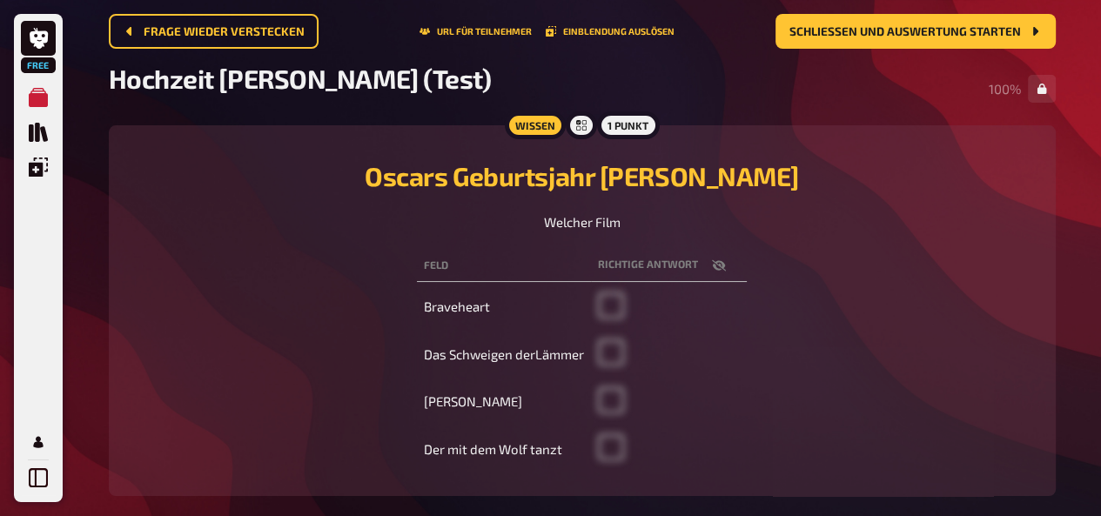
scroll to position [97, 0]
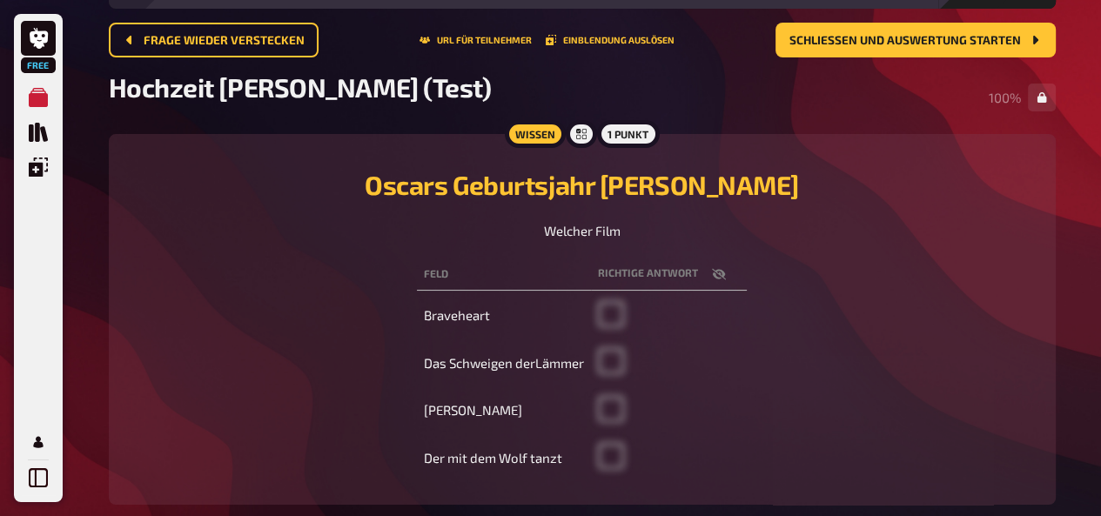
click at [548, 234] on span "Welcher Film" at bounding box center [582, 231] width 77 height 16
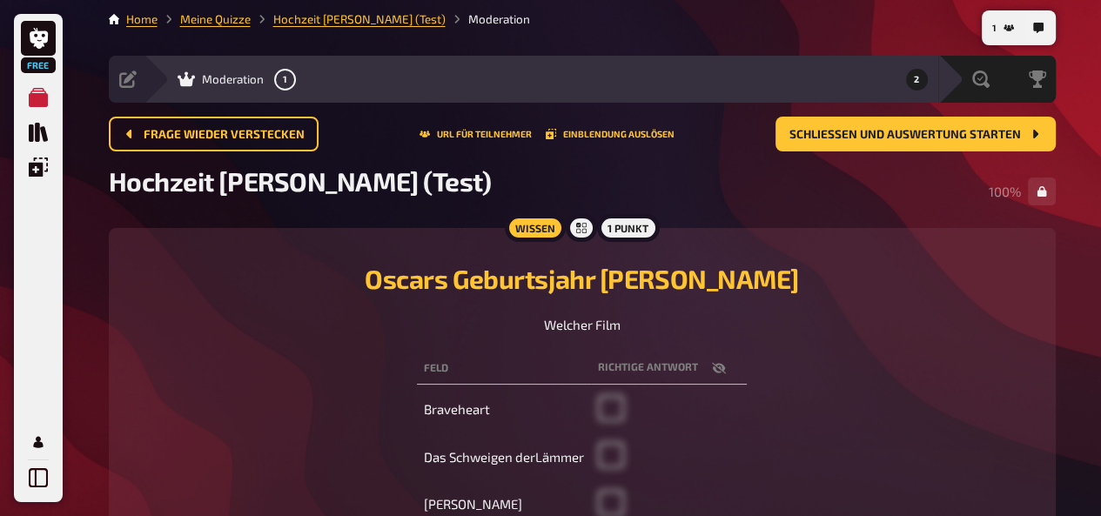
scroll to position [0, 0]
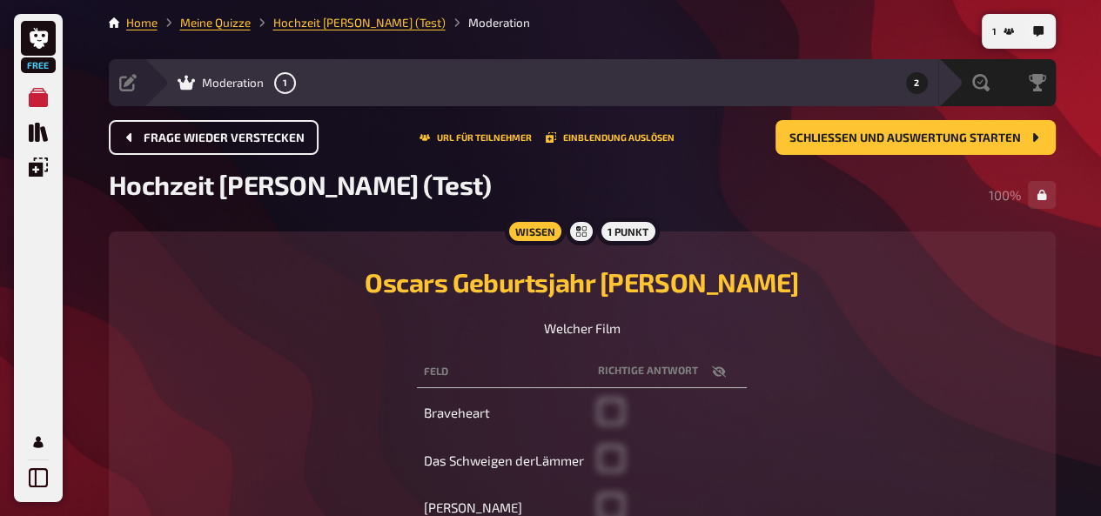
click at [166, 137] on span "Frage wieder verstecken" at bounding box center [224, 138] width 161 height 12
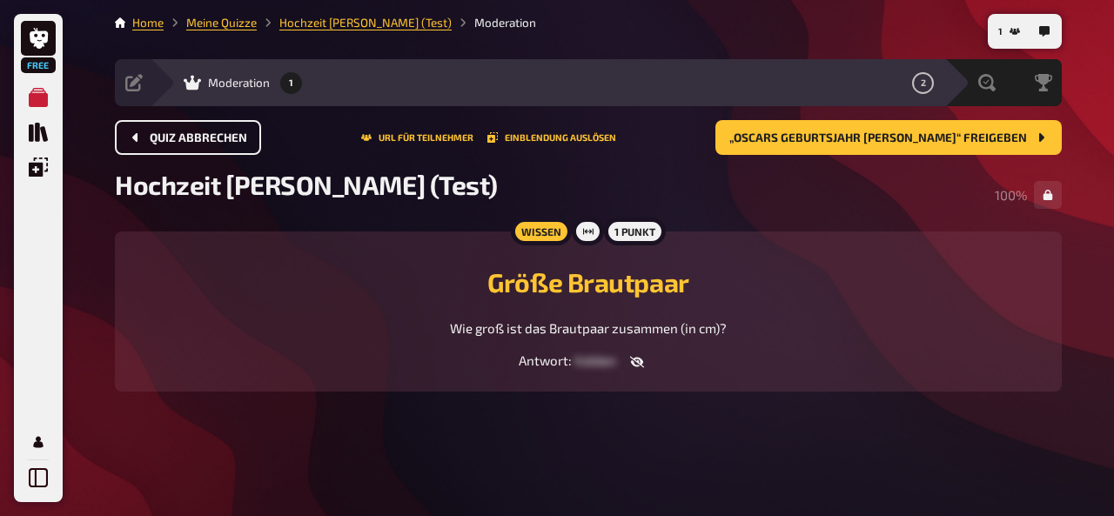
click at [166, 137] on span "Quiz abbrechen" at bounding box center [198, 138] width 97 height 12
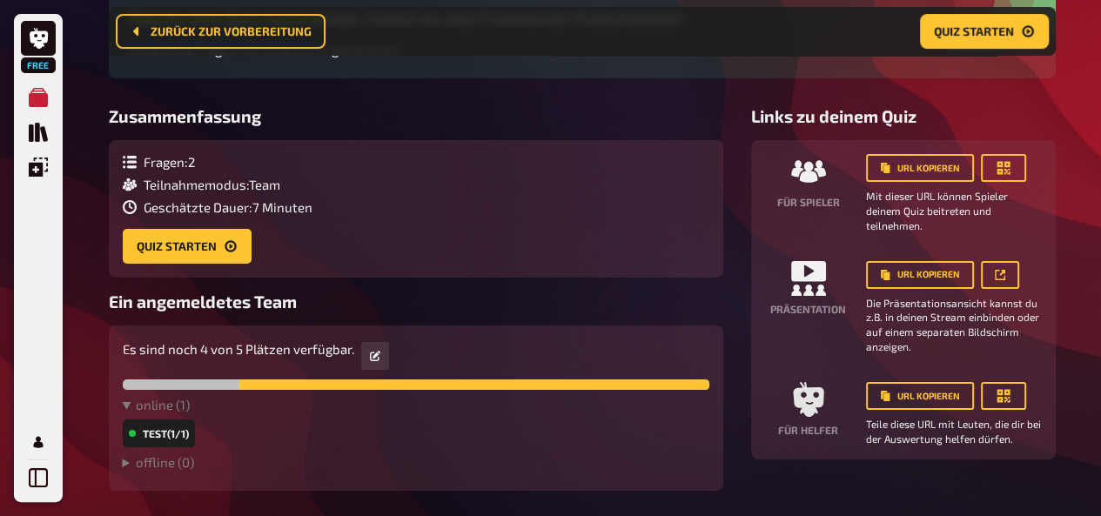
click at [221, 184] on span "Teilnahmemodus : Team" at bounding box center [212, 185] width 137 height 16
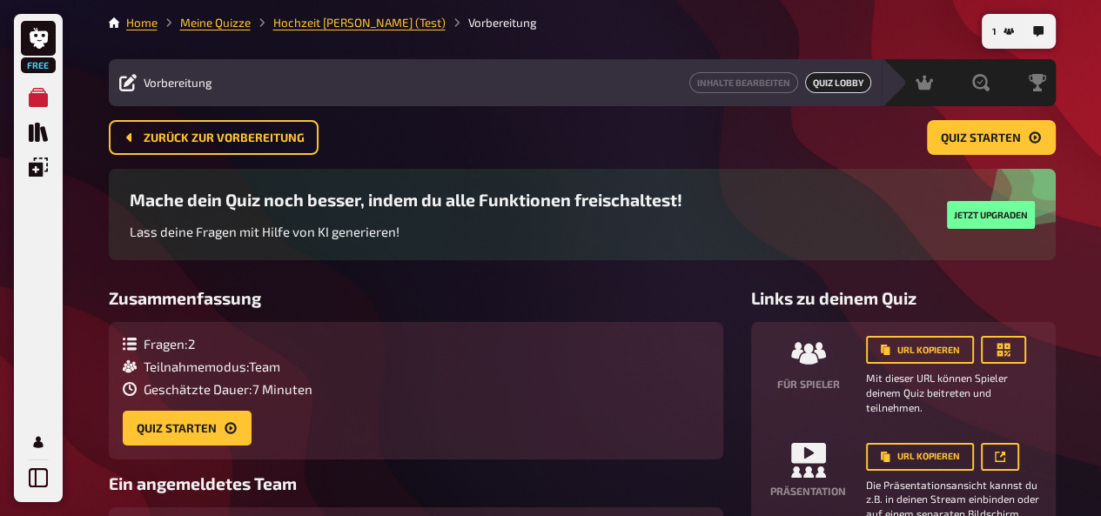
click at [500, 74] on div "Inhalte Bearbeiten Quiz Lobby" at bounding box center [547, 82] width 648 height 21
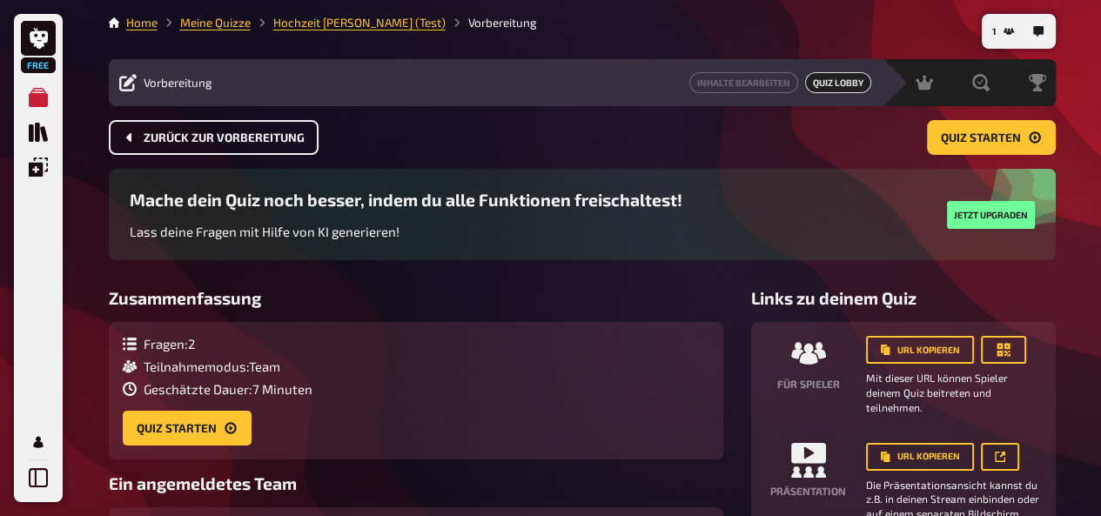
click at [146, 124] on button "Zurück zur Vorbereitung" at bounding box center [214, 137] width 210 height 35
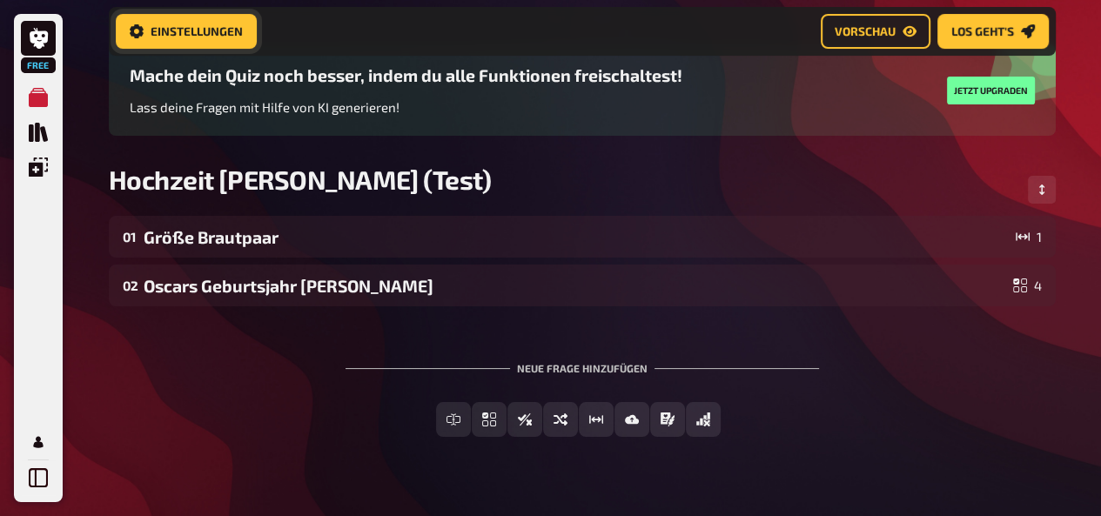
scroll to position [157, 0]
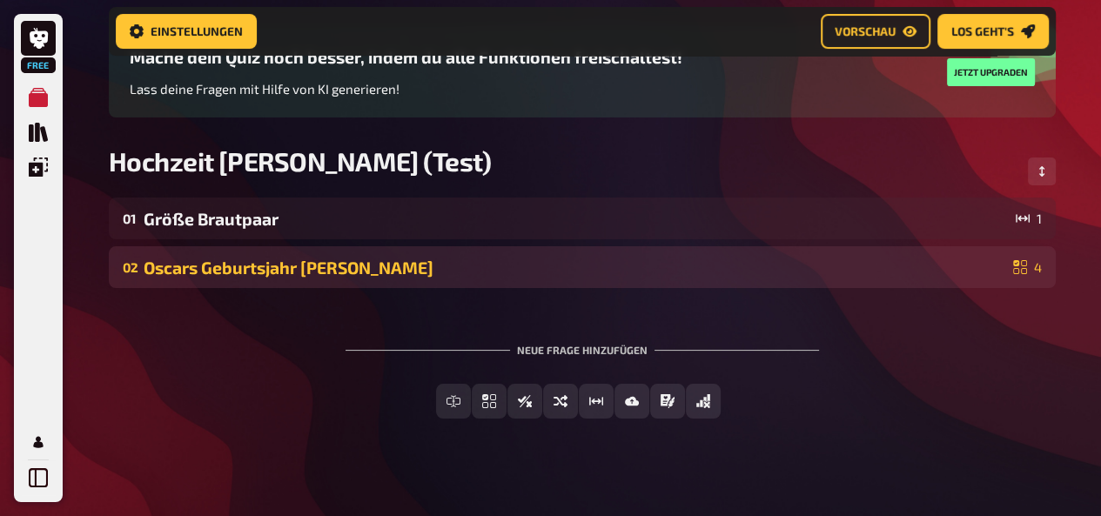
click at [411, 259] on div "Oscars Geburtsjahr Alex" at bounding box center [575, 268] width 863 height 20
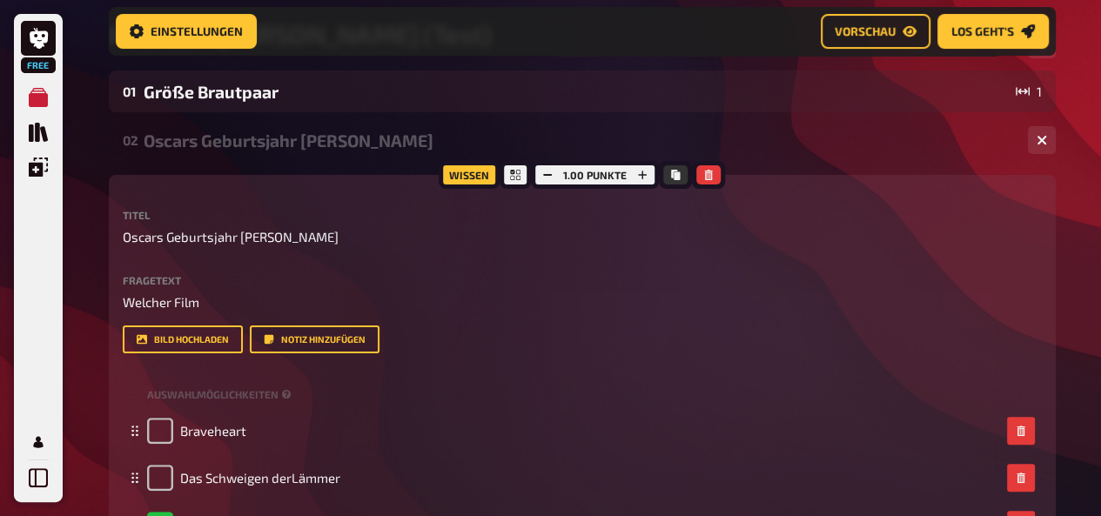
scroll to position [292, 0]
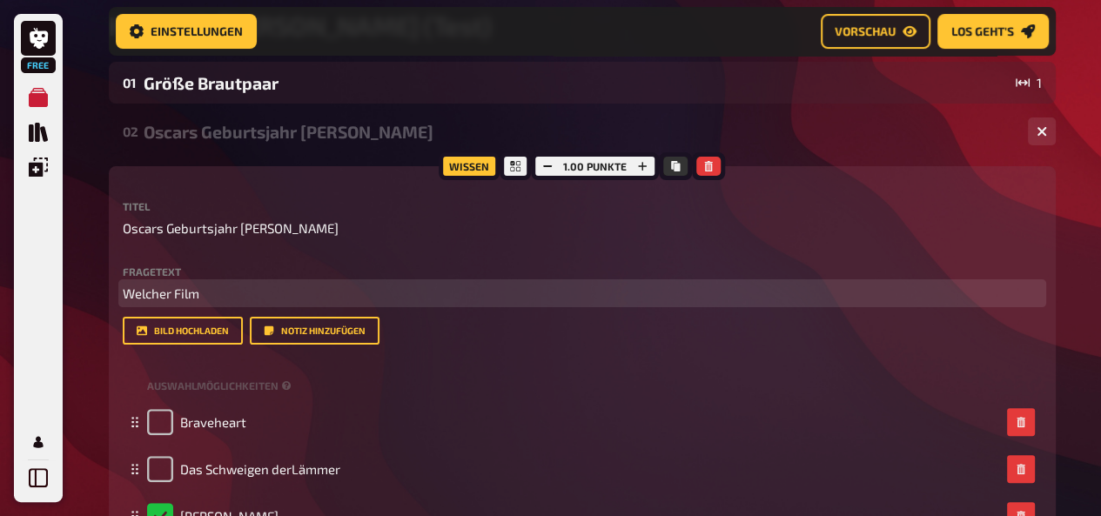
click at [183, 302] on p "Welcher Film" at bounding box center [582, 294] width 919 height 20
click at [211, 299] on p "Welcher Film" at bounding box center [582, 294] width 919 height 20
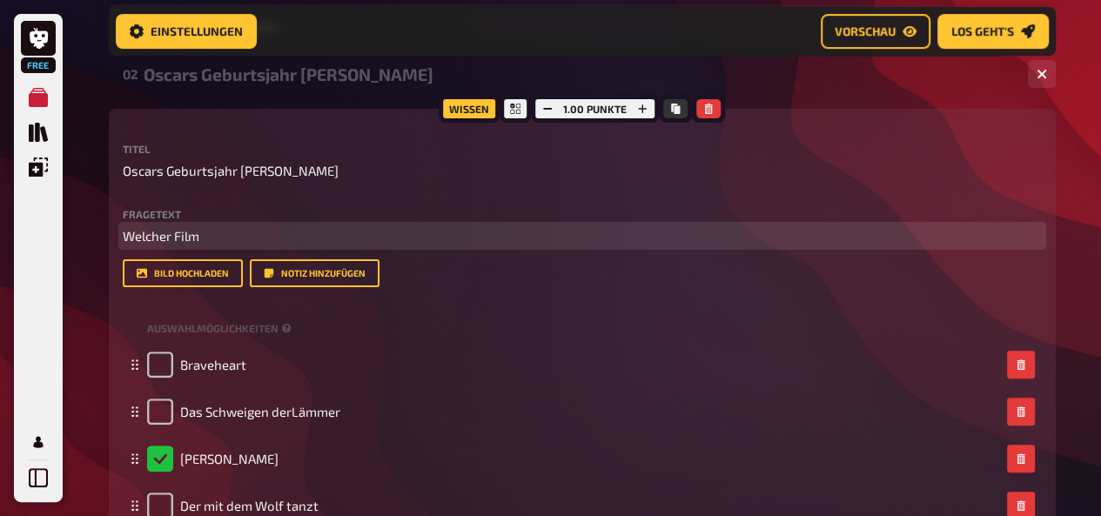
scroll to position [350, 0]
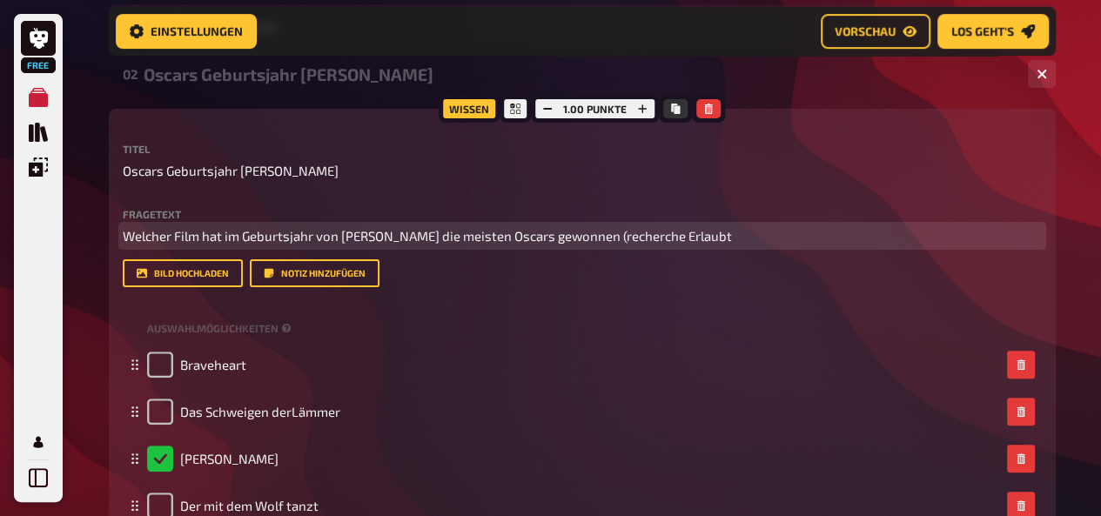
click at [546, 237] on span "Welcher Film hat im Geburtsjahr von Alex die meisten Oscars gewonnen (recherche…" at bounding box center [427, 236] width 609 height 16
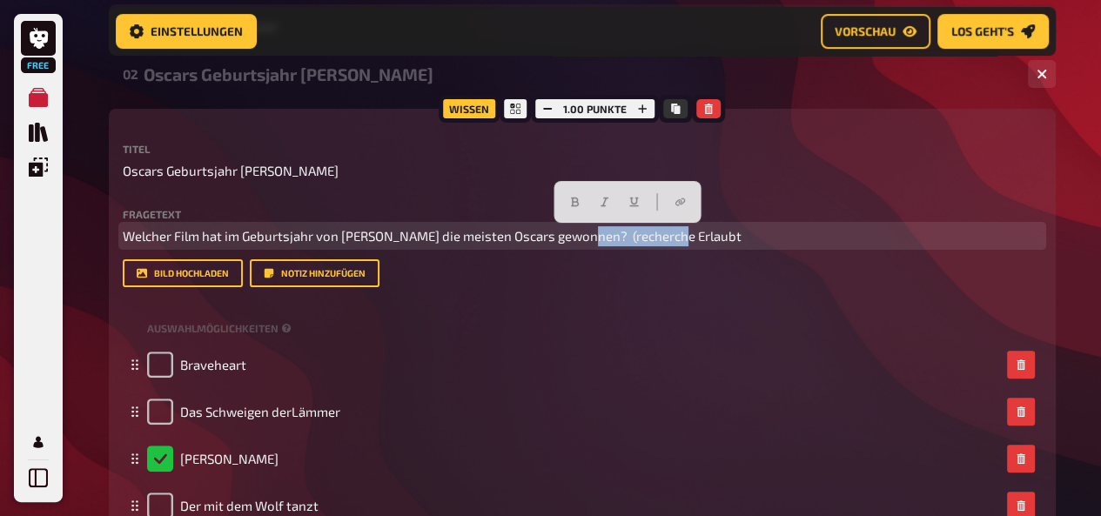
drag, startPoint x: 677, startPoint y: 239, endPoint x: 573, endPoint y: 244, distance: 104.5
click at [573, 244] on p "Welcher Film hat im Geburtsjahr von Alex die meisten Oscars gewonnen? (recherch…" at bounding box center [582, 236] width 919 height 20
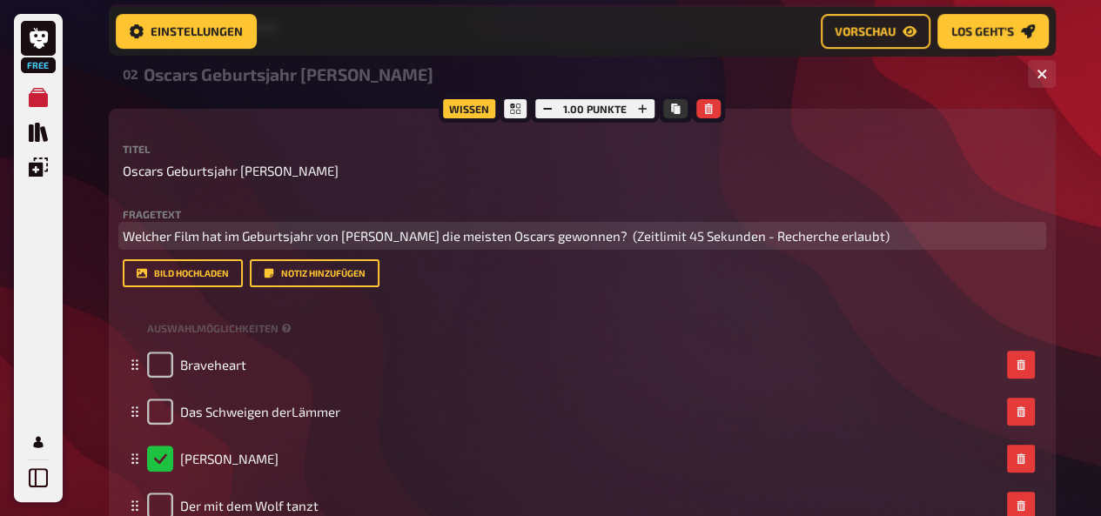
click at [707, 240] on span "Welcher Film hat im Geburtsjahr von Alex die meisten Oscars gewonnen? (Zeitlimi…" at bounding box center [506, 236] width 767 height 16
click at [818, 236] on p "Welcher Film hat im Geburtsjahr von Alex die meisten Oscars gewonnen? (Zeitlimi…" at bounding box center [582, 236] width 919 height 20
click at [742, 244] on p "Welcher Film hat im Geburtsjahr von Alex die meisten Oscars gewonnen? (Zeitlimi…" at bounding box center [582, 236] width 919 height 20
click at [825, 234] on p "Welcher Film hat im Geburtsjahr von Alex die meisten Oscars gewonnen? (Zeitlimi…" at bounding box center [582, 236] width 919 height 20
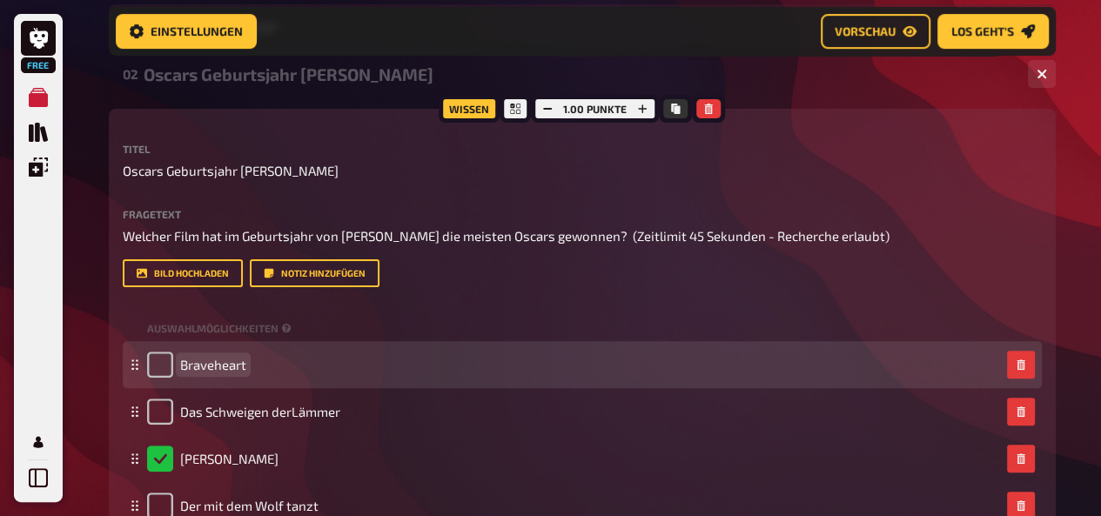
click at [675, 377] on div "Braveheart" at bounding box center [573, 365] width 853 height 26
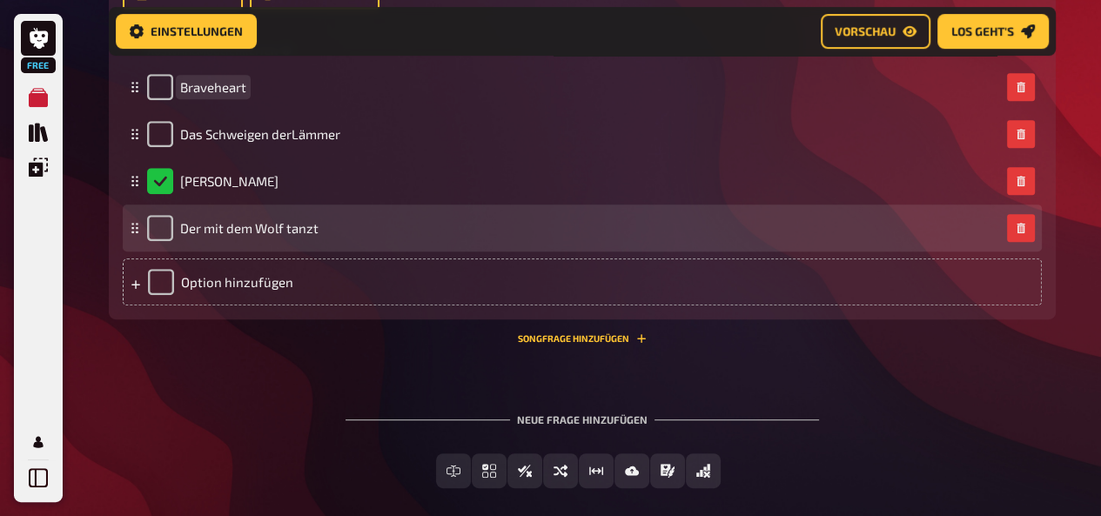
scroll to position [628, 0]
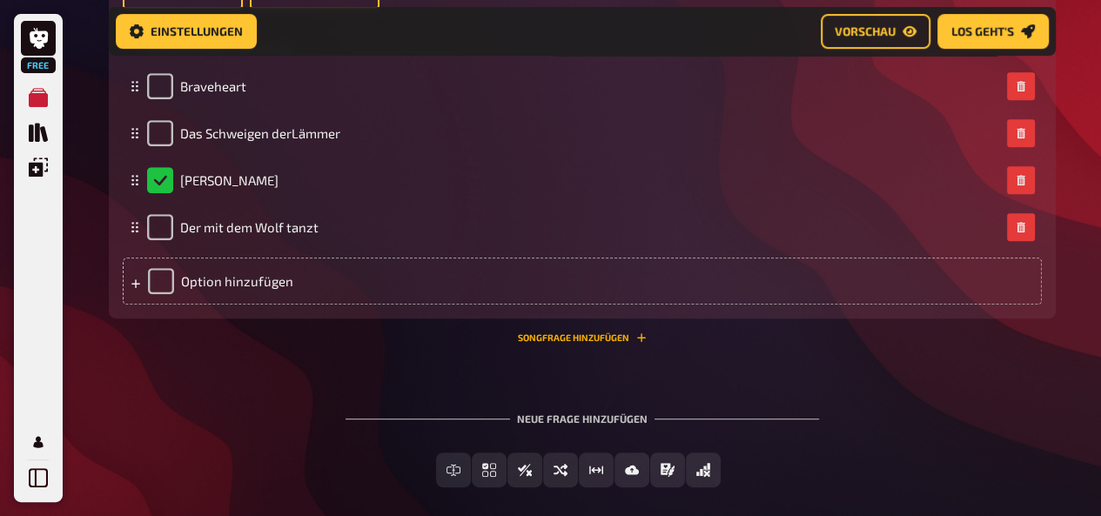
click at [601, 341] on button "Songfrage hinzufügen" at bounding box center [582, 337] width 129 height 10
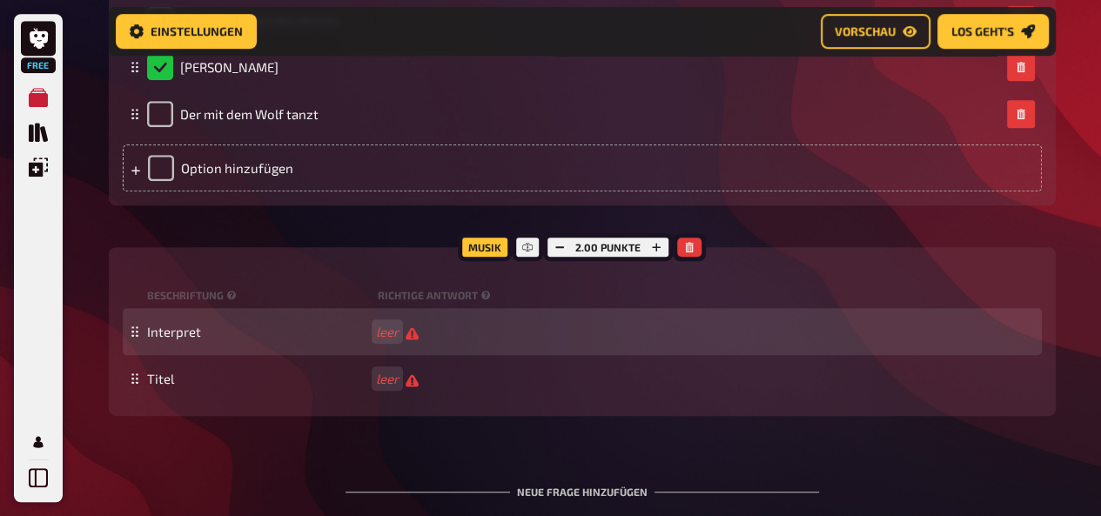
scroll to position [758, 0]
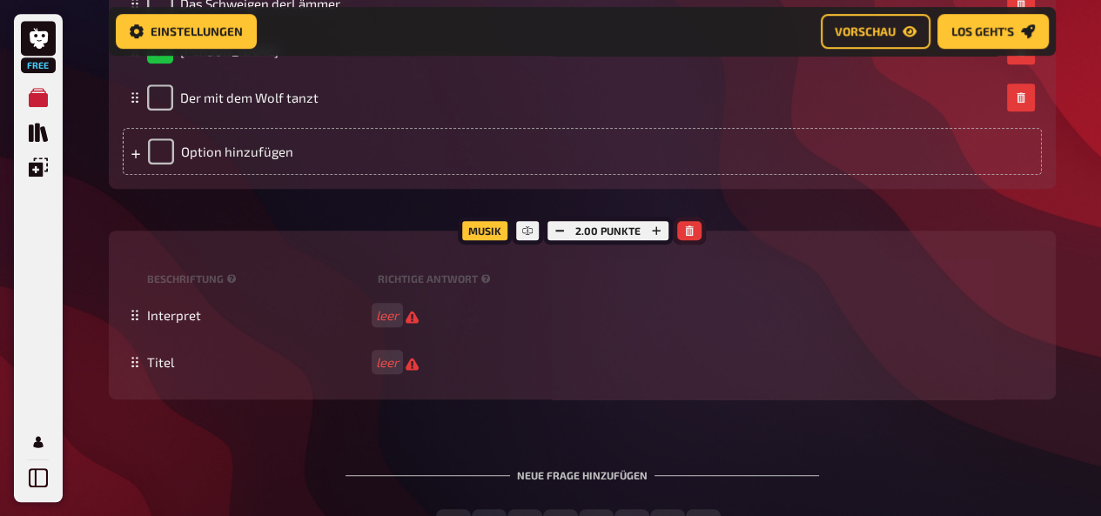
click at [688, 228] on icon "button" at bounding box center [690, 230] width 8 height 10
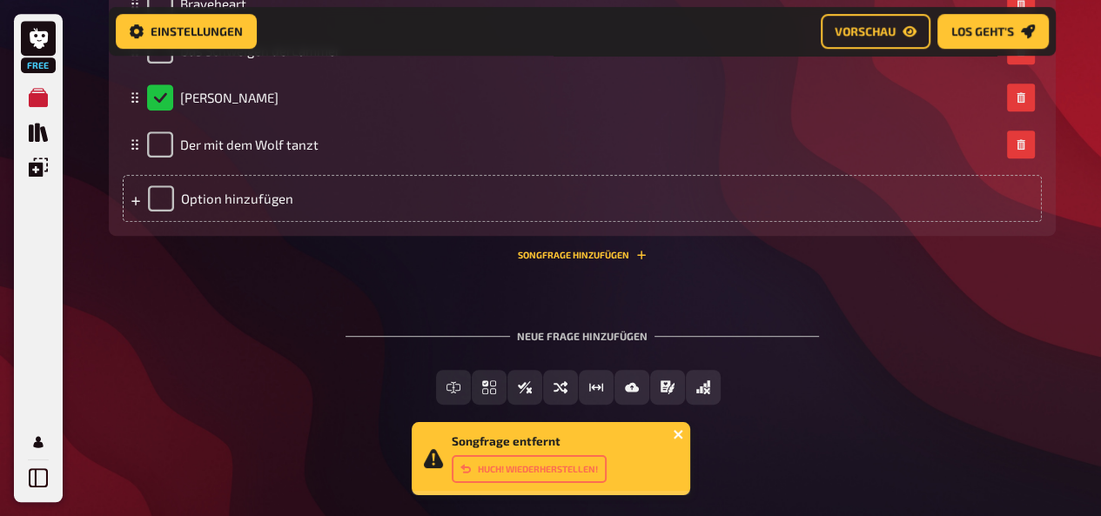
click at [675, 439] on icon "close" at bounding box center [679, 434] width 12 height 14
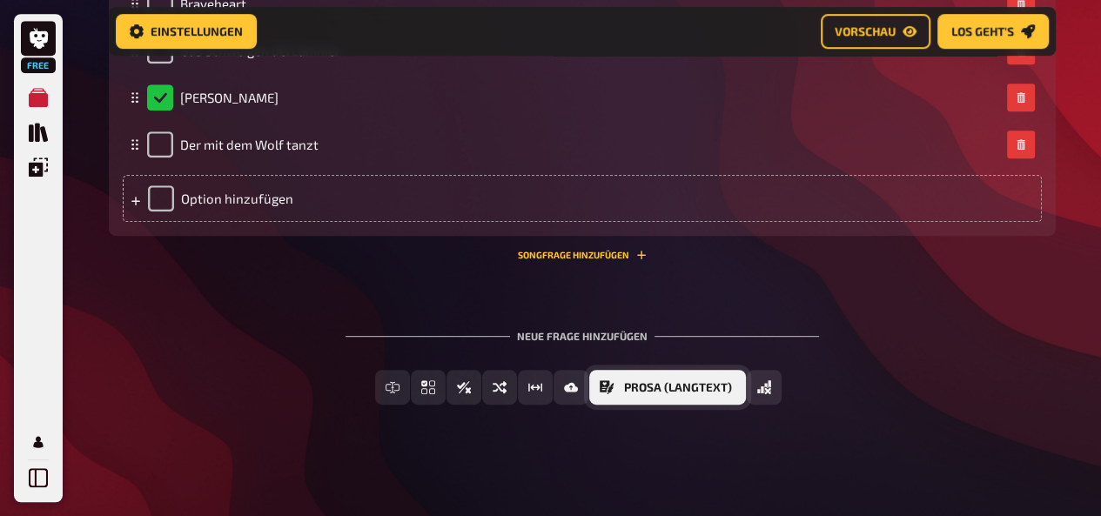
click at [656, 393] on span "Prosa (Langtext)" at bounding box center [678, 388] width 108 height 12
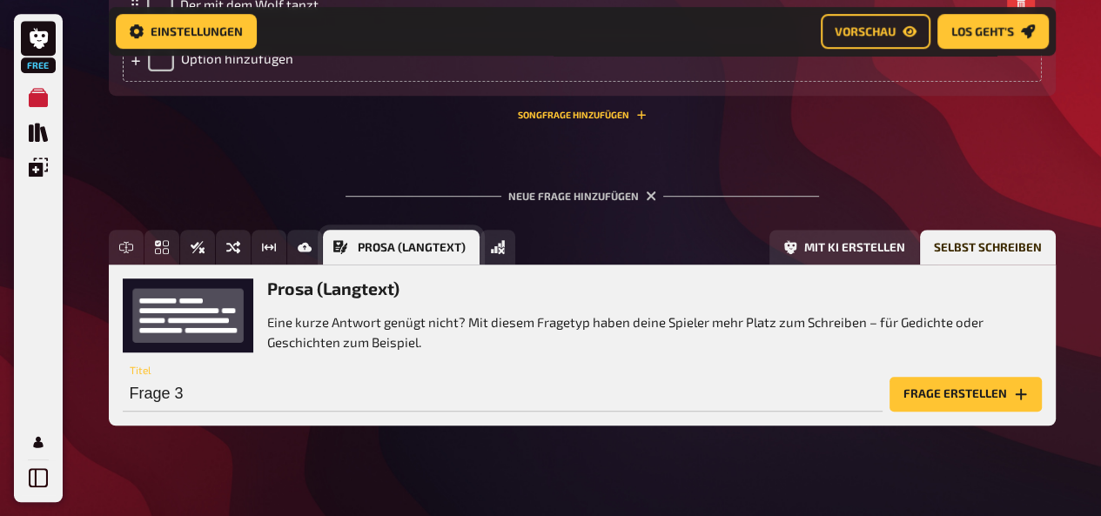
scroll to position [872, 0]
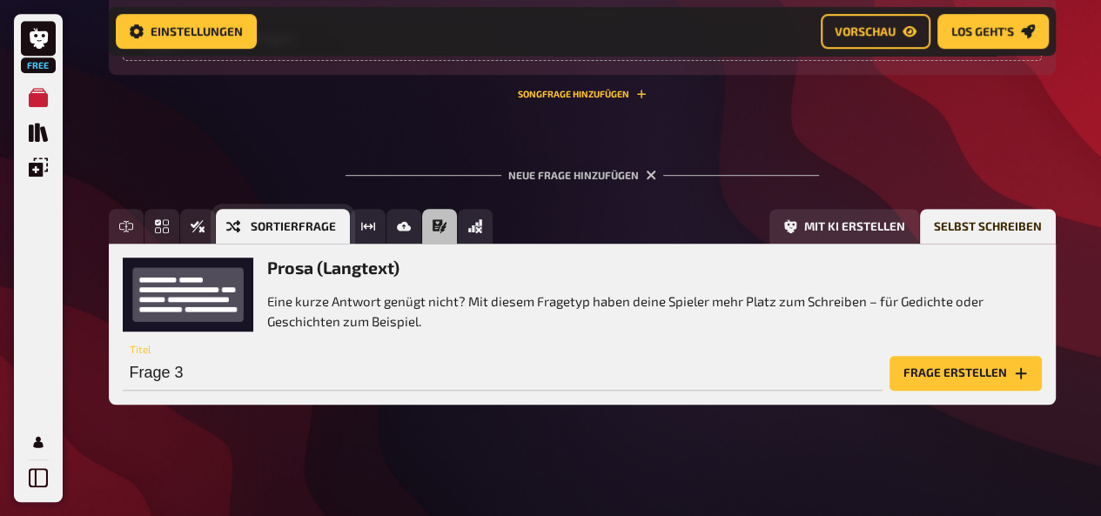
click at [244, 224] on button "Sortierfrage" at bounding box center [283, 226] width 134 height 35
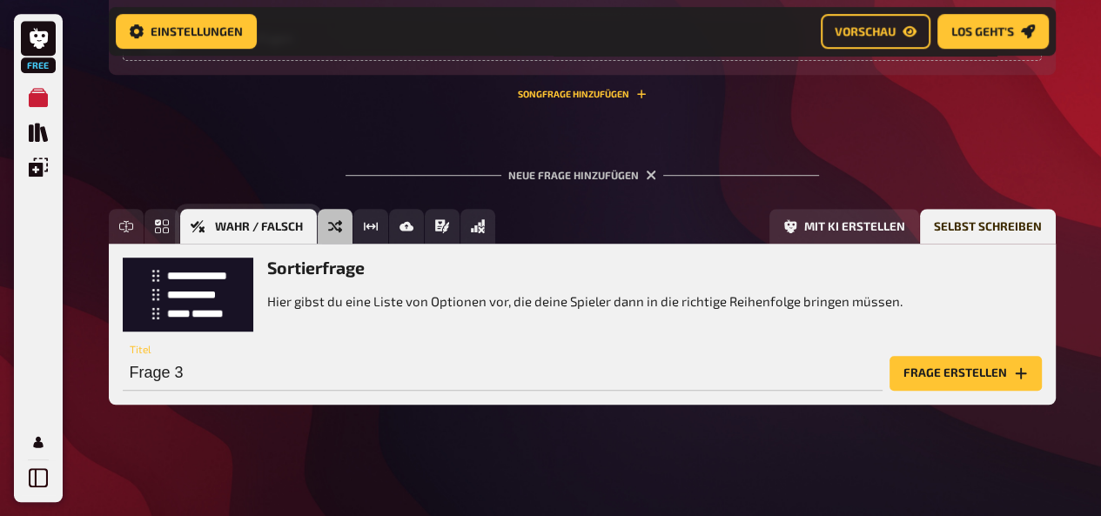
click at [206, 220] on button "Wahr / Falsch" at bounding box center [248, 226] width 137 height 35
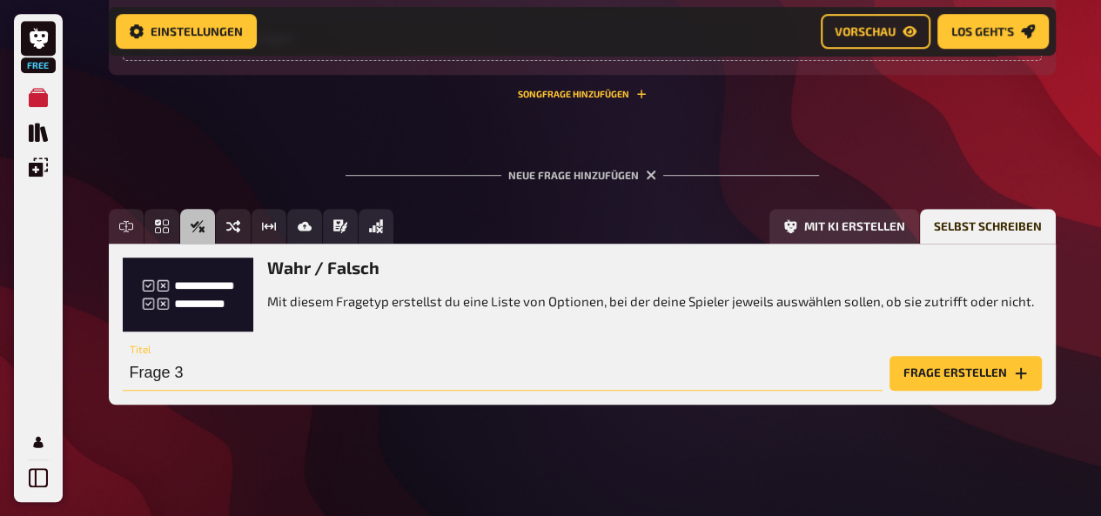
click at [277, 384] on input "Frage 3" at bounding box center [503, 373] width 760 height 35
type input "Obelix Auto"
click at [967, 372] on button "Frage erstellen" at bounding box center [966, 373] width 152 height 35
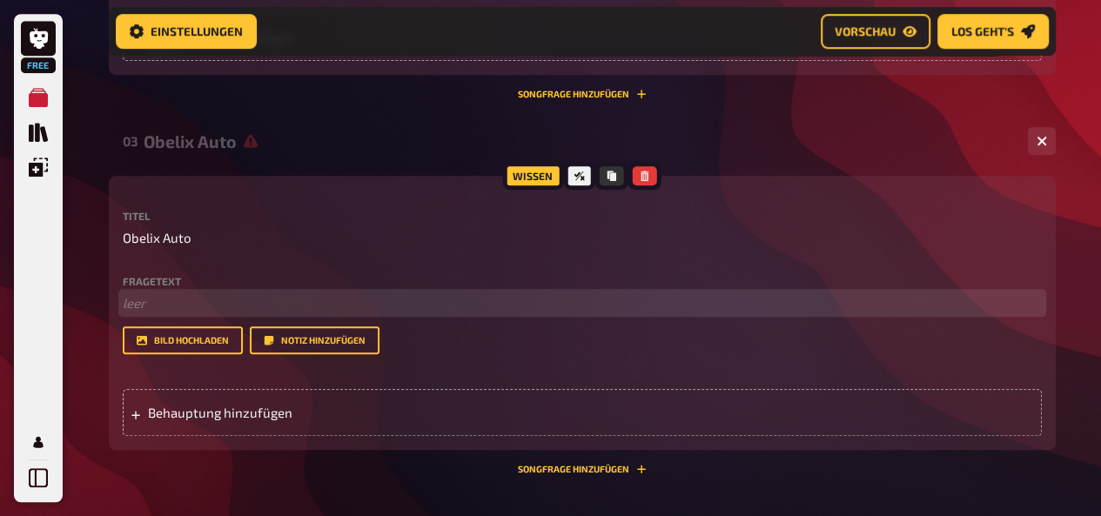
click at [198, 299] on p "﻿ leer" at bounding box center [582, 303] width 919 height 20
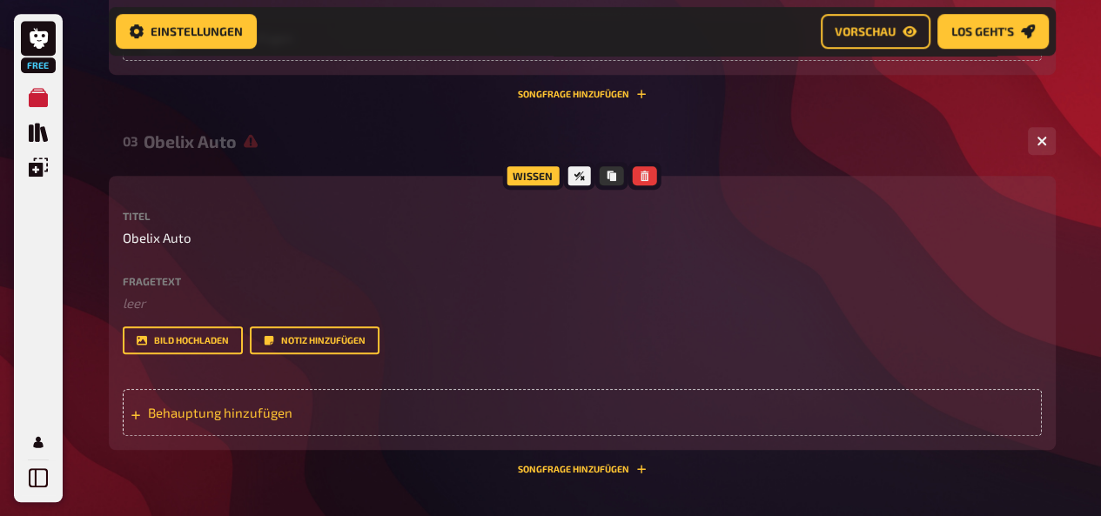
click at [239, 430] on div "Behauptung hinzufügen" at bounding box center [582, 412] width 919 height 47
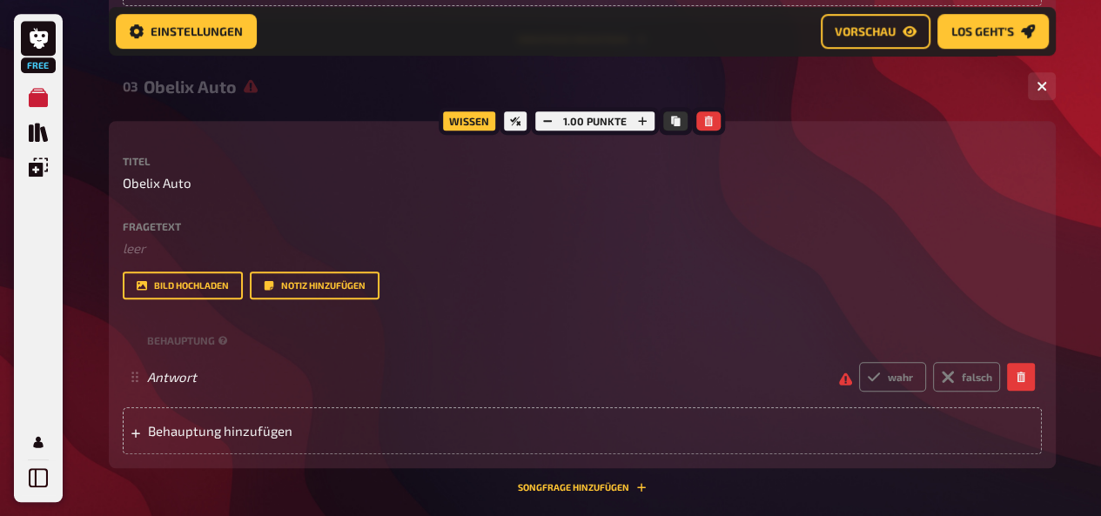
scroll to position [926, 0]
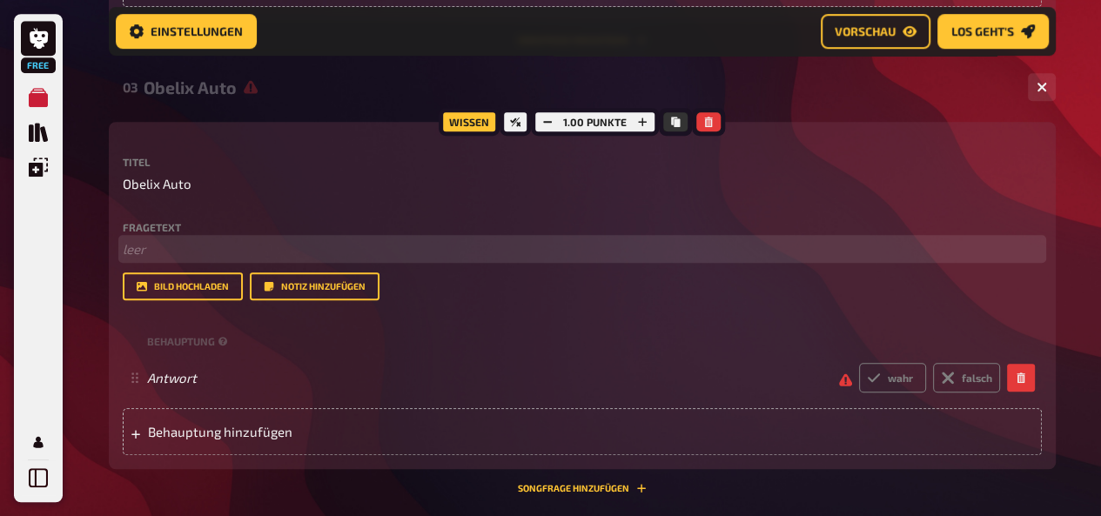
click at [178, 244] on p "﻿ leer" at bounding box center [582, 249] width 919 height 20
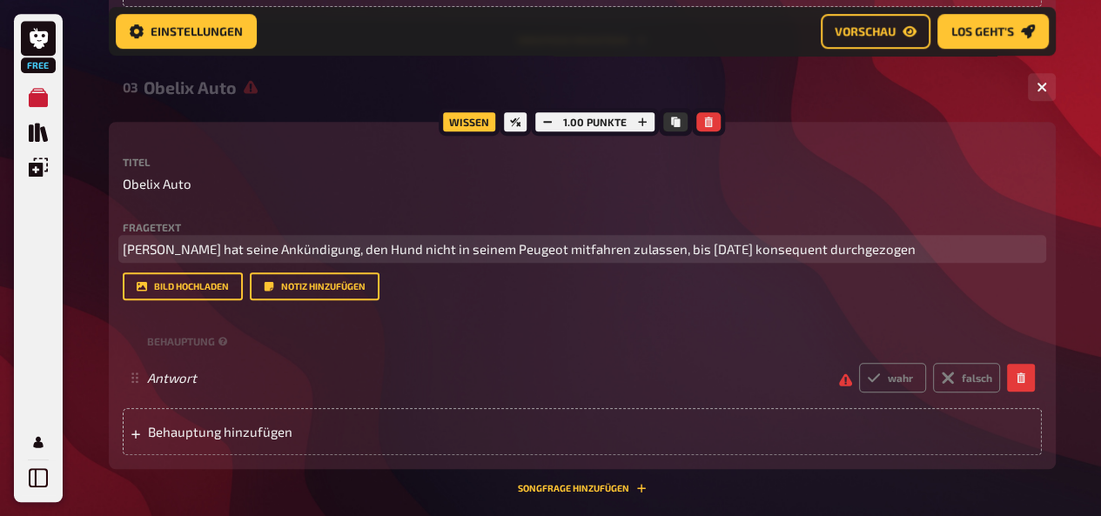
click at [849, 246] on p "Alex hat seine Ankündigung, den Hund nicht in seinem Peugeot mitfahren zulassen…" at bounding box center [582, 249] width 919 height 20
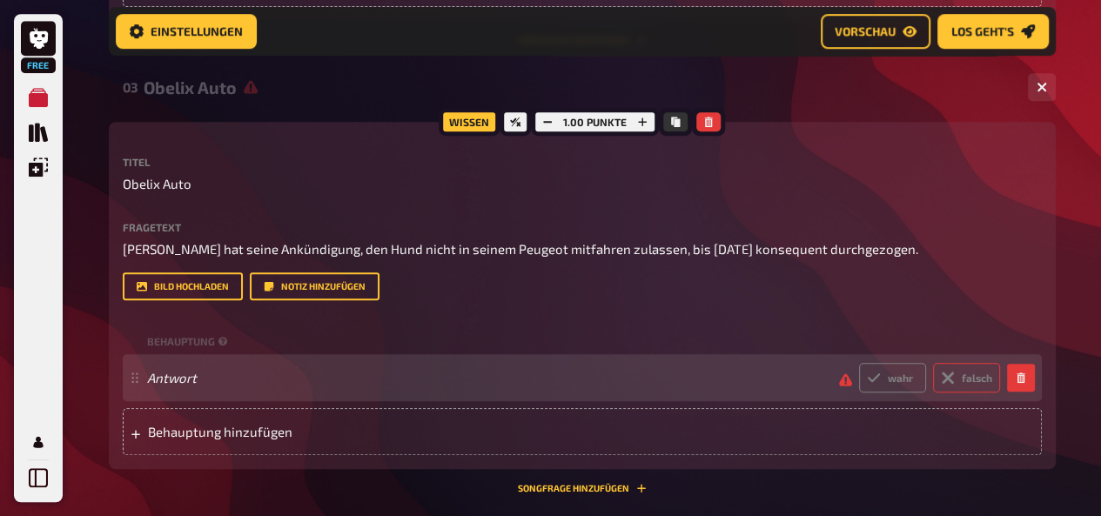
click at [973, 375] on label "falsch" at bounding box center [966, 378] width 67 height 30
click at [859, 363] on input "falsch" at bounding box center [858, 362] width 1 height 1
radio input "true"
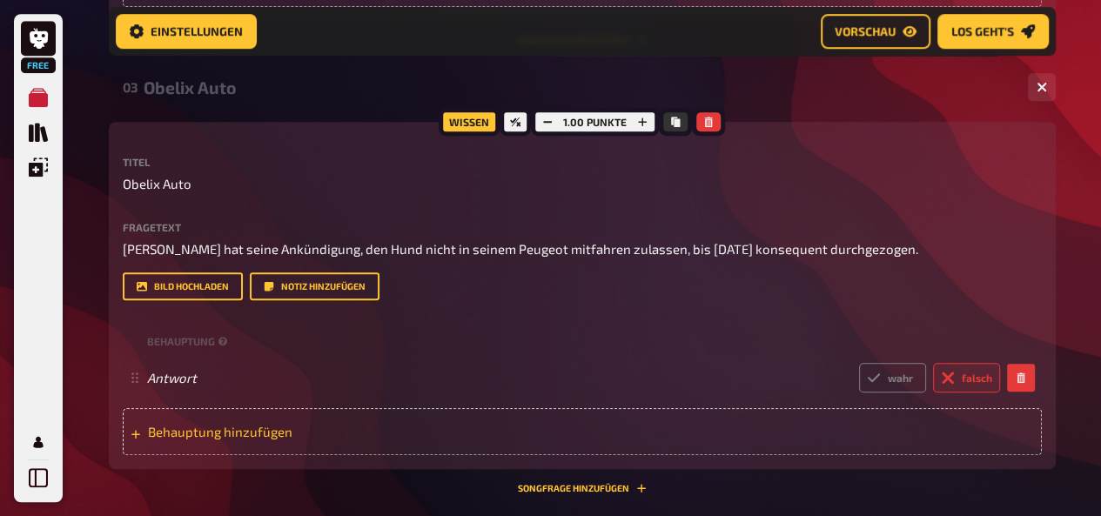
click at [592, 413] on div "Behauptung hinzufügen" at bounding box center [582, 431] width 919 height 47
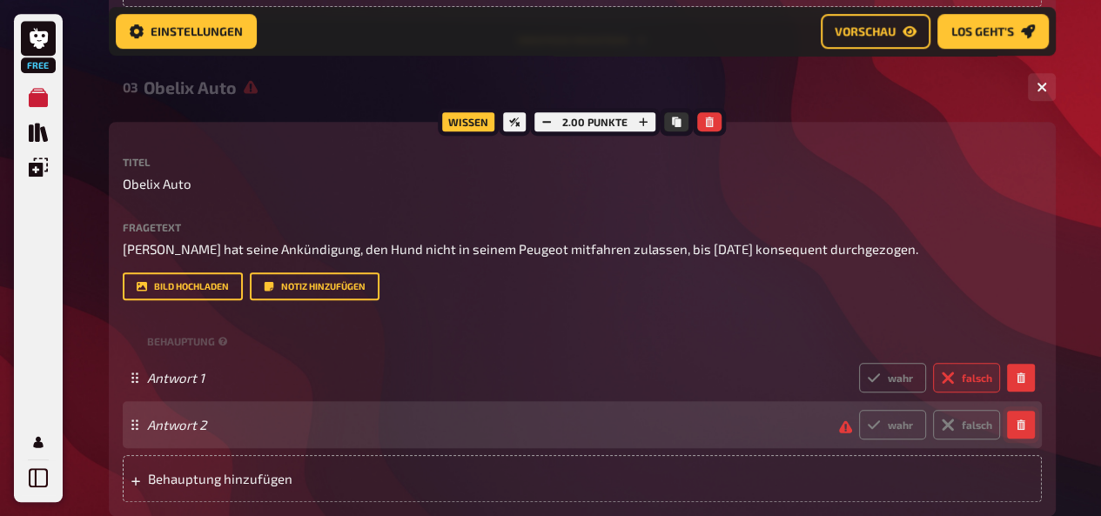
click at [1025, 427] on button "button" at bounding box center [1021, 425] width 28 height 28
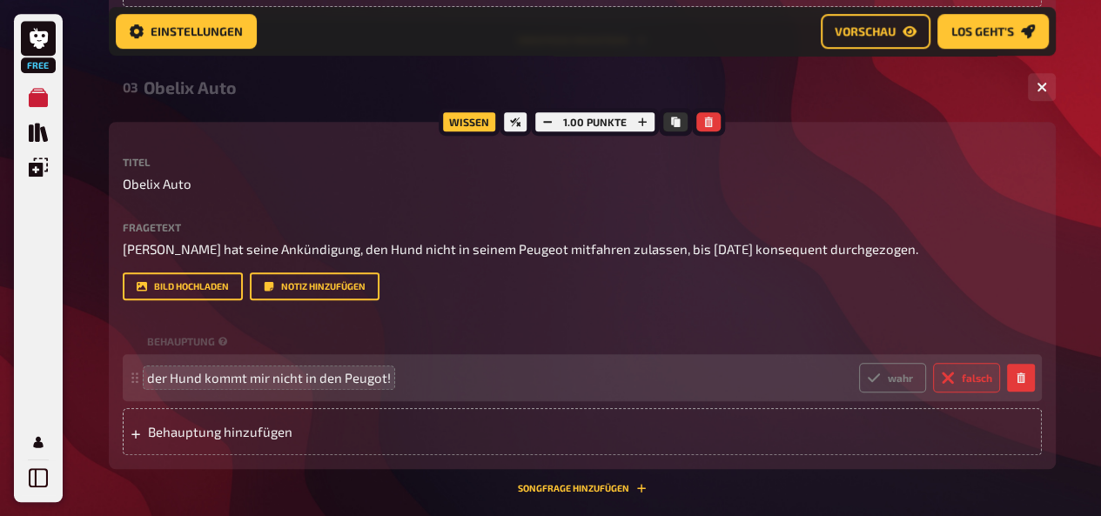
click at [573, 319] on div "Titel Obelix Auto Fragetext Alex hat seine Ankündigung, den Hund nicht in seine…" at bounding box center [582, 306] width 919 height 299
click at [374, 378] on span "der Hund kommt mir nicht in den Peugot!" at bounding box center [269, 378] width 244 height 16
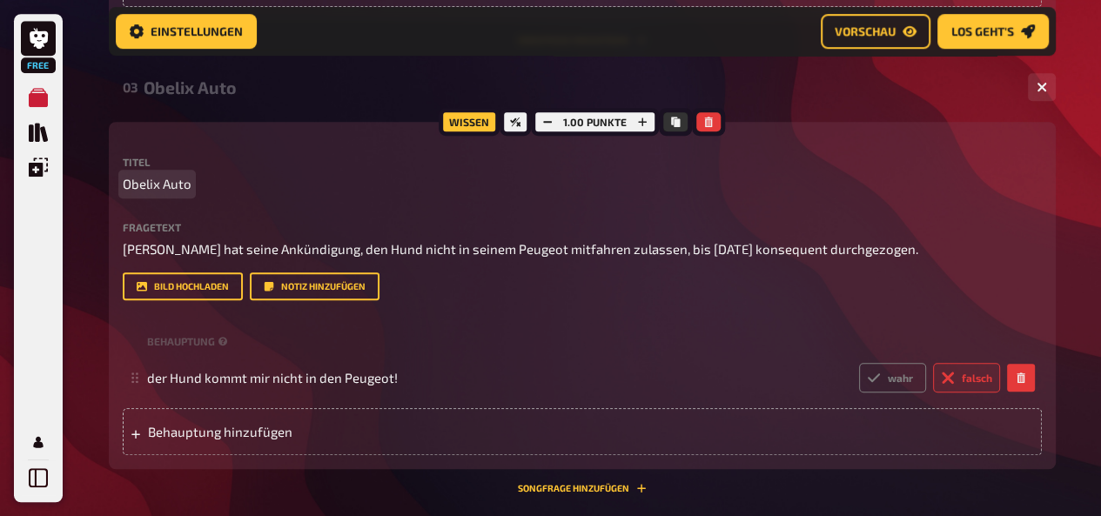
click at [514, 185] on p "Obelix Auto" at bounding box center [582, 184] width 919 height 20
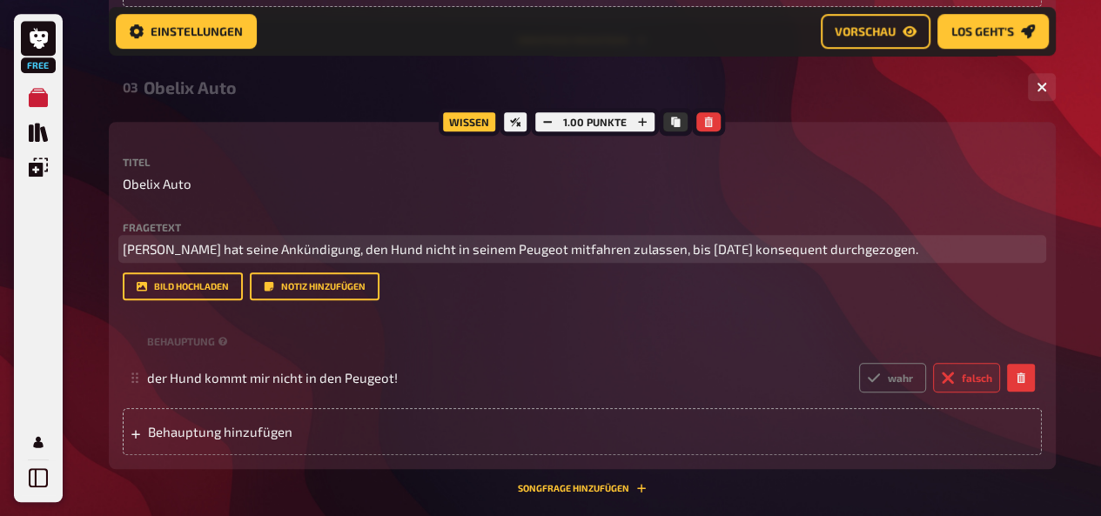
click at [167, 245] on span "Alex hat seine Ankündigung, den Hund nicht in seinem Peugeot mitfahren zulassen…" at bounding box center [521, 249] width 796 height 16
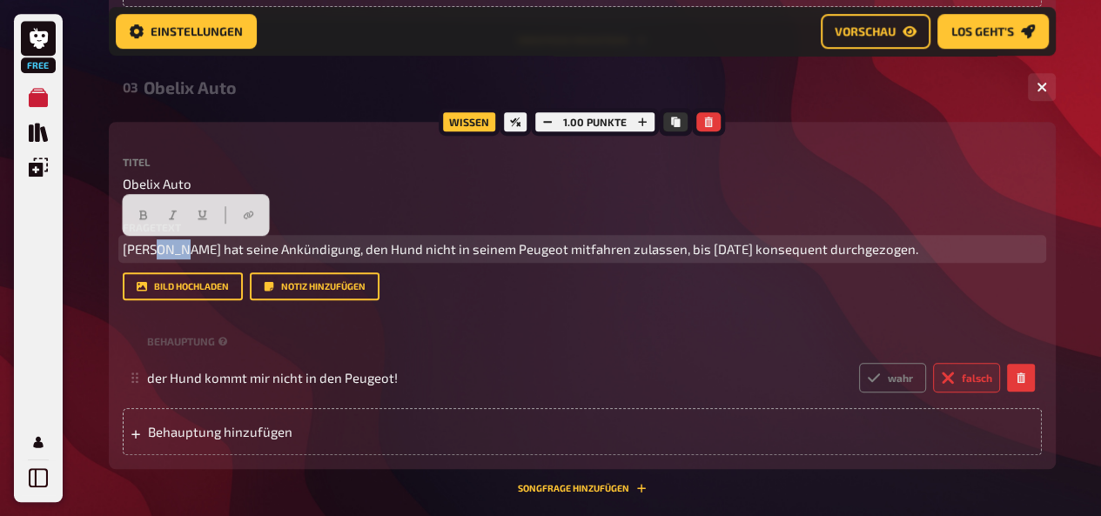
click at [167, 245] on span "Alex hat seine Ankündigung, den Hund nicht in seinem Peugeot mitfahren zulassen…" at bounding box center [521, 249] width 796 height 16
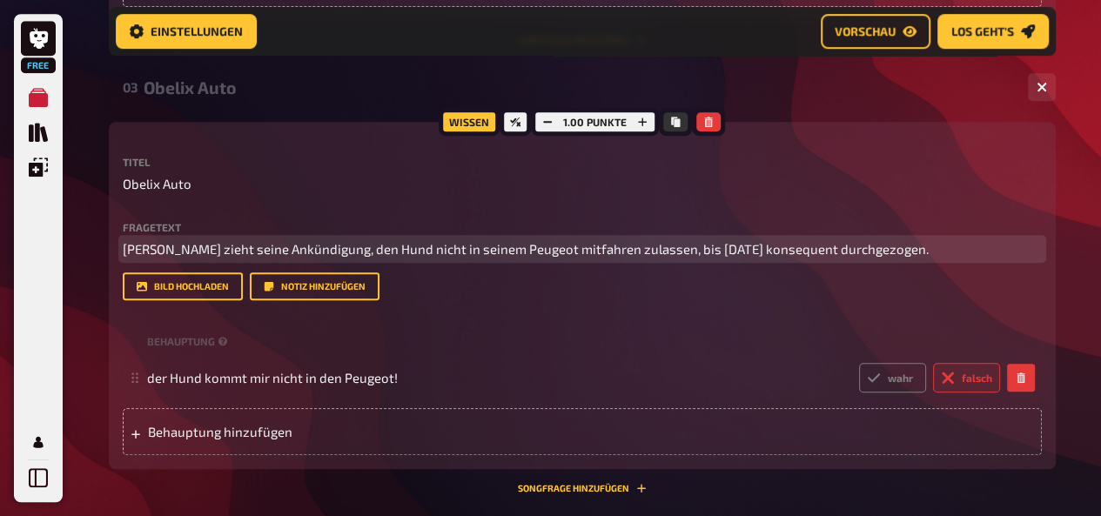
click at [754, 248] on span "Alex zieht seine Ankündigung, den Hund nicht in seinem Peugeot mitfahren zulass…" at bounding box center [526, 249] width 806 height 16
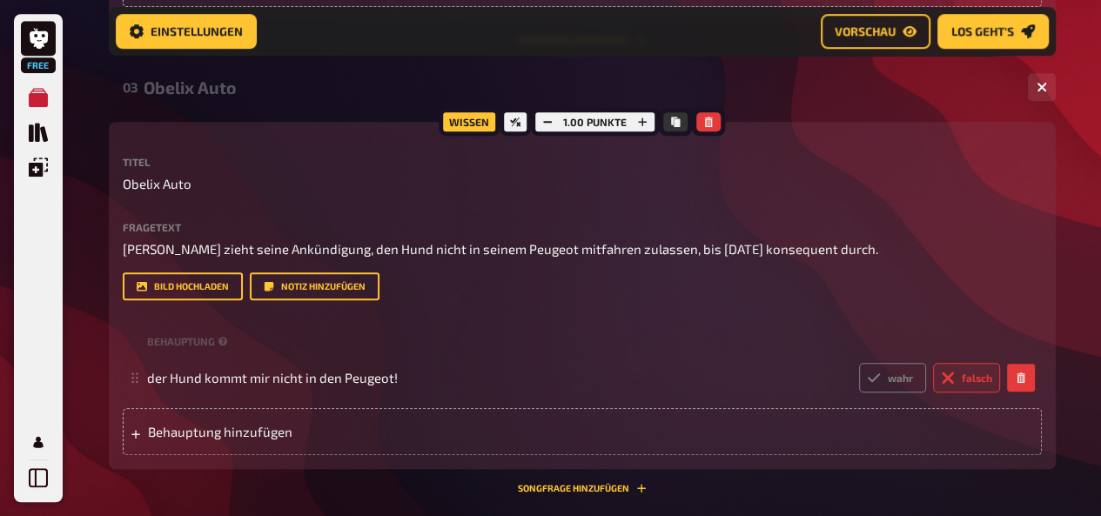
click at [803, 165] on label "Titel" at bounding box center [582, 162] width 919 height 10
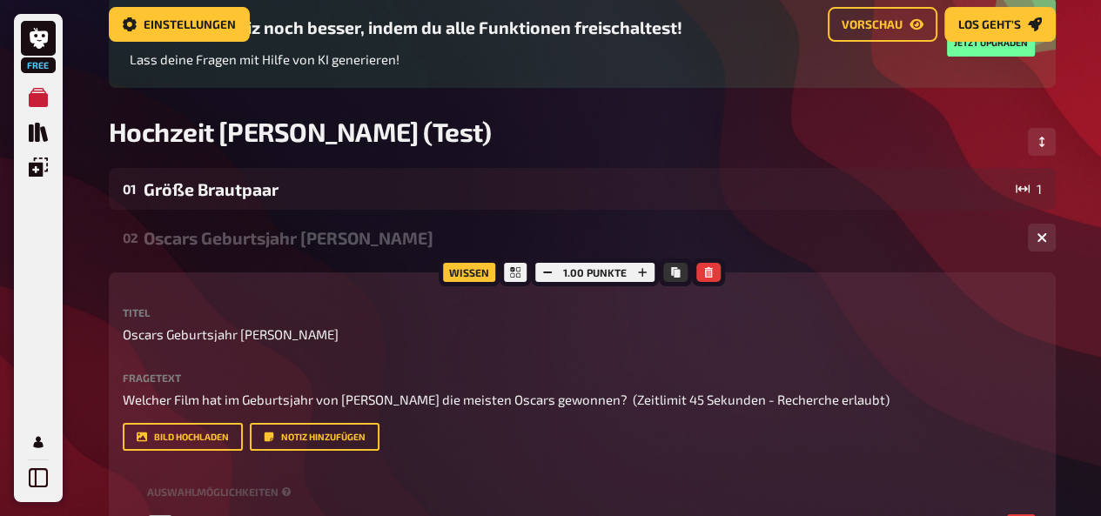
scroll to position [22, 0]
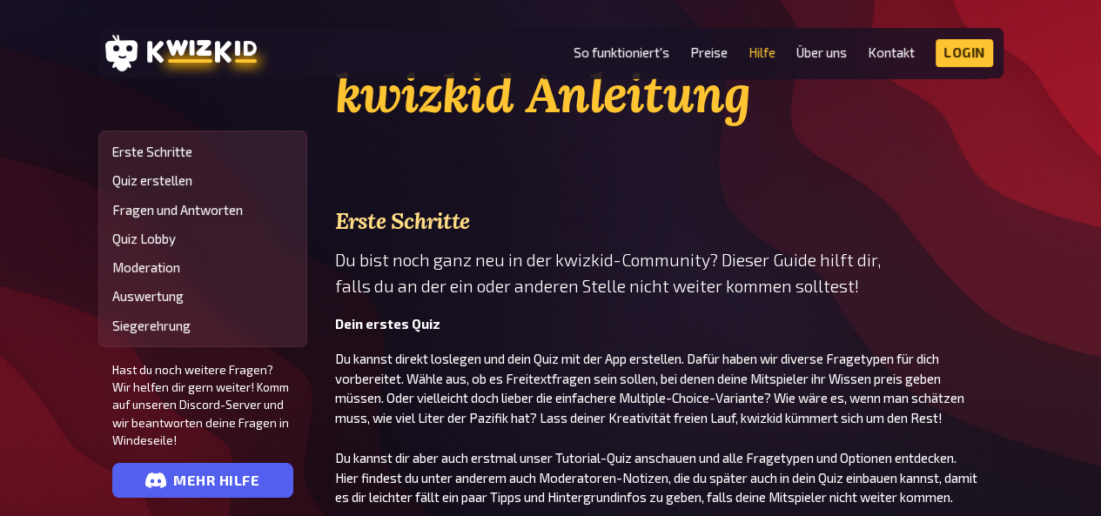
scroll to position [83, 0]
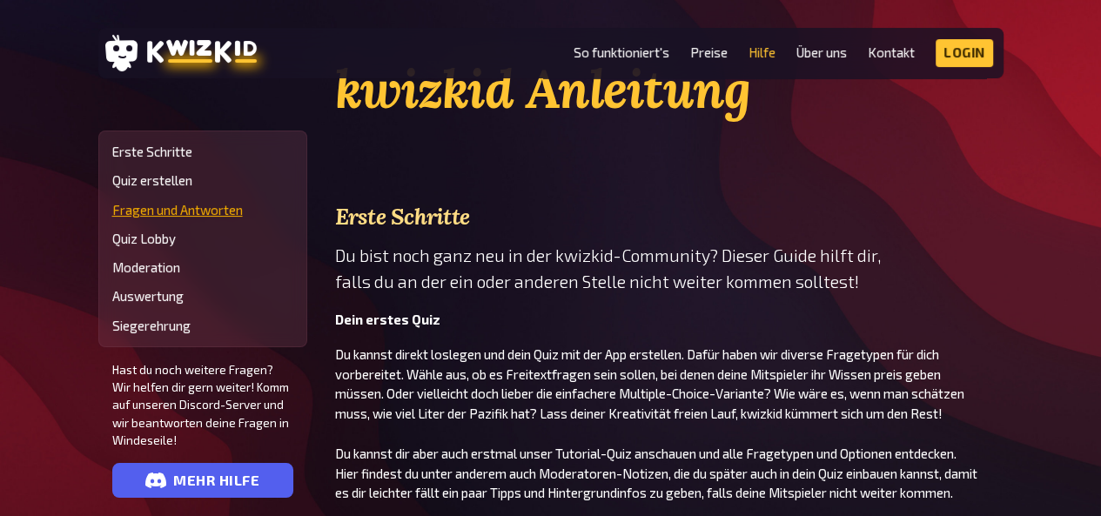
click at [176, 212] on link "Fragen und Antworten" at bounding box center [202, 210] width 181 height 15
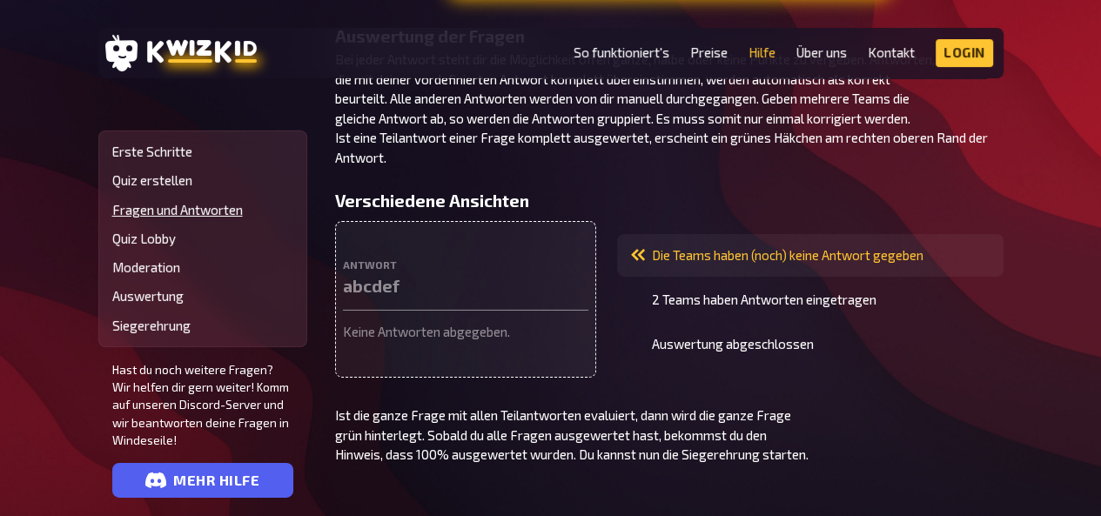
scroll to position [4747, 0]
